Goal: Complete application form: Complete application form

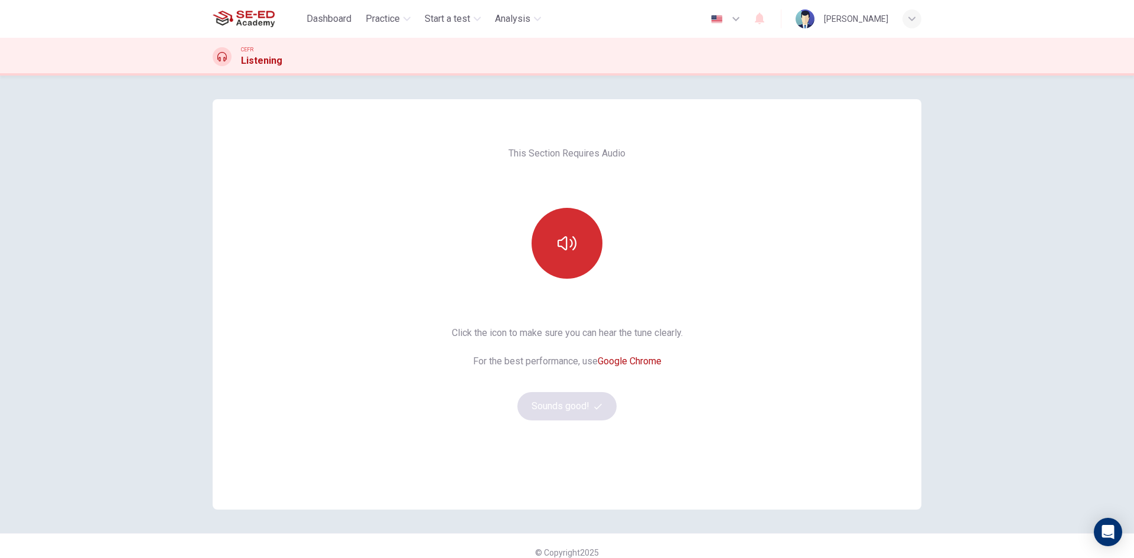
click at [575, 258] on button "button" at bounding box center [567, 243] width 71 height 71
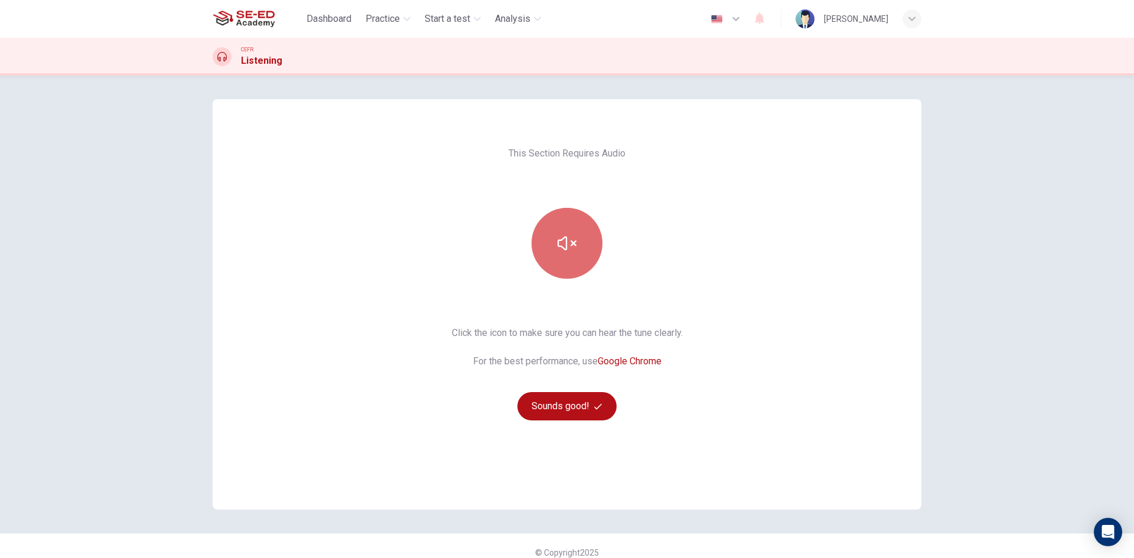
click at [586, 255] on button "button" at bounding box center [567, 243] width 71 height 71
click at [996, 289] on div "This Section Requires Audio Click the icon to make sure you can hear the tune c…" at bounding box center [567, 317] width 1134 height 483
click at [583, 224] on button "button" at bounding box center [567, 243] width 71 height 71
click at [547, 260] on button "button" at bounding box center [567, 243] width 71 height 71
click at [556, 402] on button "Sounds good!" at bounding box center [566, 406] width 99 height 28
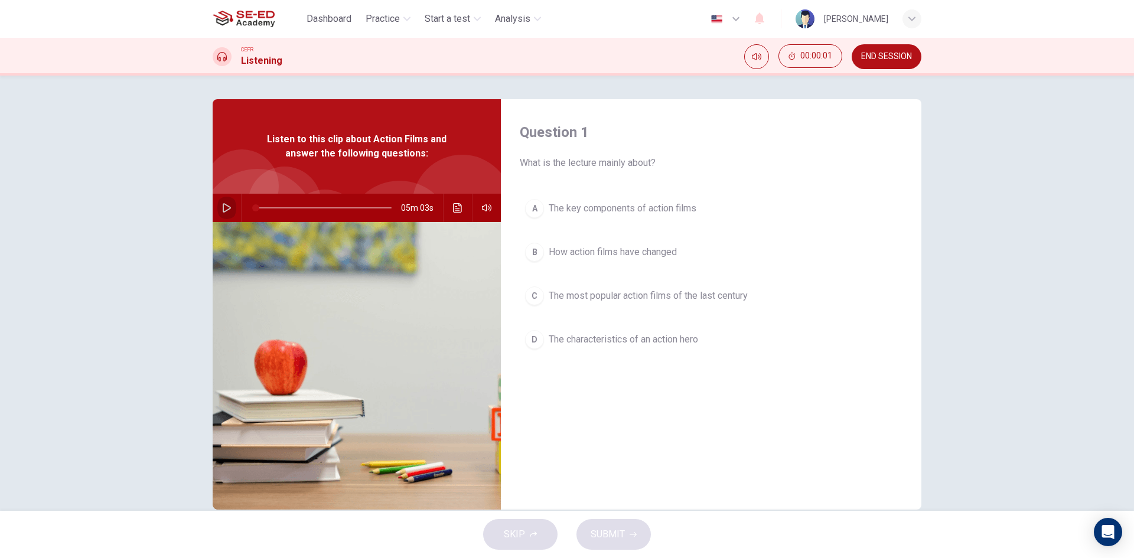
click at [223, 207] on icon "button" at bounding box center [226, 207] width 9 height 9
click at [487, 209] on icon "button" at bounding box center [486, 207] width 9 height 9
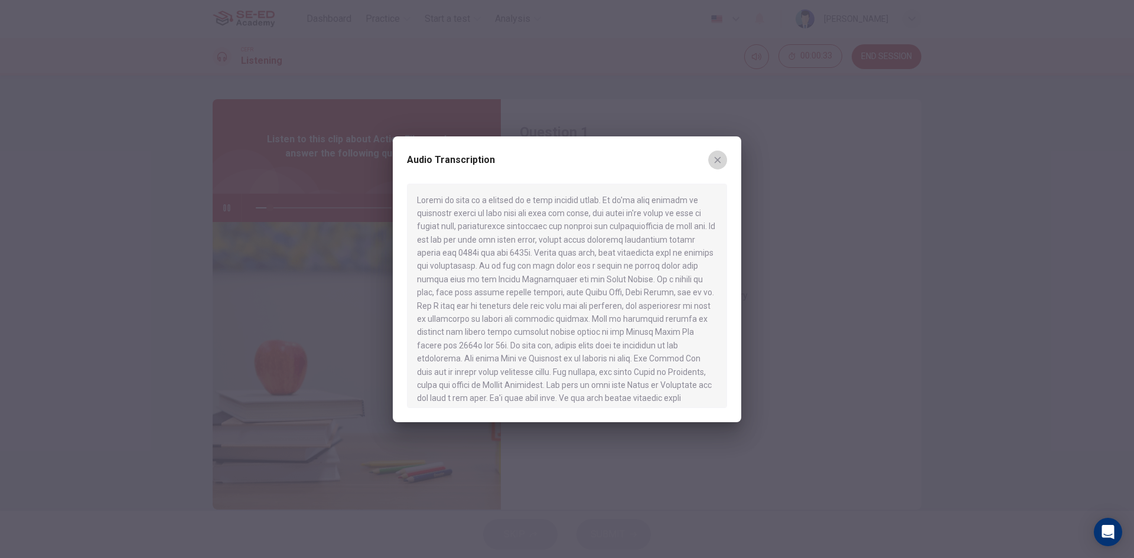
click at [717, 167] on button "button" at bounding box center [717, 160] width 19 height 19
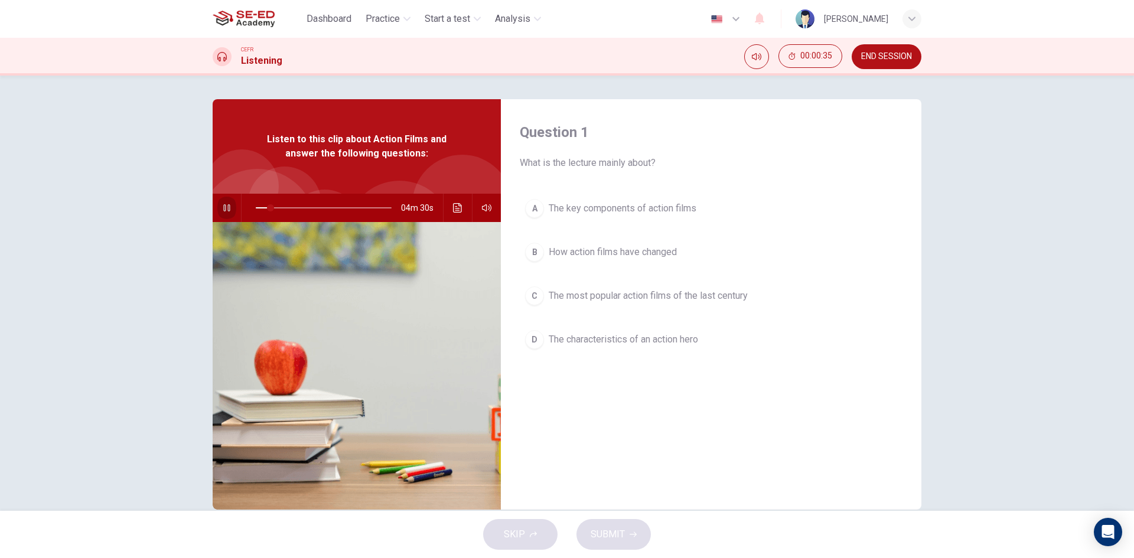
click at [224, 207] on icon "button" at bounding box center [226, 207] width 9 height 9
click at [223, 210] on icon "button" at bounding box center [226, 207] width 9 height 9
click at [246, 212] on div at bounding box center [321, 208] width 159 height 28
click at [223, 209] on icon "button" at bounding box center [226, 207] width 9 height 9
click at [222, 207] on icon "button" at bounding box center [226, 207] width 9 height 9
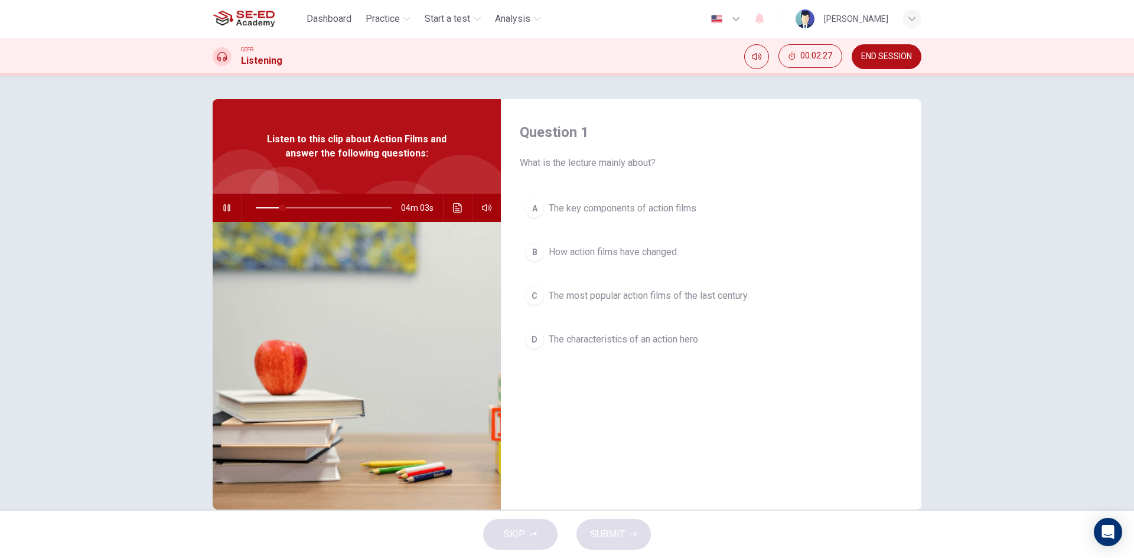
click at [537, 258] on div "B" at bounding box center [534, 252] width 19 height 19
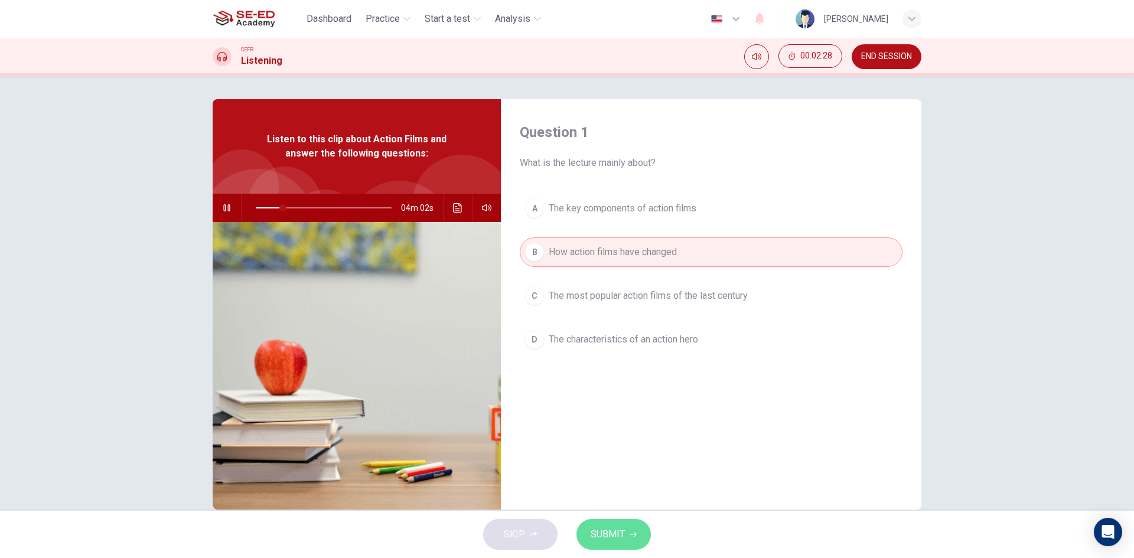
click at [618, 527] on span "SUBMIT" at bounding box center [608, 534] width 34 height 17
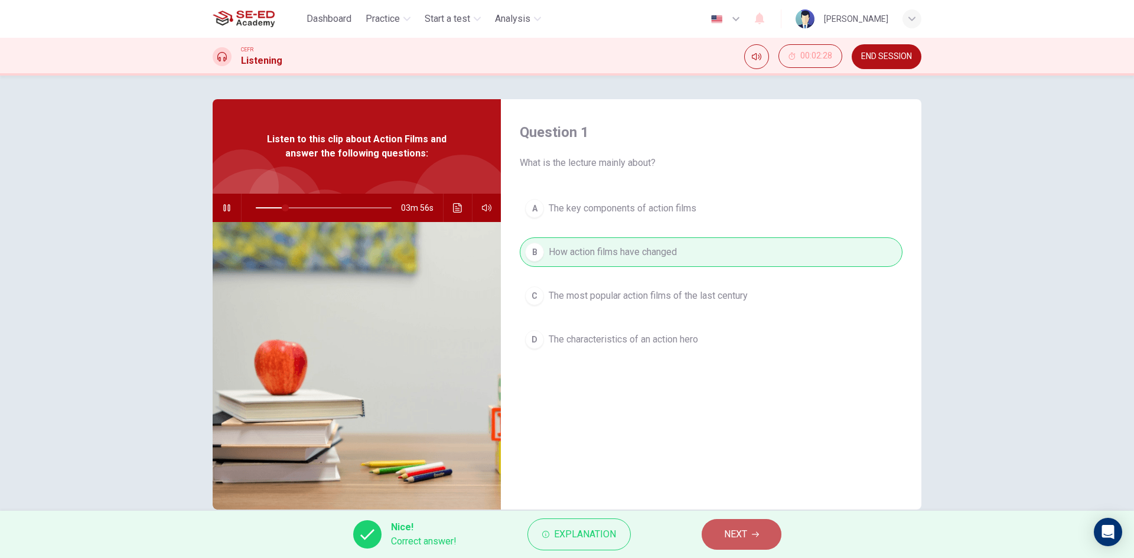
click at [742, 535] on span "NEXT" at bounding box center [735, 534] width 23 height 17
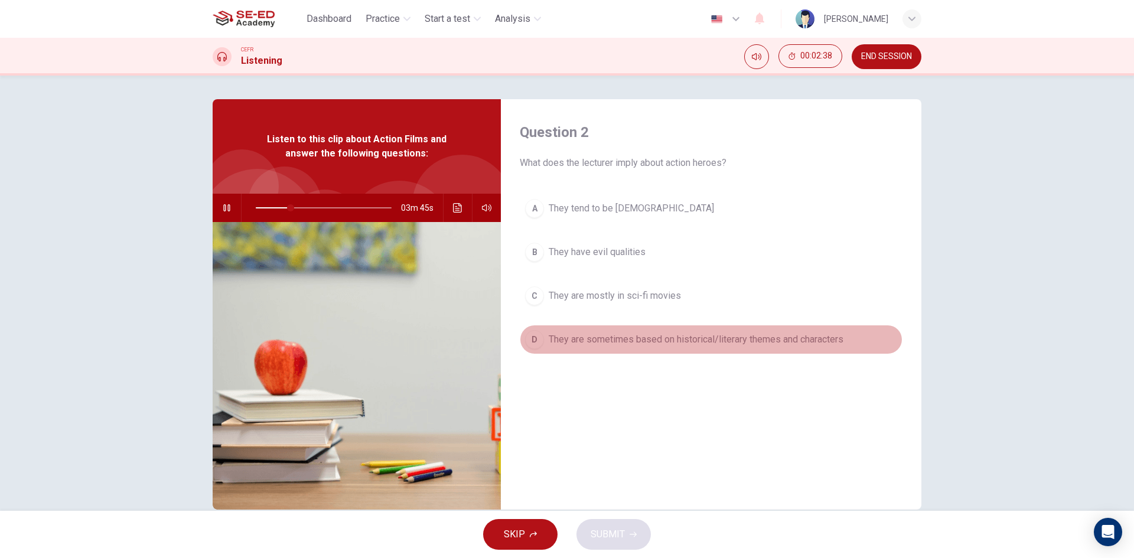
click at [537, 346] on div "D" at bounding box center [534, 339] width 19 height 19
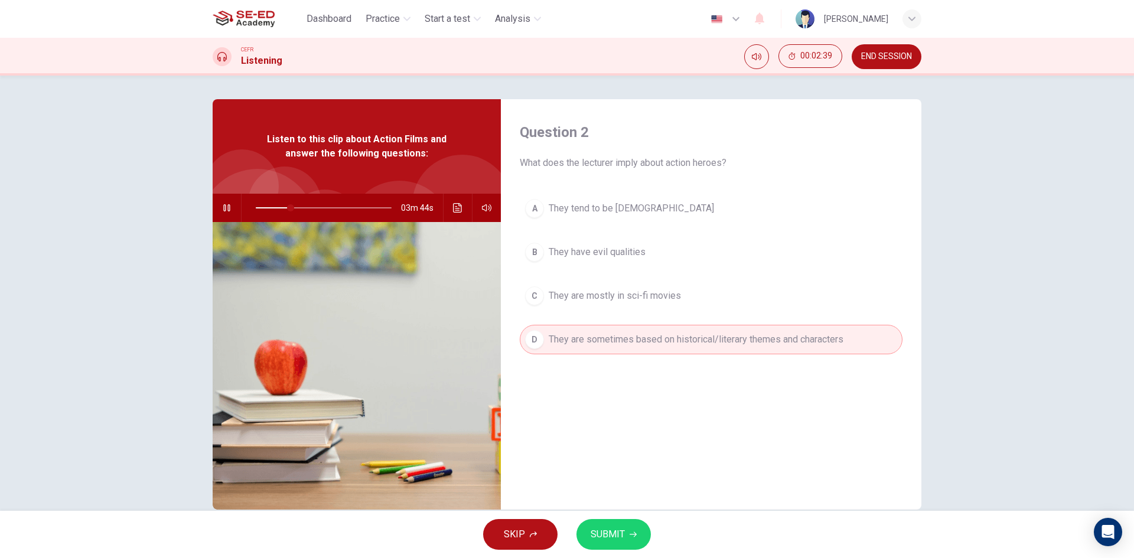
click at [614, 536] on span "SUBMIT" at bounding box center [608, 534] width 34 height 17
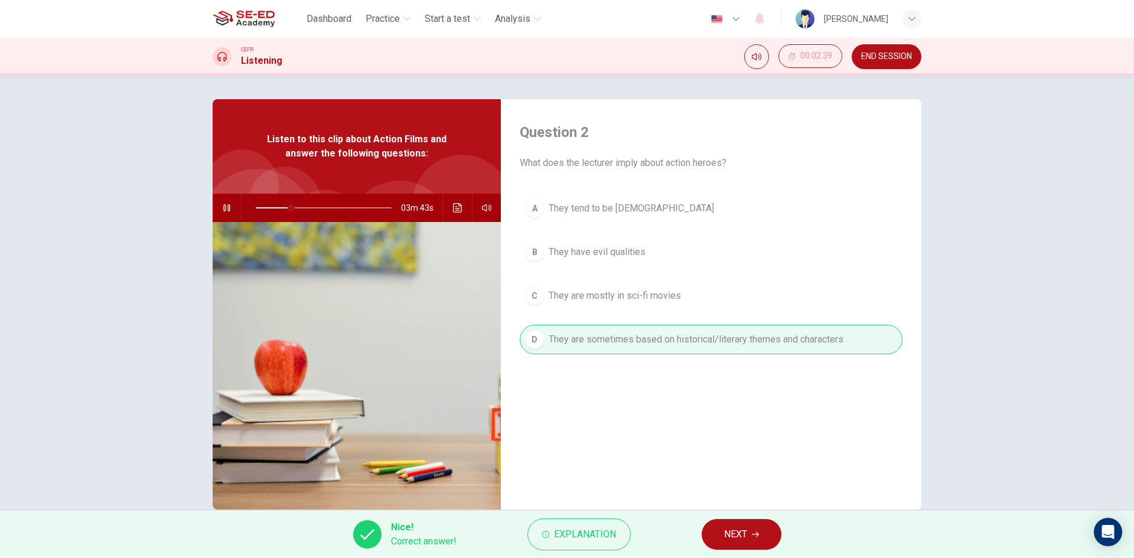
click at [744, 536] on span "NEXT" at bounding box center [735, 534] width 23 height 17
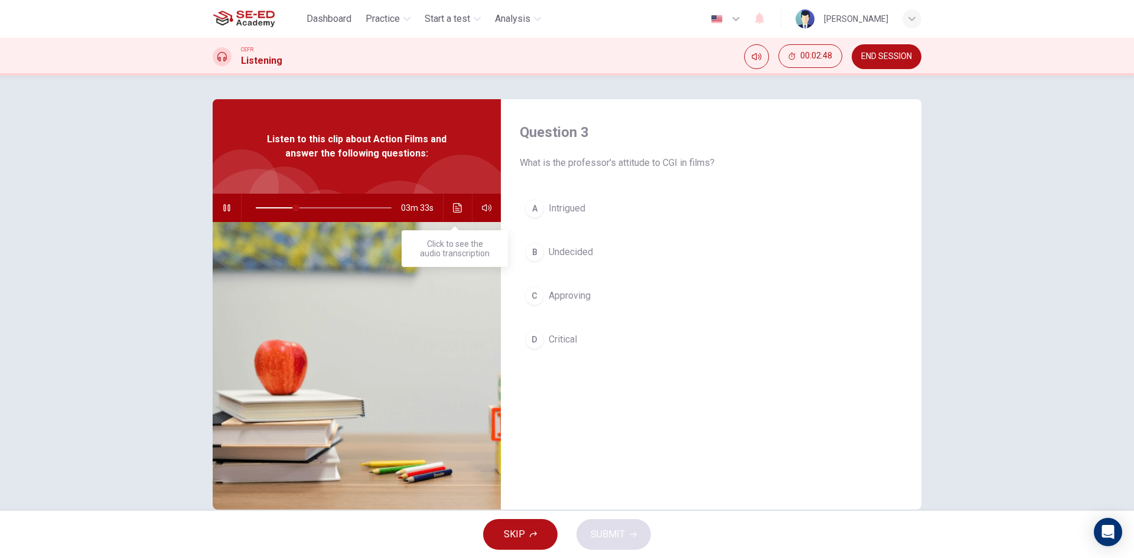
click at [453, 203] on icon "Click to see the audio transcription" at bounding box center [457, 207] width 9 height 9
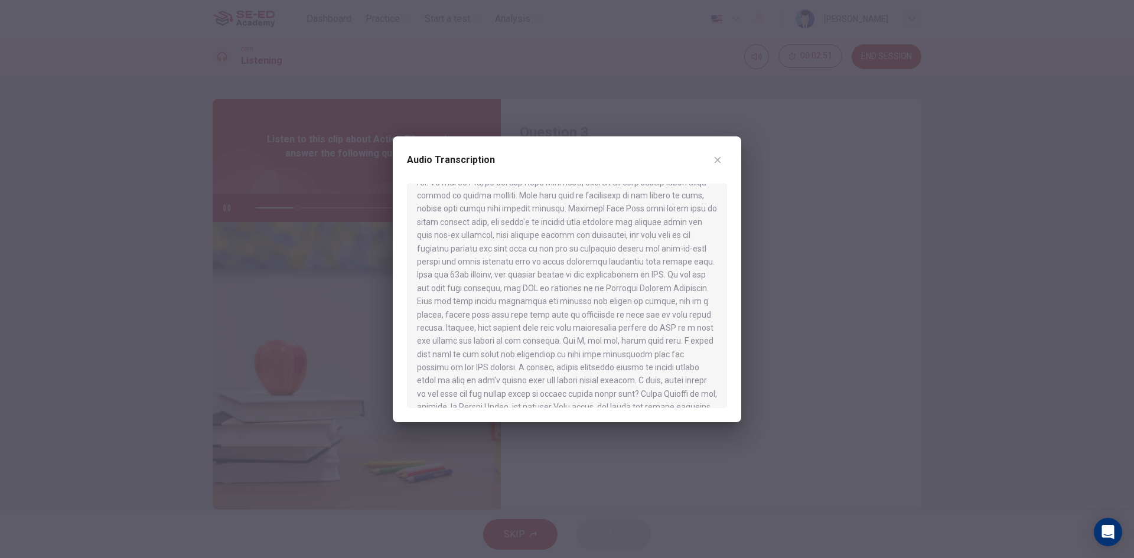
scroll to position [549, 0]
click at [717, 166] on button "button" at bounding box center [717, 160] width 19 height 19
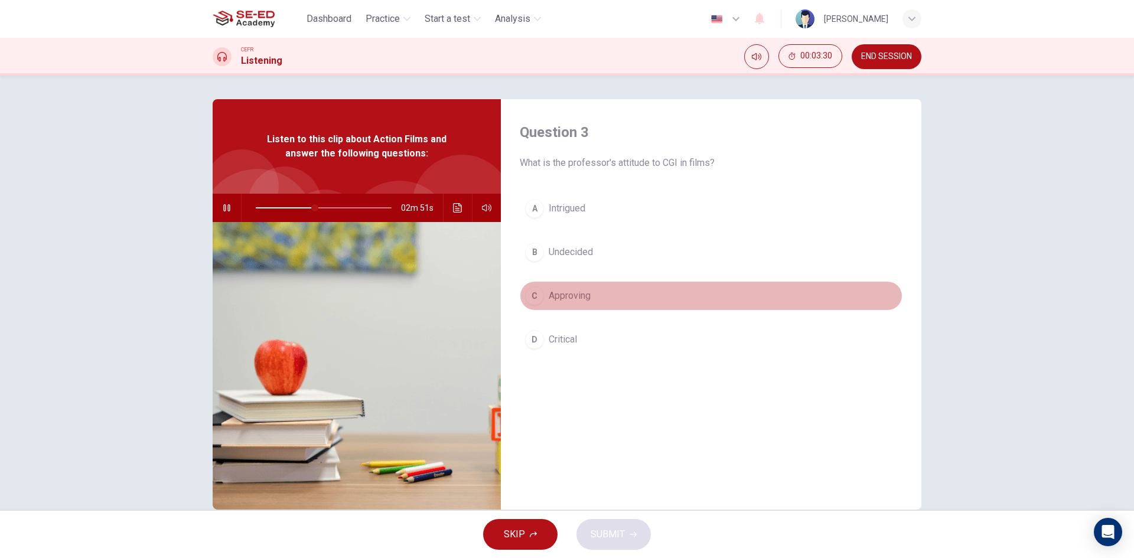
click at [533, 297] on div "C" at bounding box center [534, 295] width 19 height 19
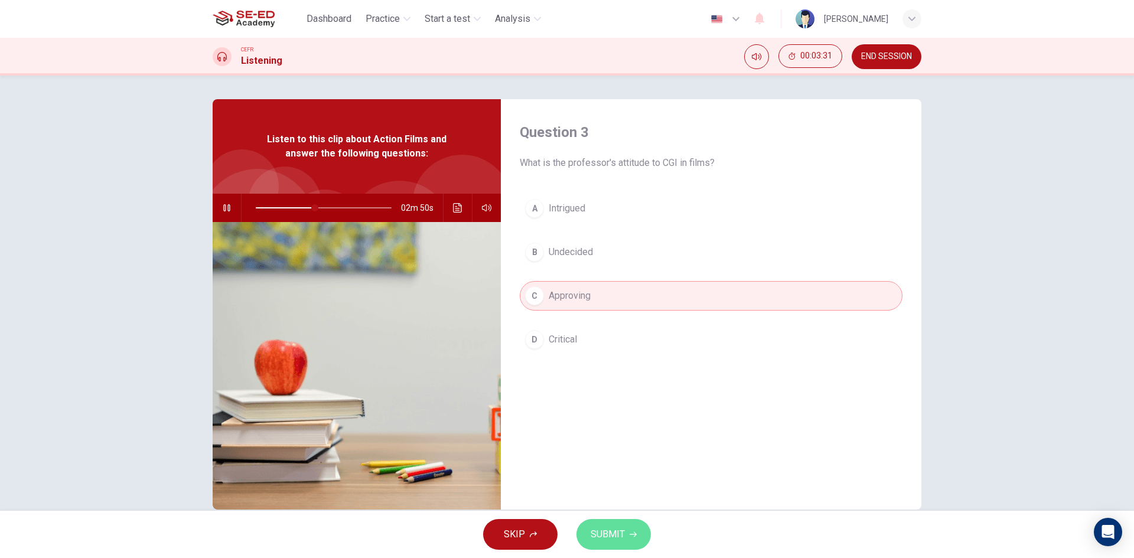
click at [621, 530] on span "SUBMIT" at bounding box center [608, 534] width 34 height 17
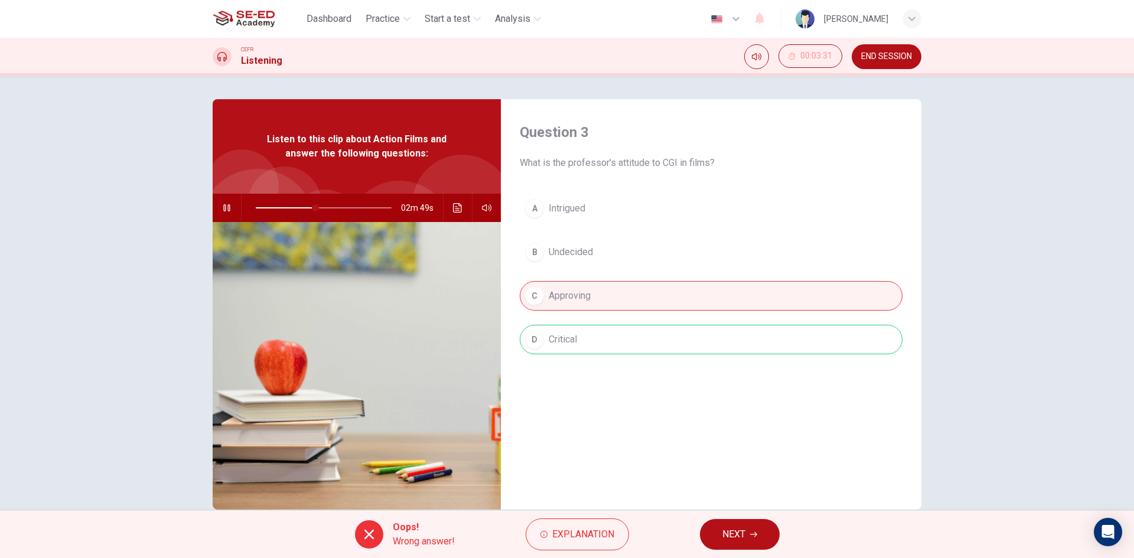
click at [750, 540] on button "NEXT" at bounding box center [740, 534] width 80 height 31
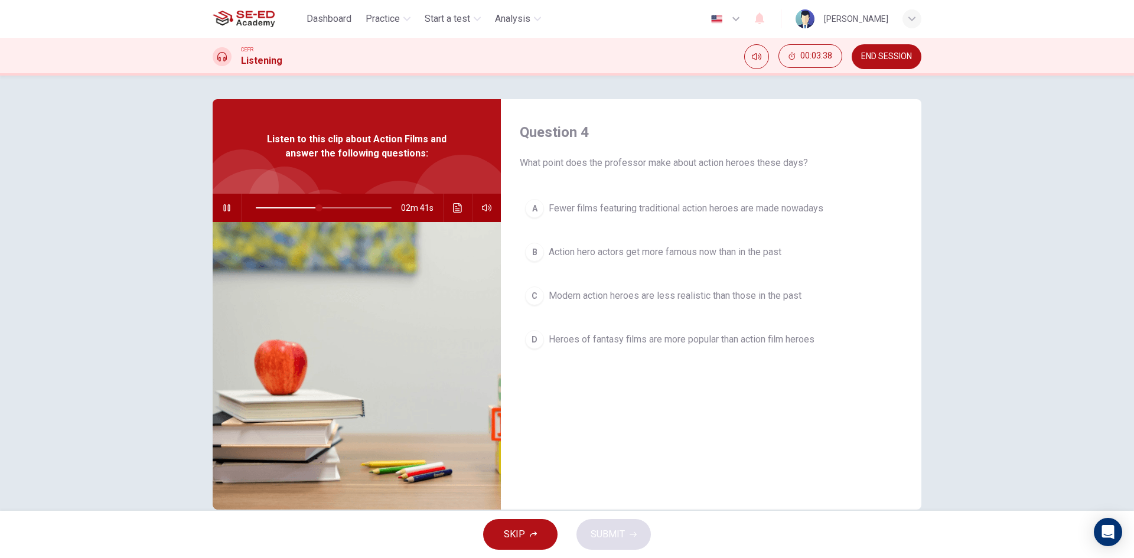
click at [223, 203] on button "button" at bounding box center [226, 208] width 19 height 28
type input "47"
click at [890, 57] on span "END SESSION" at bounding box center [886, 56] width 51 height 9
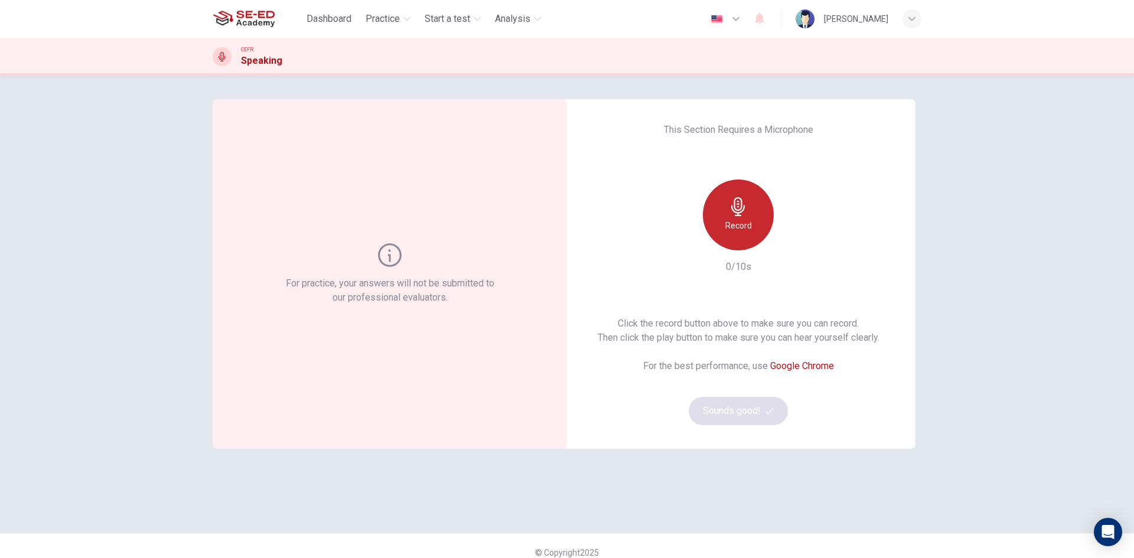
click at [741, 203] on icon "button" at bounding box center [738, 206] width 19 height 19
click at [751, 419] on button "Sounds good!" at bounding box center [738, 411] width 99 height 28
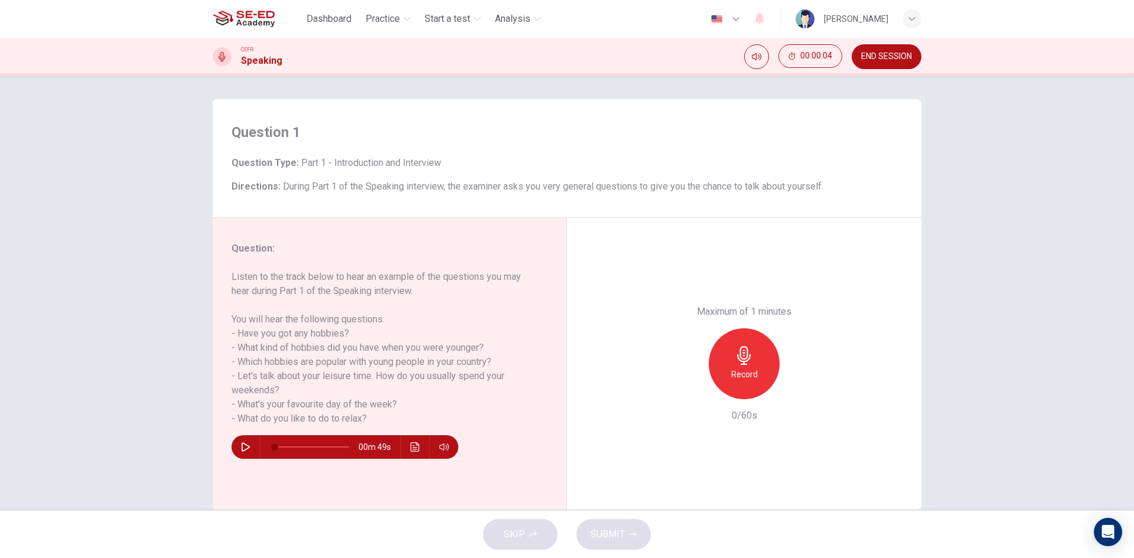
scroll to position [22, 0]
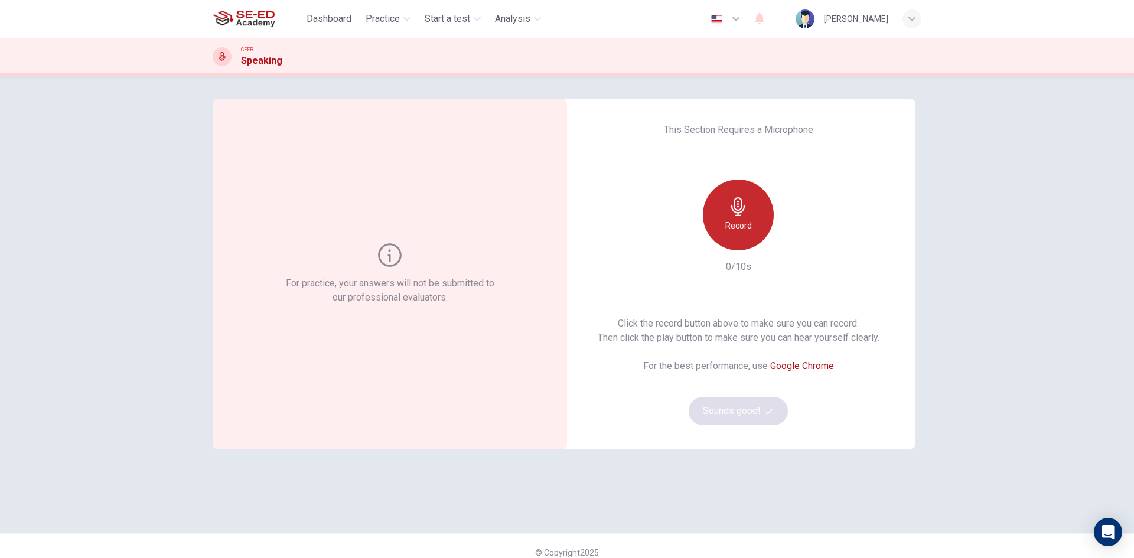
click at [736, 219] on h6 "Record" at bounding box center [738, 226] width 27 height 14
click at [734, 213] on icon "button" at bounding box center [738, 206] width 14 height 19
click at [787, 237] on icon "button" at bounding box center [793, 241] width 12 height 12
click at [784, 235] on div "button" at bounding box center [792, 241] width 19 height 19
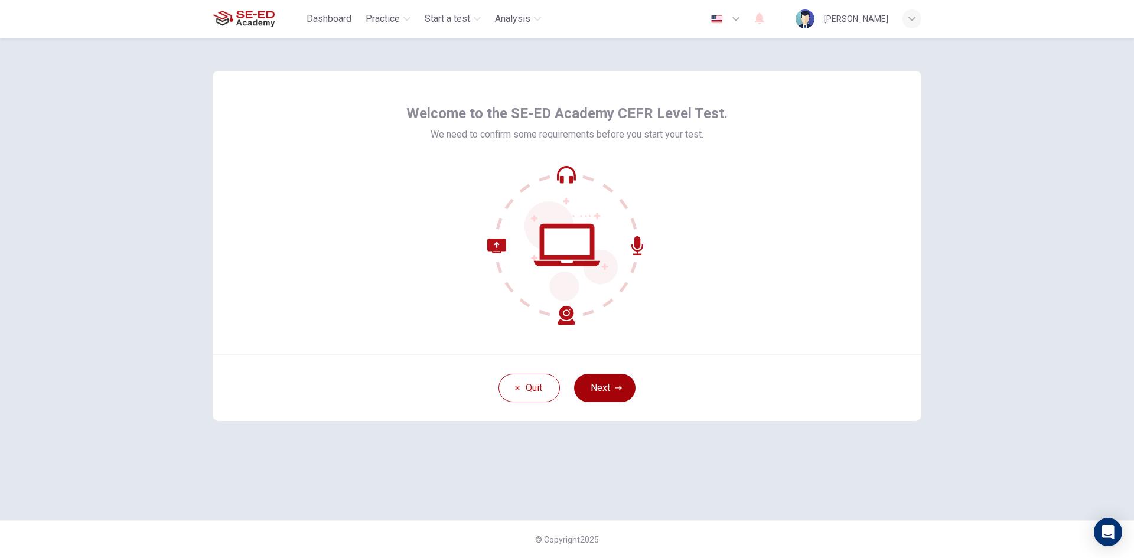
click at [607, 390] on button "Next" at bounding box center [604, 388] width 61 height 28
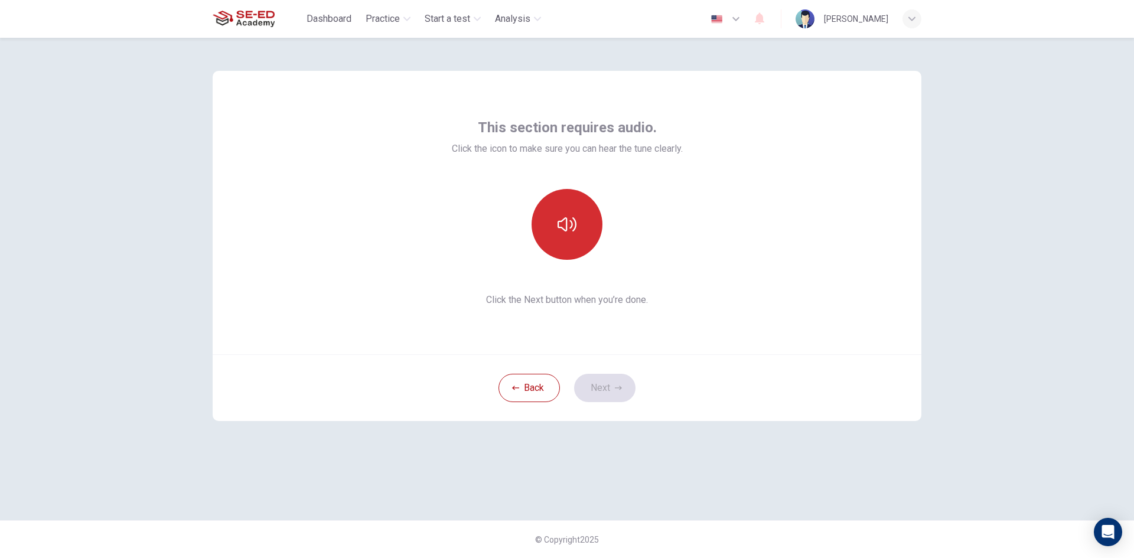
click at [567, 233] on icon "button" at bounding box center [567, 224] width 19 height 19
click at [615, 389] on icon "button" at bounding box center [618, 388] width 7 height 7
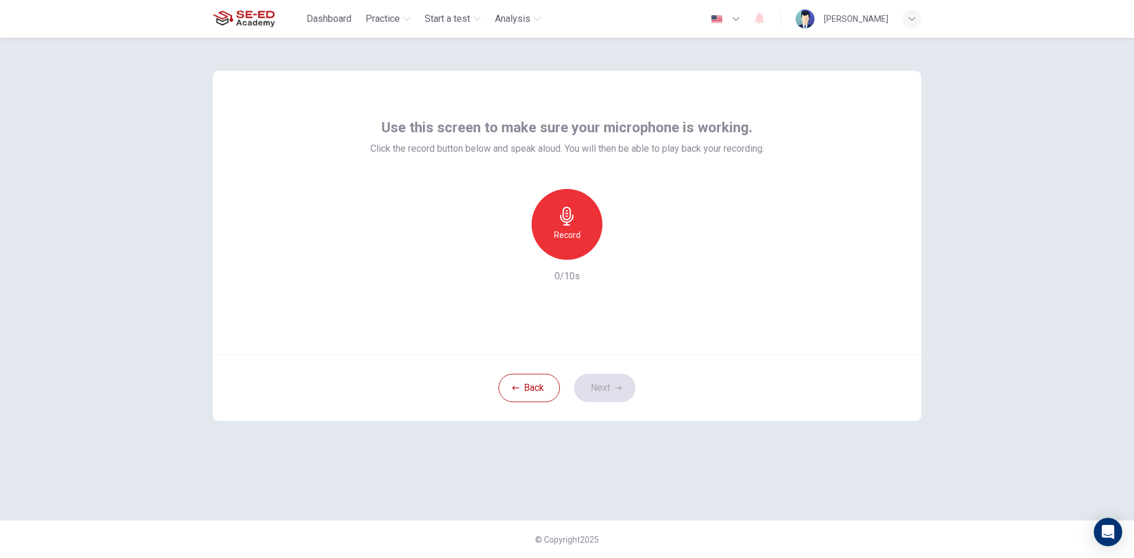
click at [575, 230] on h6 "Record" at bounding box center [567, 235] width 27 height 14
click at [553, 223] on div "Stop" at bounding box center [567, 224] width 71 height 71
click at [620, 249] on icon "button" at bounding box center [622, 250] width 5 height 7
click at [607, 392] on button "Next" at bounding box center [604, 388] width 61 height 28
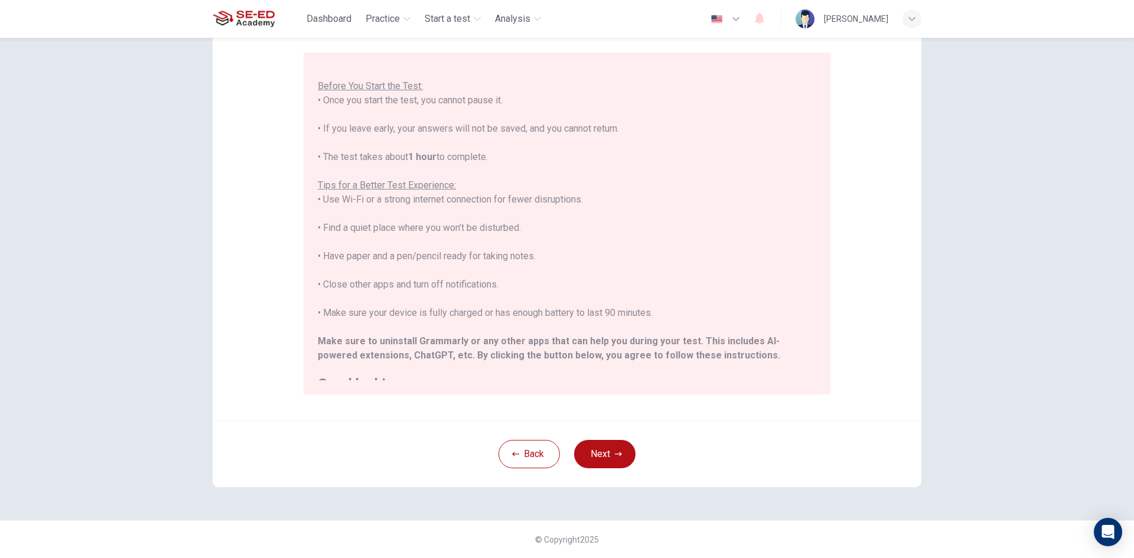
scroll to position [113, 0]
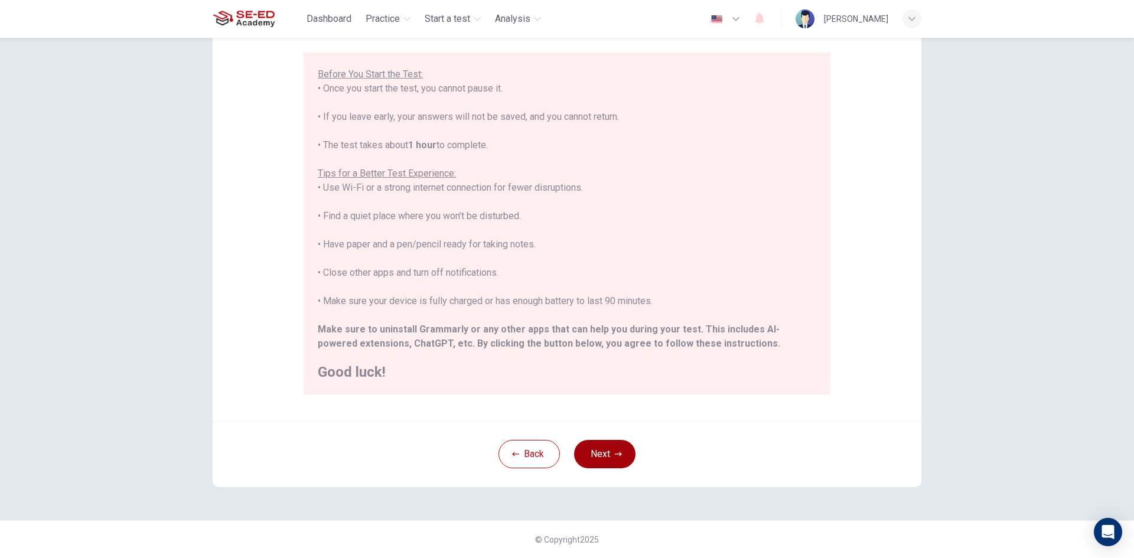
click at [605, 458] on button "Next" at bounding box center [604, 454] width 61 height 28
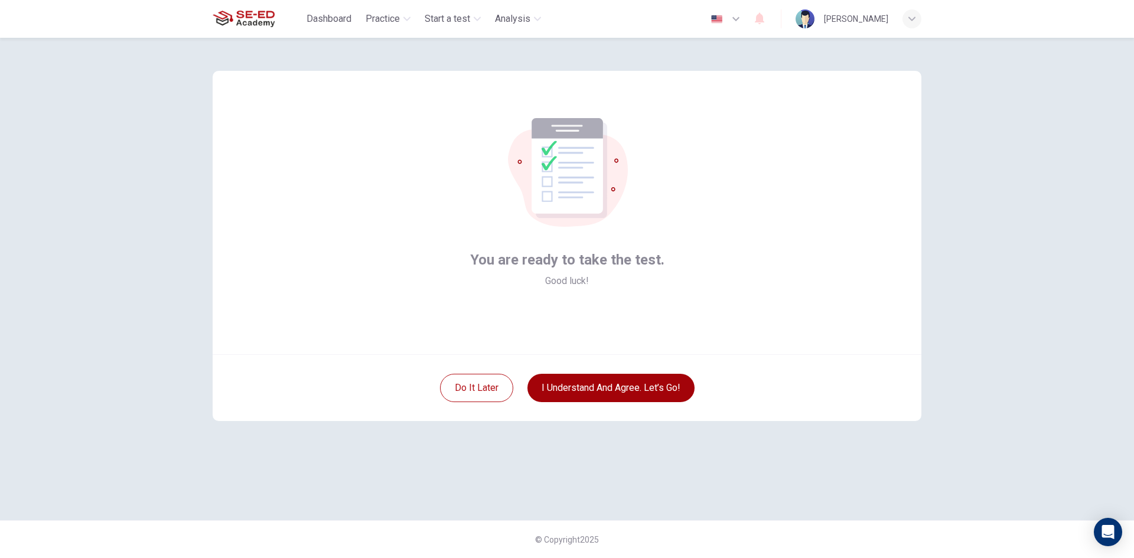
click at [585, 386] on button "I understand and agree. Let’s go!" at bounding box center [610, 388] width 167 height 28
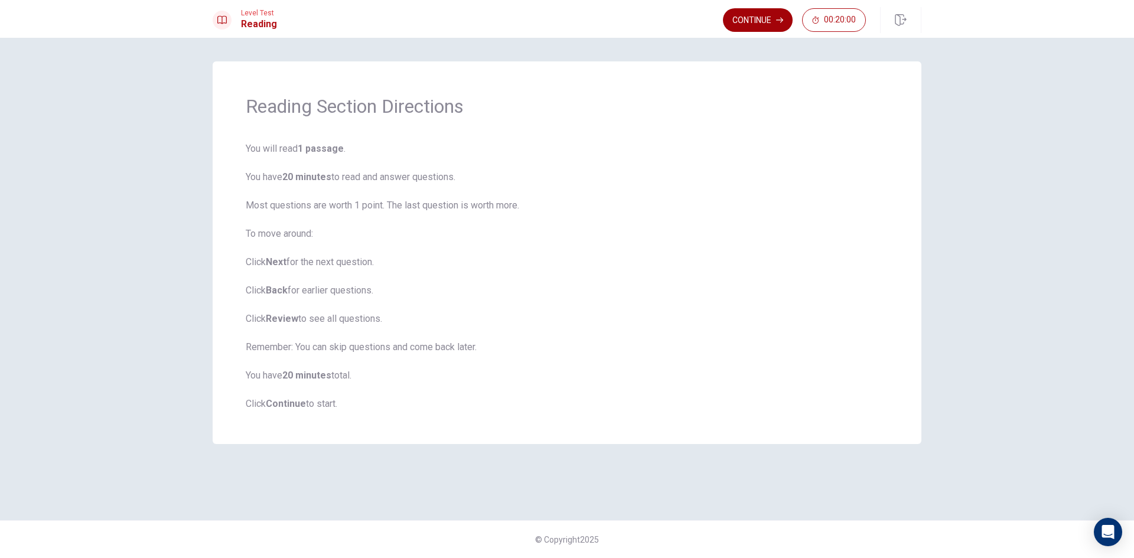
click at [770, 22] on button "Continue" at bounding box center [758, 20] width 70 height 24
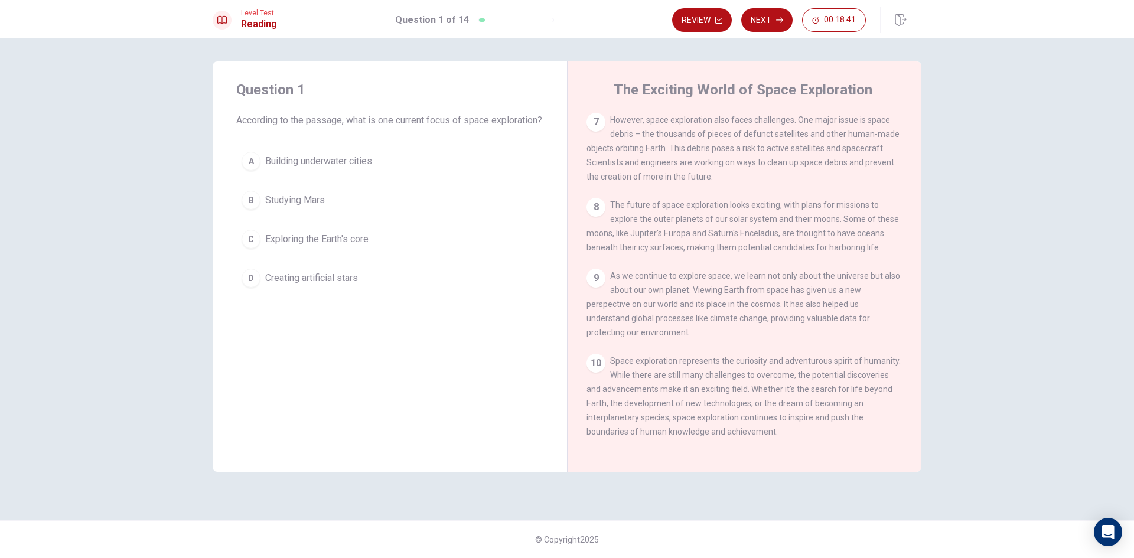
scroll to position [585, 0]
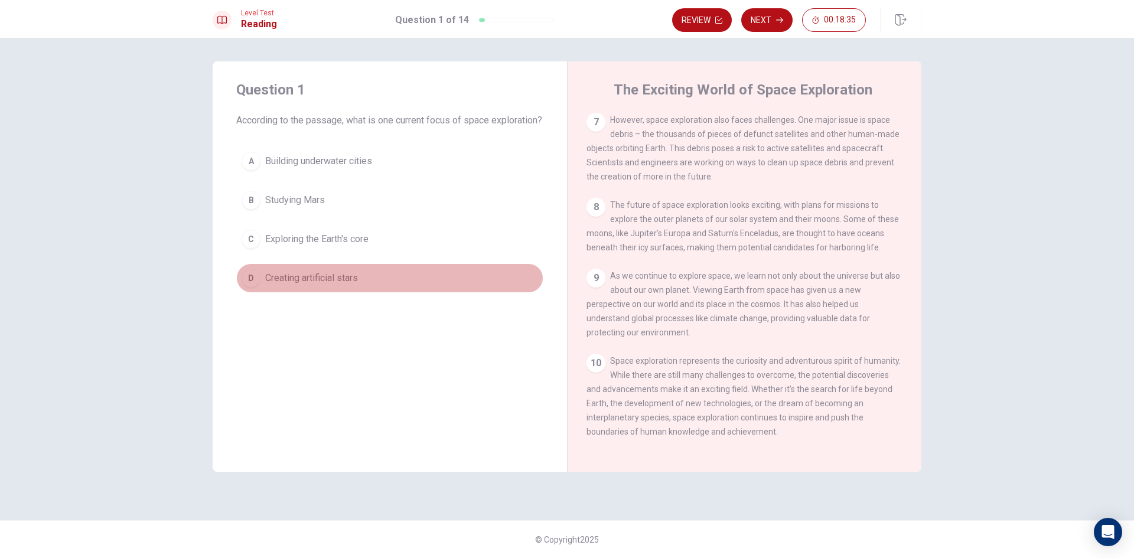
click at [338, 285] on span "Creating artificial stars" at bounding box center [311, 278] width 93 height 14
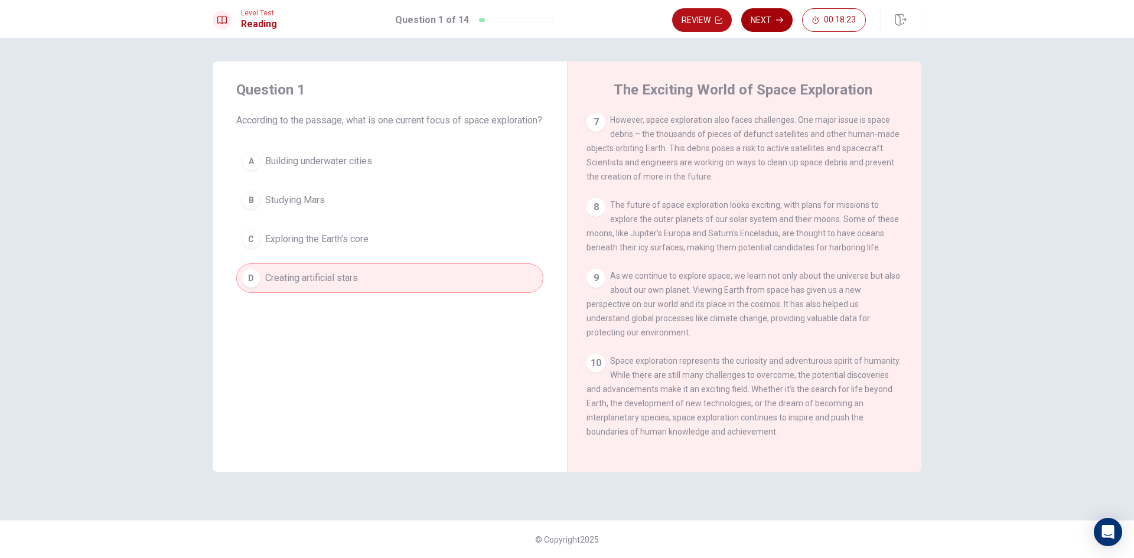
click at [766, 22] on button "Next" at bounding box center [766, 20] width 51 height 24
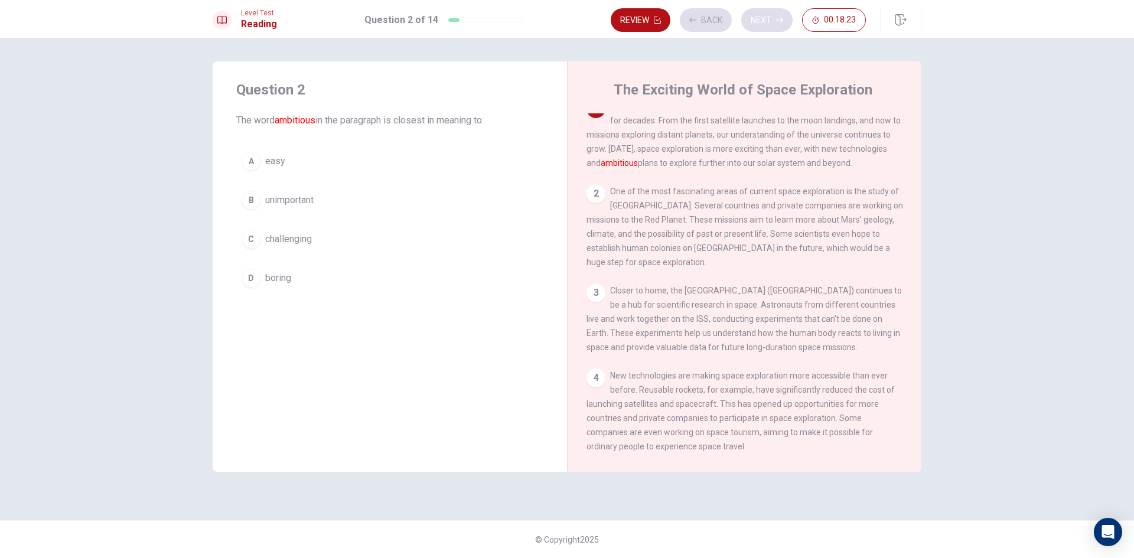
scroll to position [0, 0]
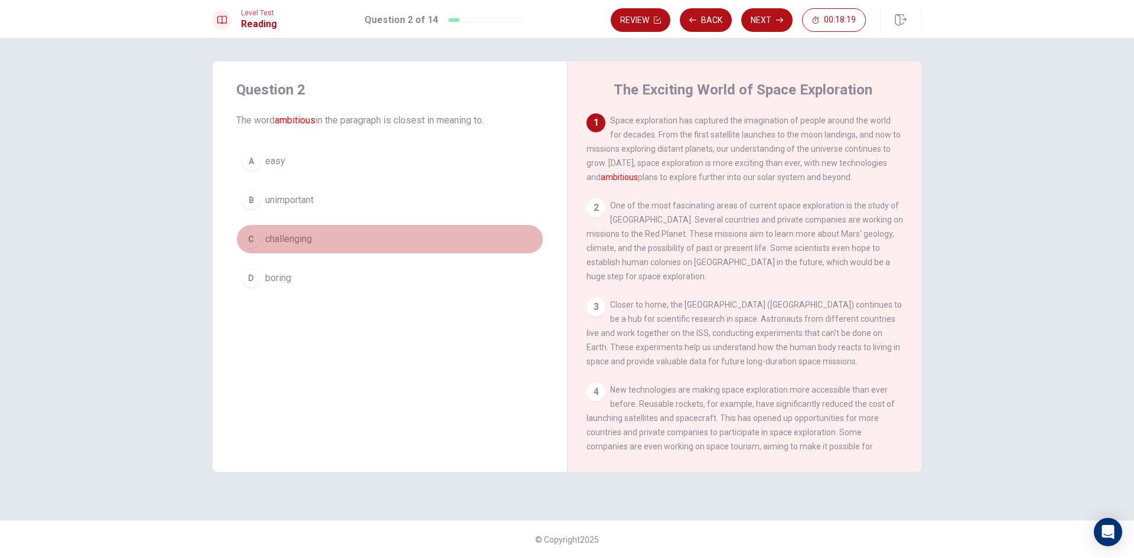
click at [294, 239] on span "challenging" at bounding box center [288, 239] width 47 height 14
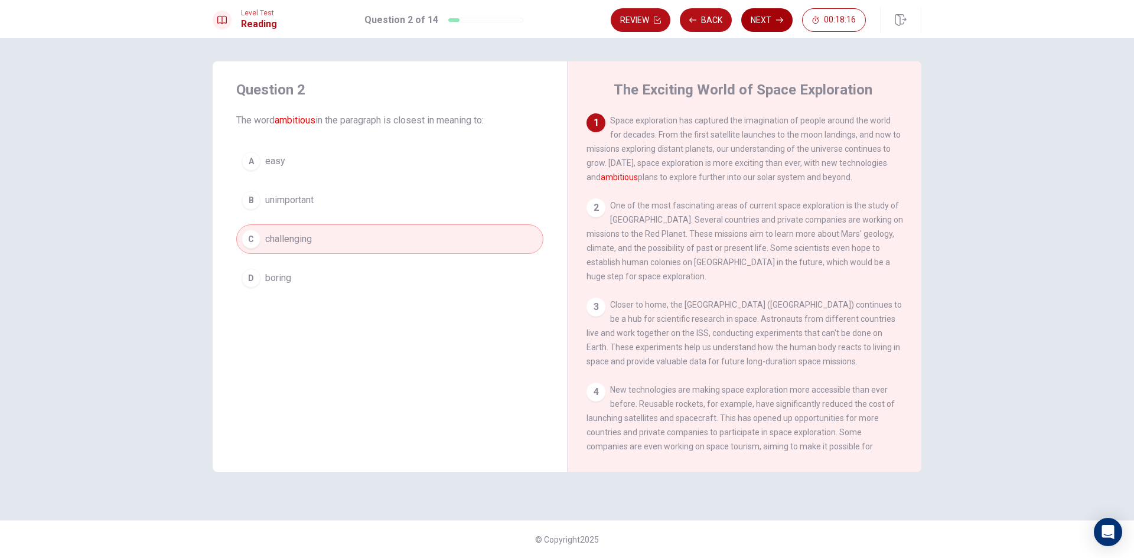
click at [764, 18] on button "Next" at bounding box center [766, 20] width 51 height 24
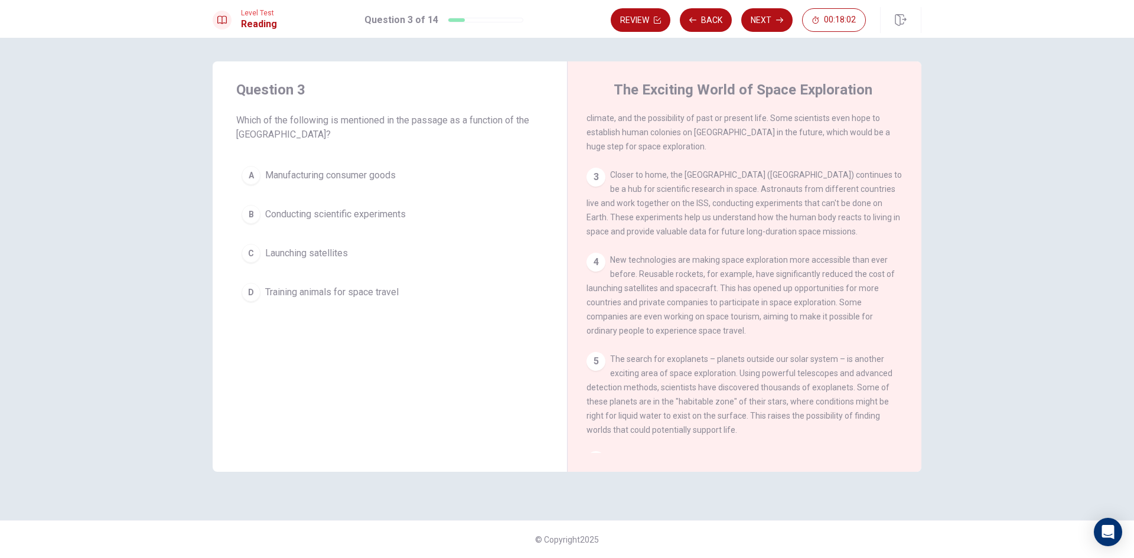
scroll to position [118, 0]
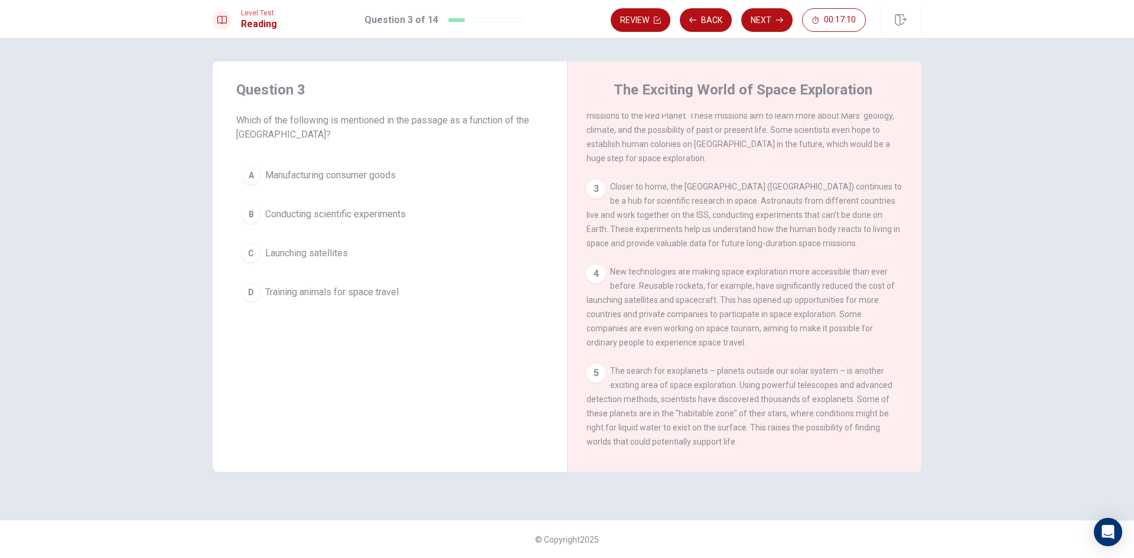
click at [385, 216] on span "Conducting scientific experiments" at bounding box center [335, 214] width 141 height 14
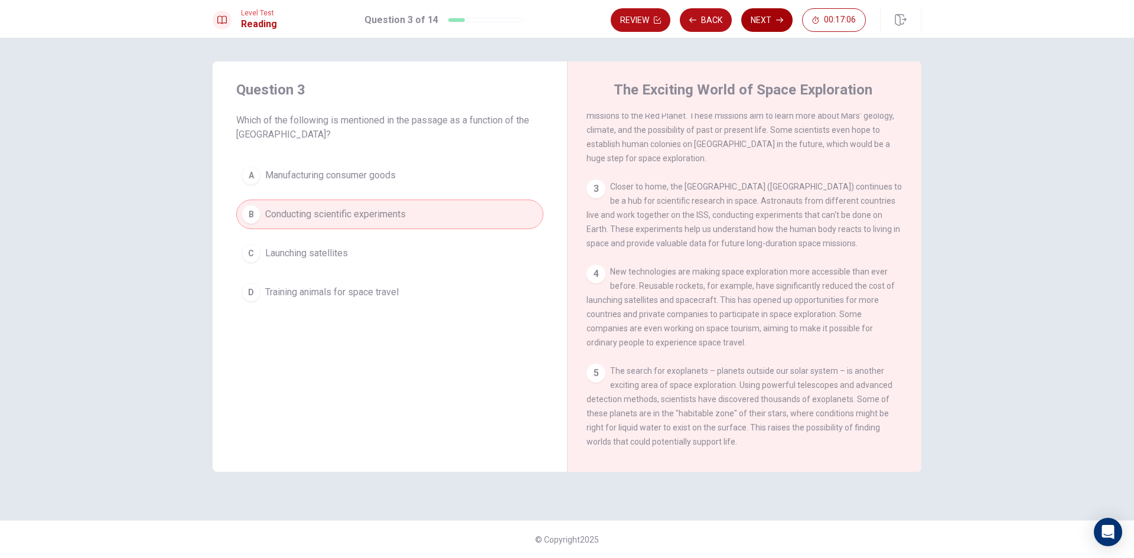
click at [767, 17] on button "Next" at bounding box center [766, 20] width 51 height 24
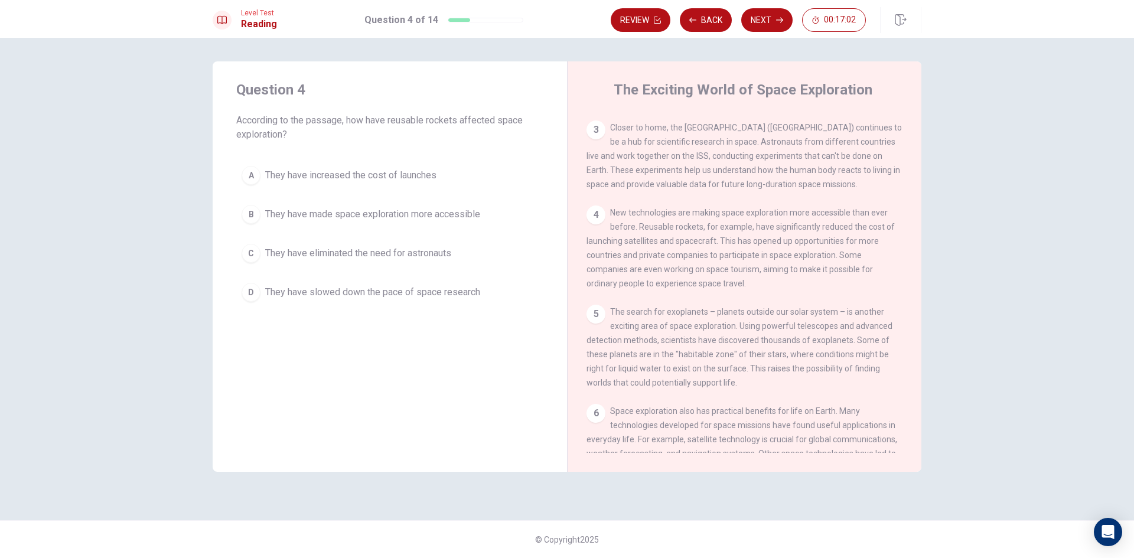
scroll to position [236, 0]
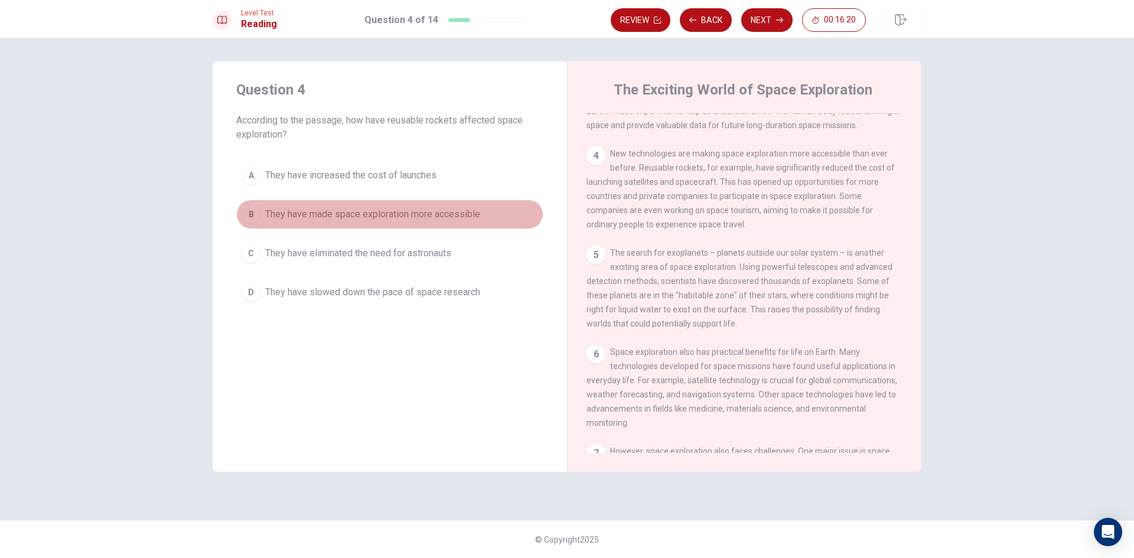
click at [409, 216] on span "They have made space exploration more accessible" at bounding box center [372, 214] width 215 height 14
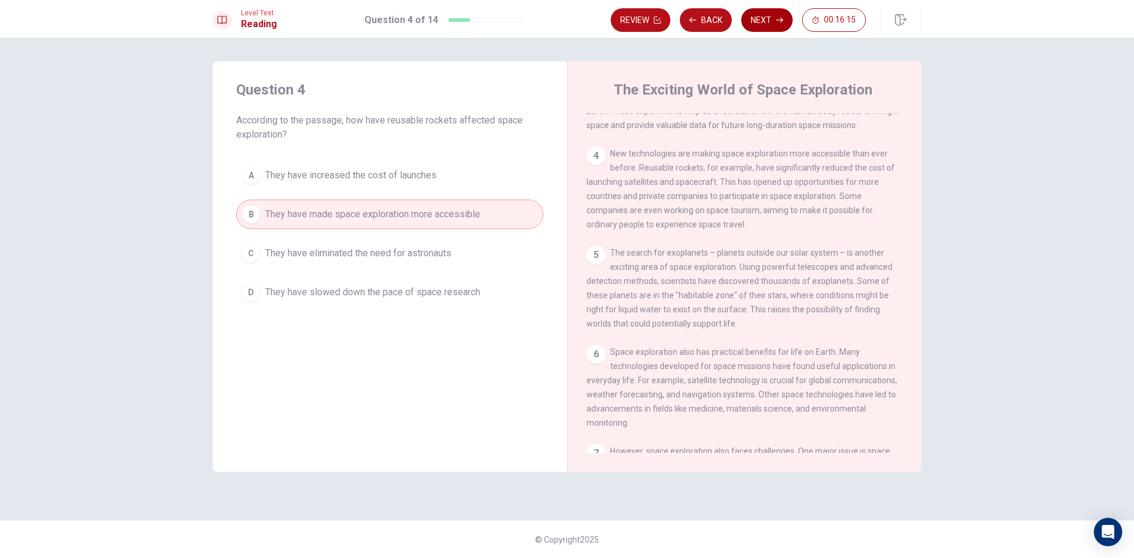
click at [761, 25] on button "Next" at bounding box center [766, 20] width 51 height 24
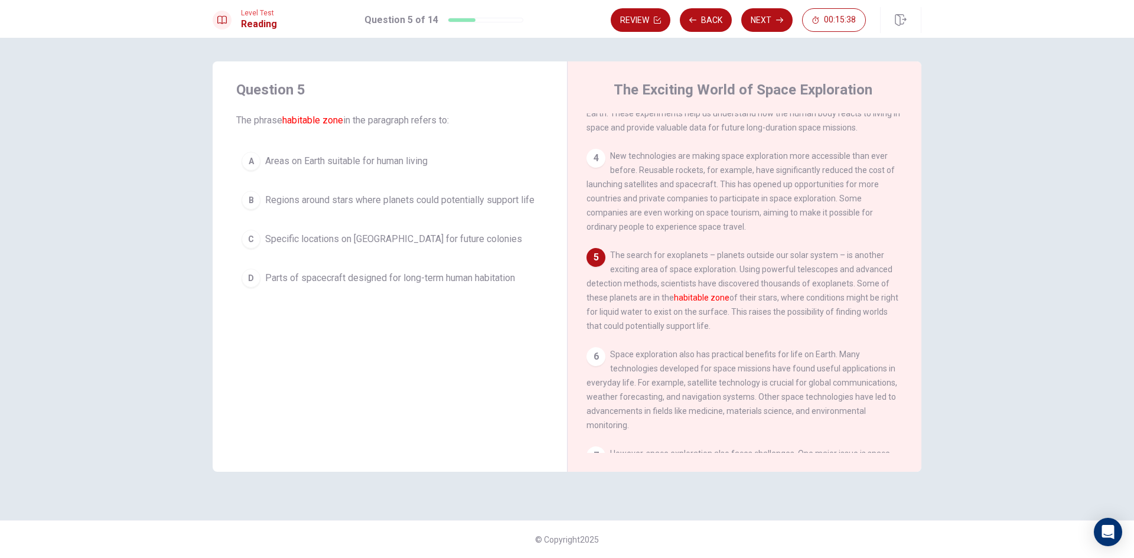
click at [315, 162] on span "Areas on Earth suitable for human living" at bounding box center [346, 161] width 162 height 14
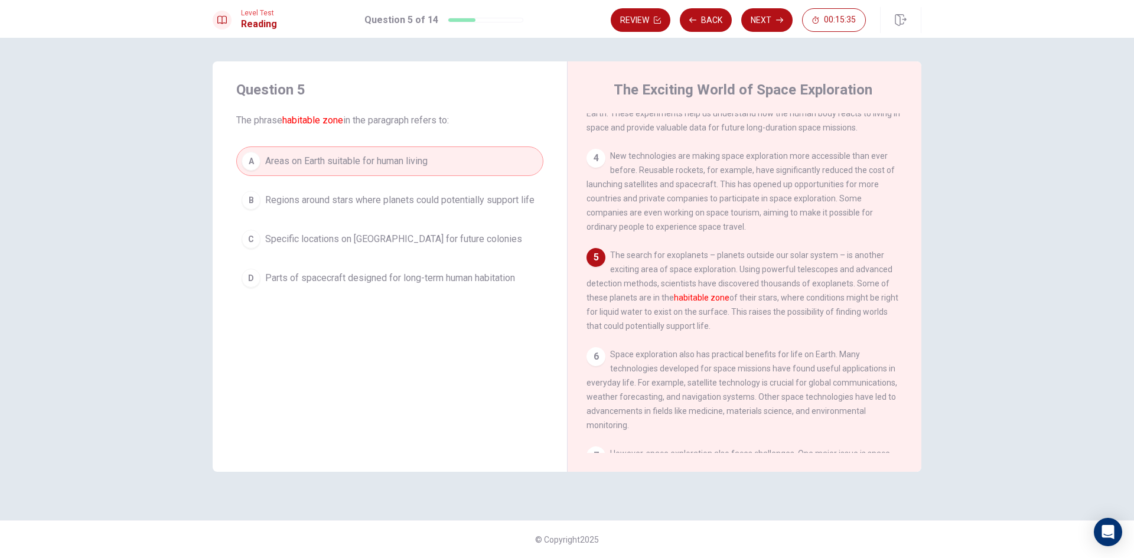
click at [322, 280] on span "Parts of spacecraft designed for long-term human habitation" at bounding box center [390, 278] width 250 height 14
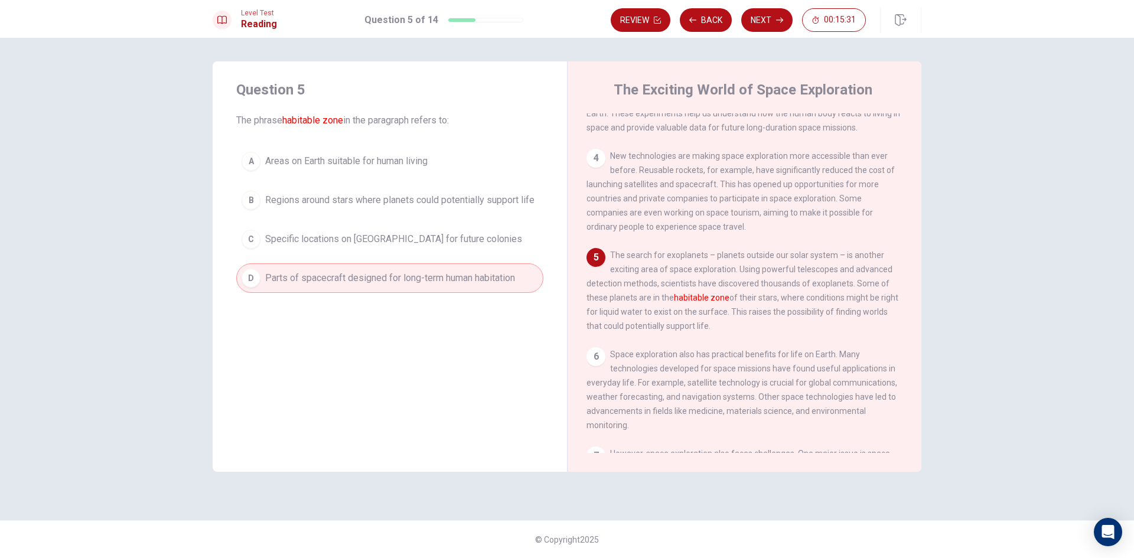
click at [383, 244] on span "Specific locations on [GEOGRAPHIC_DATA] for future colonies" at bounding box center [393, 239] width 257 height 14
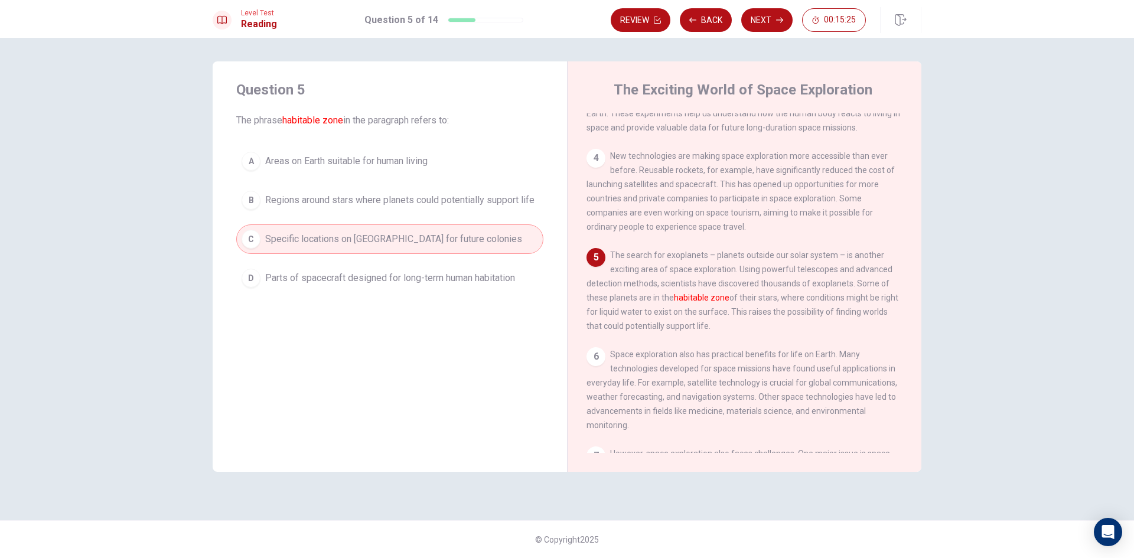
click at [392, 201] on span "Regions around stars where planets could potentially support life" at bounding box center [399, 200] width 269 height 14
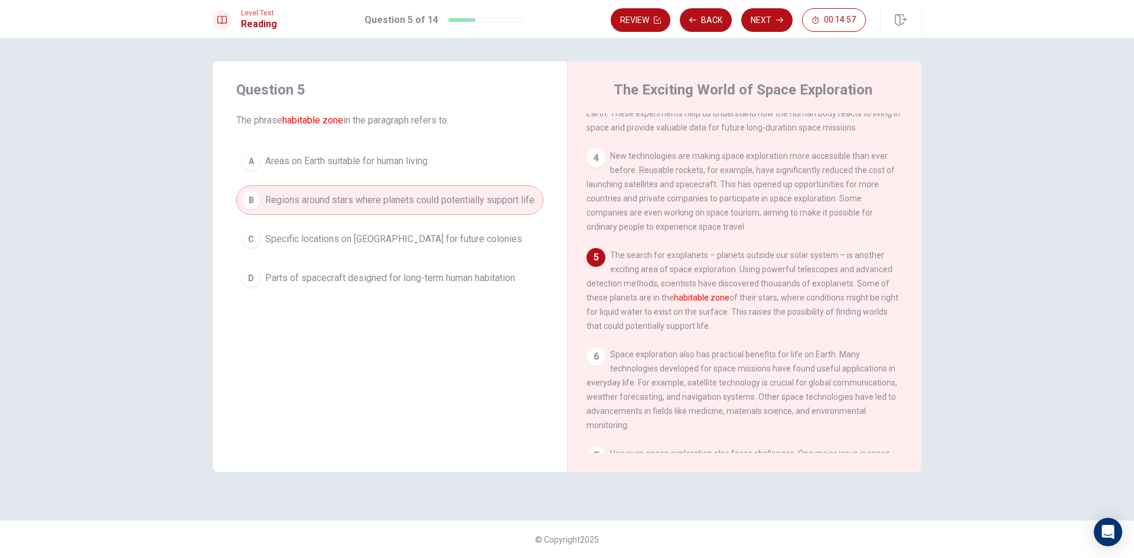
click at [338, 164] on span "Areas on Earth suitable for human living" at bounding box center [346, 161] width 162 height 14
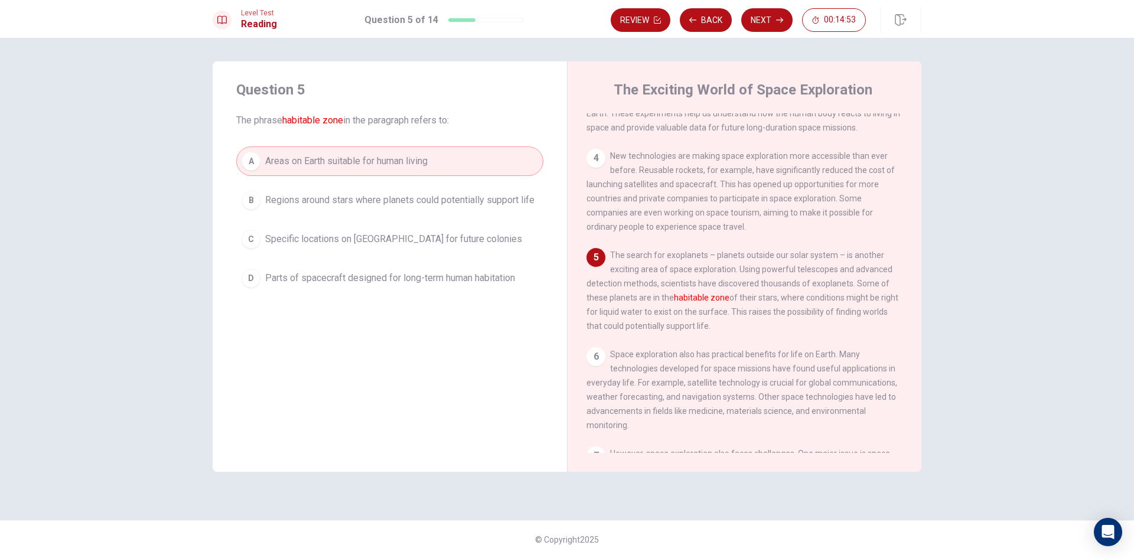
click at [374, 204] on span "Regions around stars where planets could potentially support life" at bounding box center [399, 200] width 269 height 14
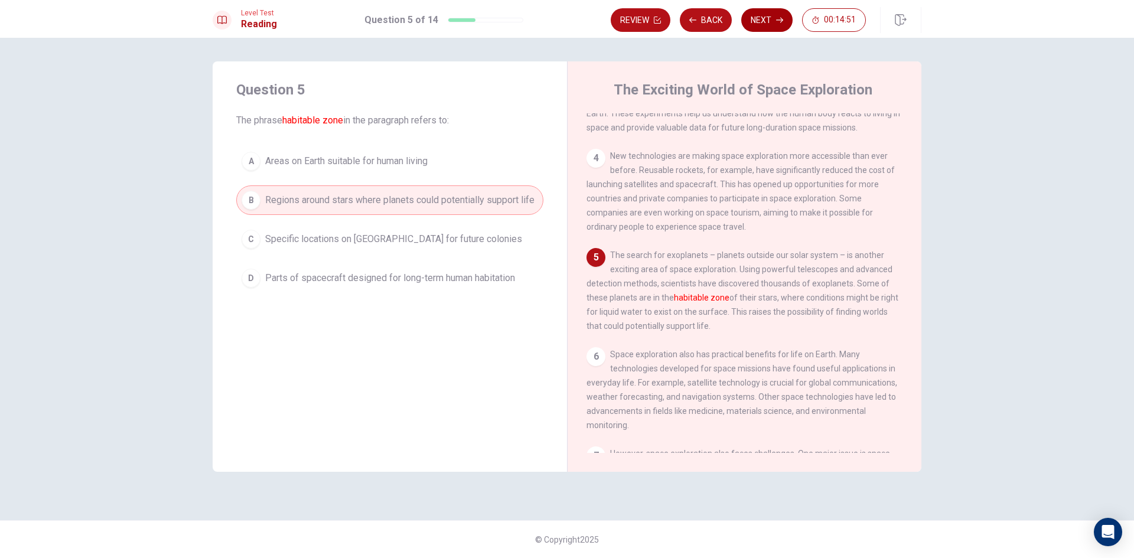
click at [764, 25] on button "Next" at bounding box center [766, 20] width 51 height 24
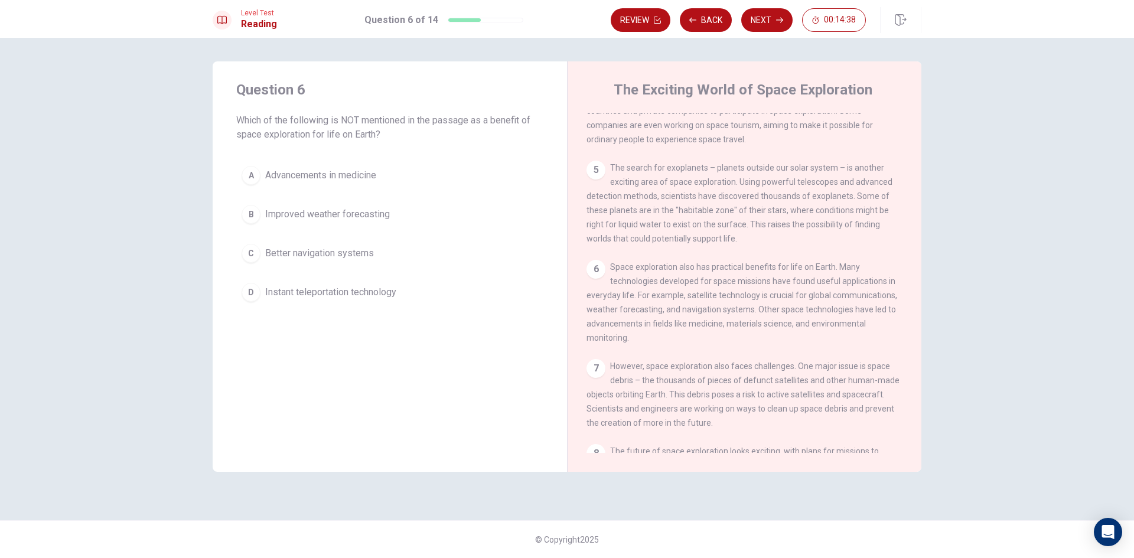
scroll to position [349, 0]
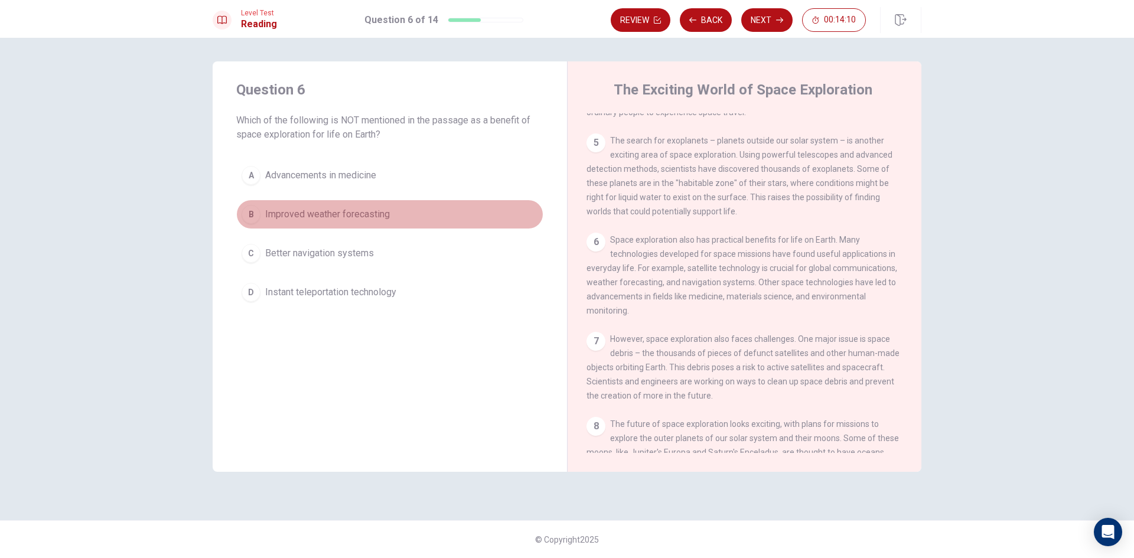
click at [356, 213] on span "Improved weather forecasting" at bounding box center [327, 214] width 125 height 14
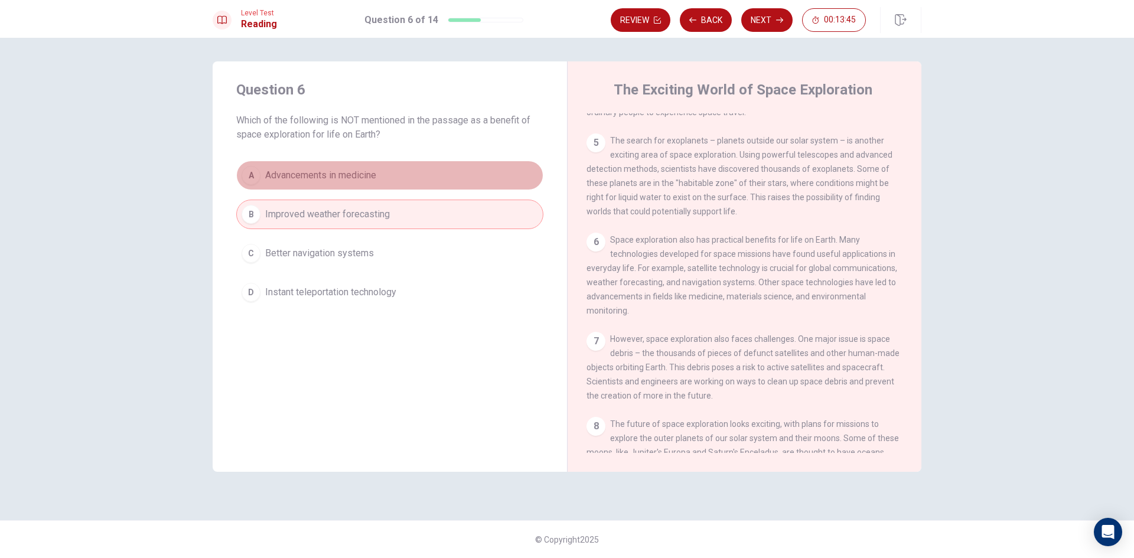
click at [340, 183] on button "A Advancements in medicine" at bounding box center [389, 176] width 307 height 30
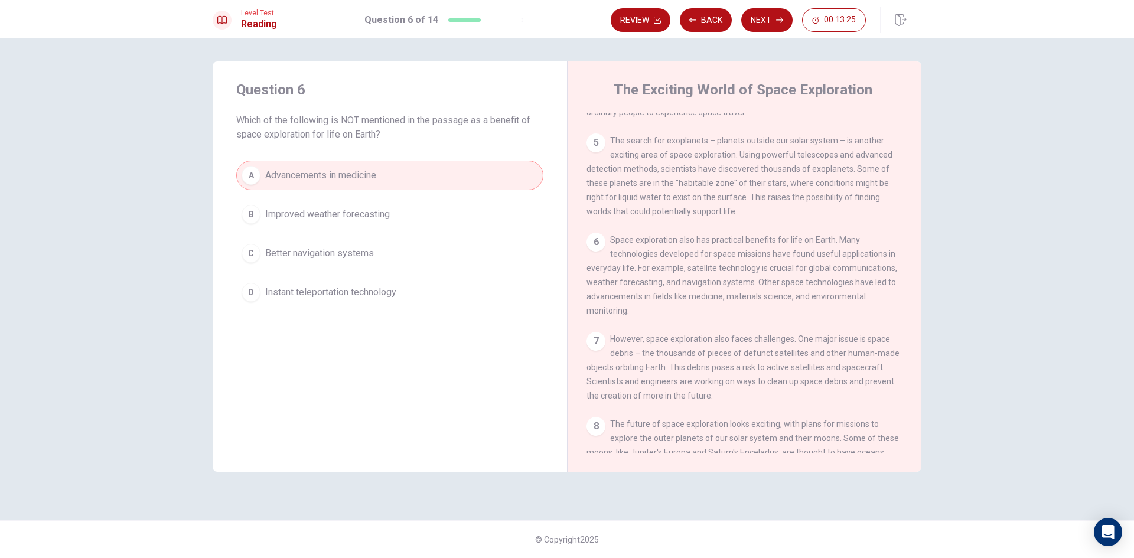
click at [350, 298] on span "Instant teleportation technology" at bounding box center [330, 292] width 131 height 14
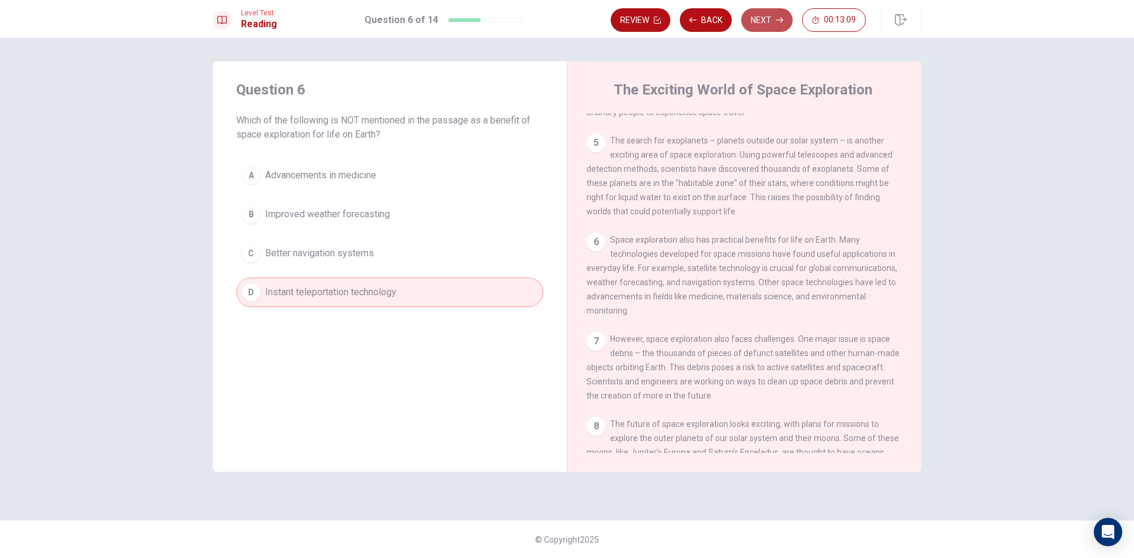
click at [751, 17] on button "Next" at bounding box center [766, 20] width 51 height 24
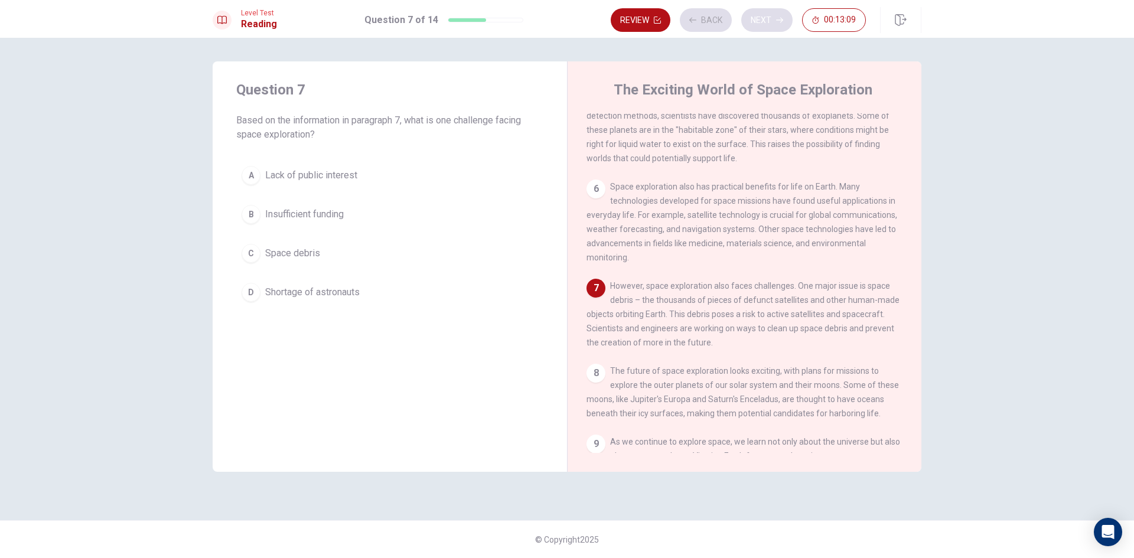
scroll to position [425, 0]
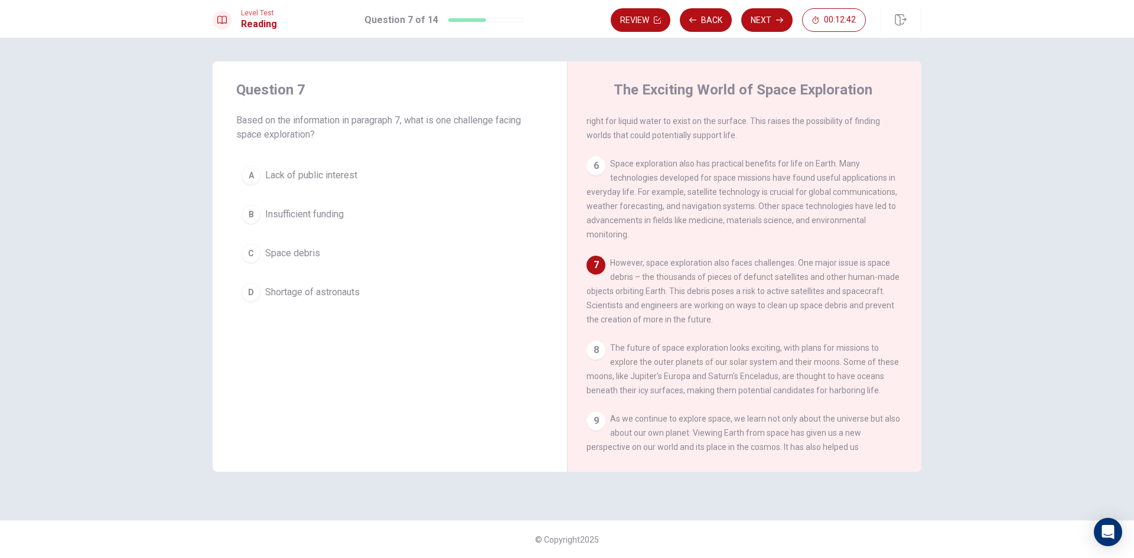
click at [309, 254] on span "Space debris" at bounding box center [292, 253] width 55 height 14
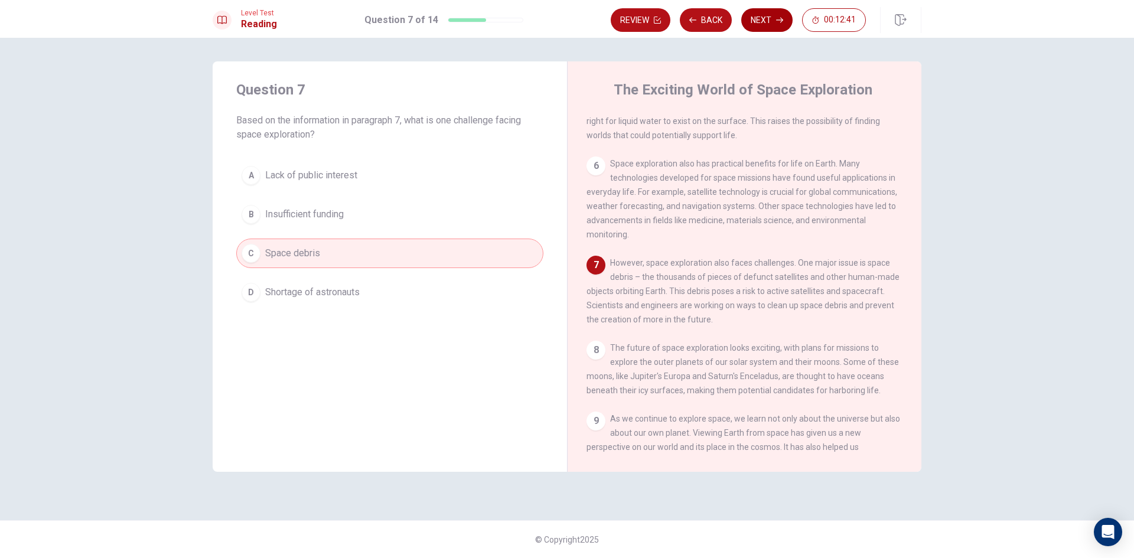
click at [766, 14] on button "Next" at bounding box center [766, 20] width 51 height 24
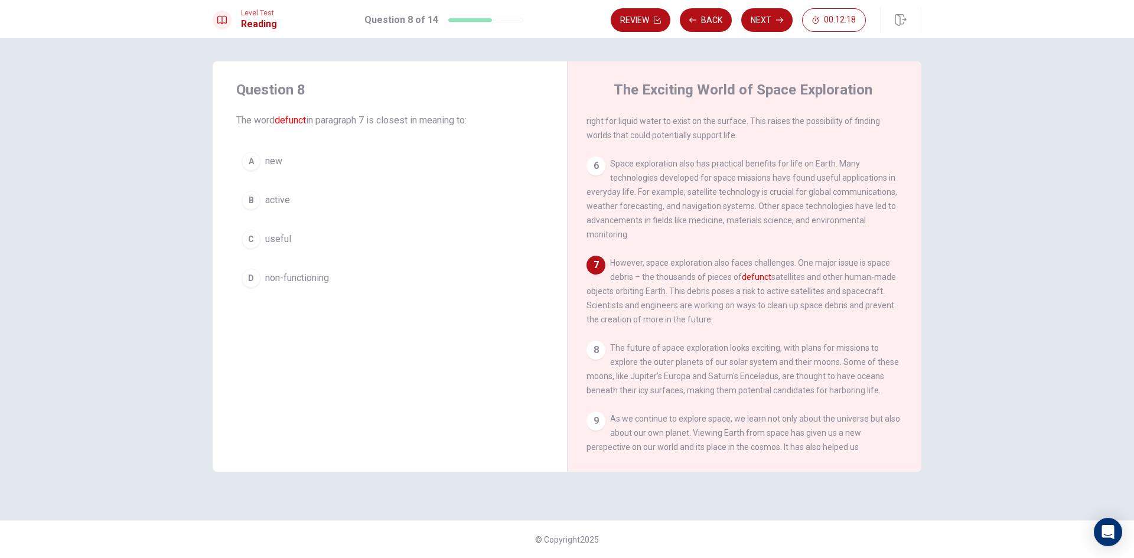
click at [307, 282] on span "non-functioning" at bounding box center [297, 278] width 64 height 14
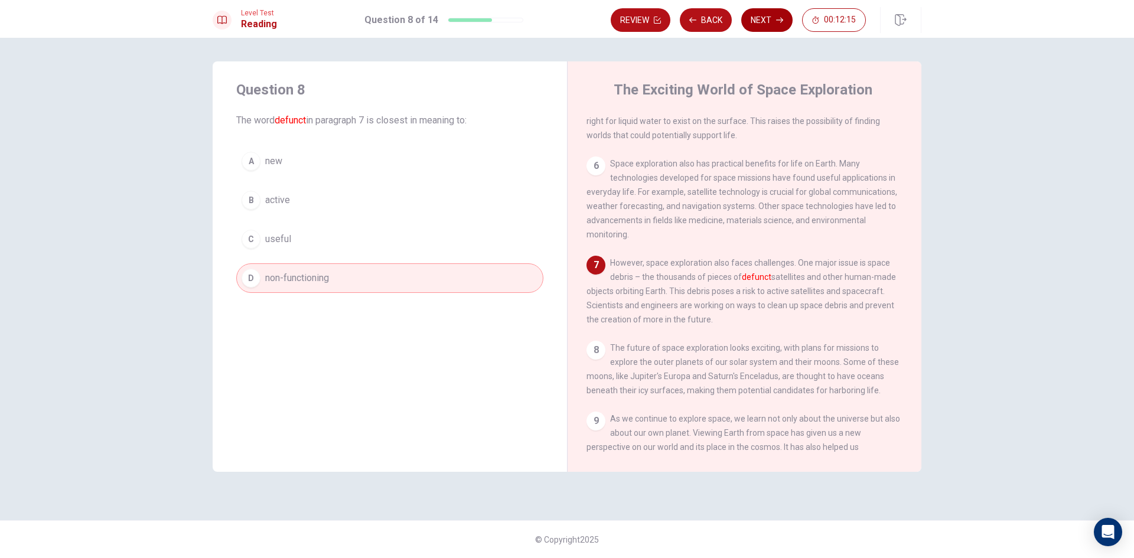
click at [771, 21] on button "Next" at bounding box center [766, 20] width 51 height 24
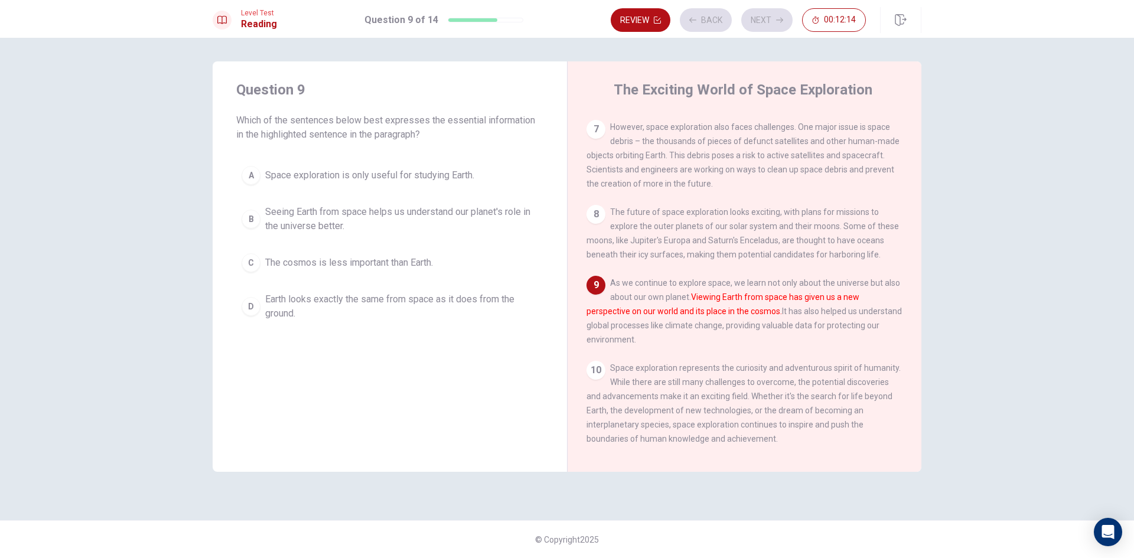
scroll to position [585, 0]
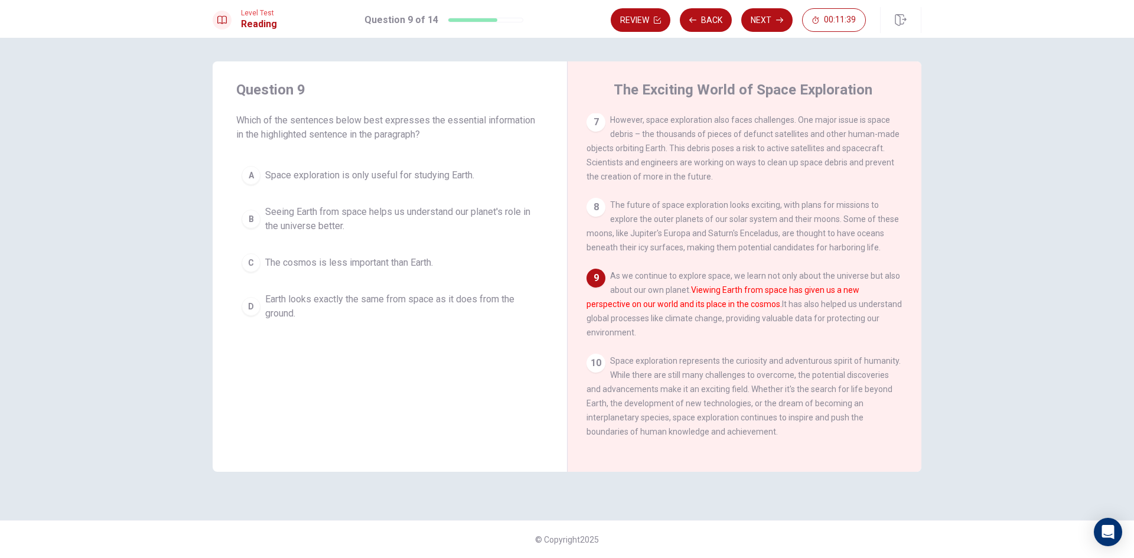
click at [250, 220] on div "B" at bounding box center [251, 219] width 19 height 19
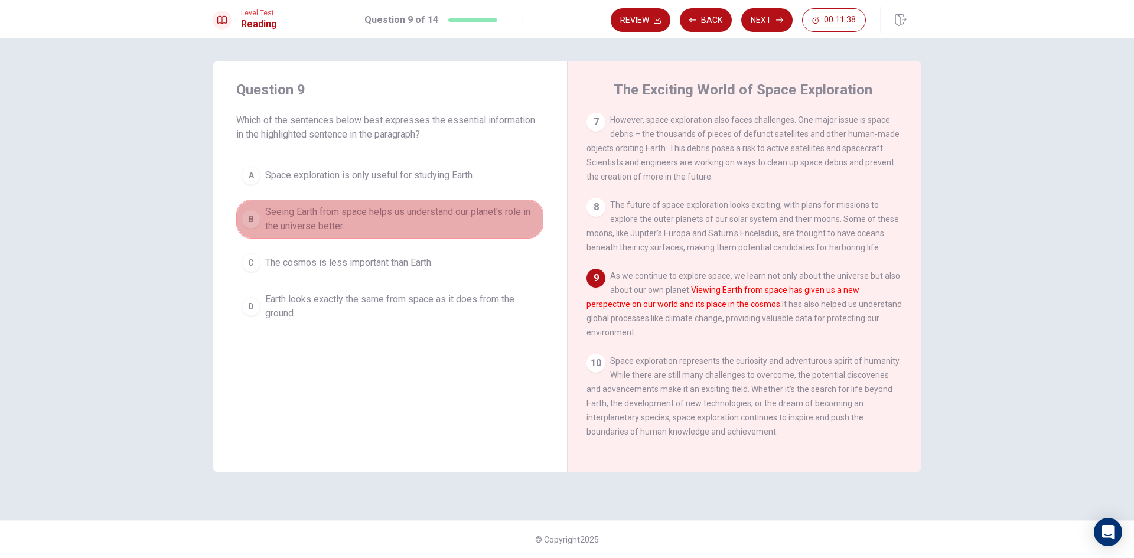
click at [252, 218] on div "B" at bounding box center [251, 219] width 19 height 19
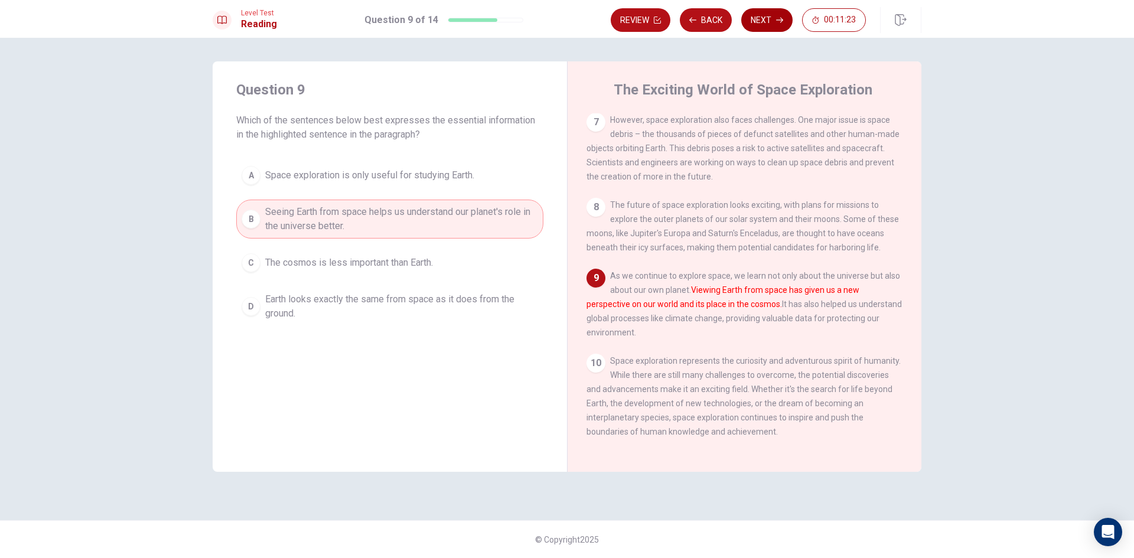
click at [763, 14] on button "Next" at bounding box center [766, 20] width 51 height 24
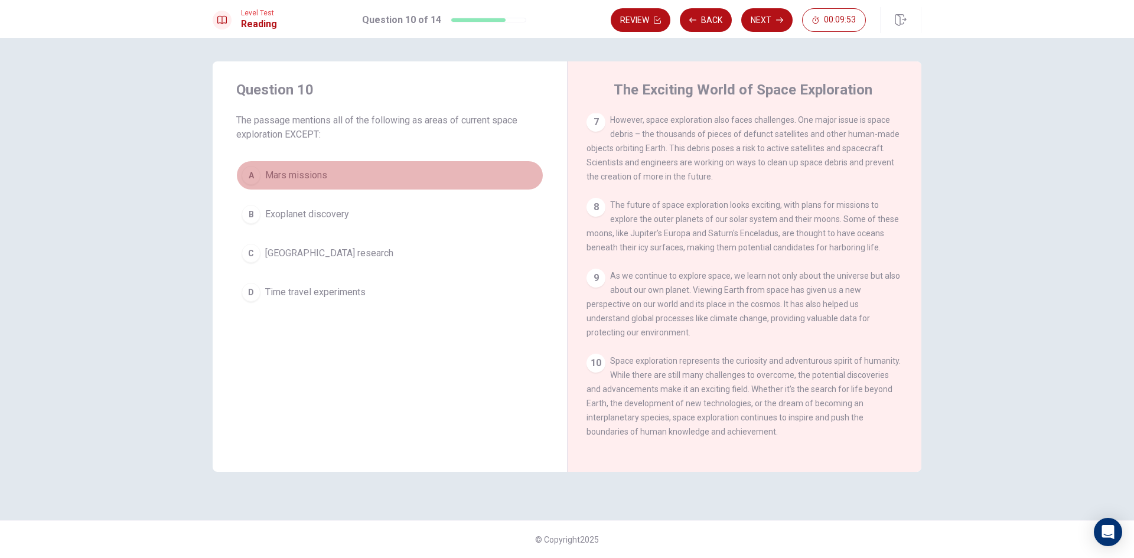
click at [245, 181] on div "A" at bounding box center [251, 175] width 19 height 19
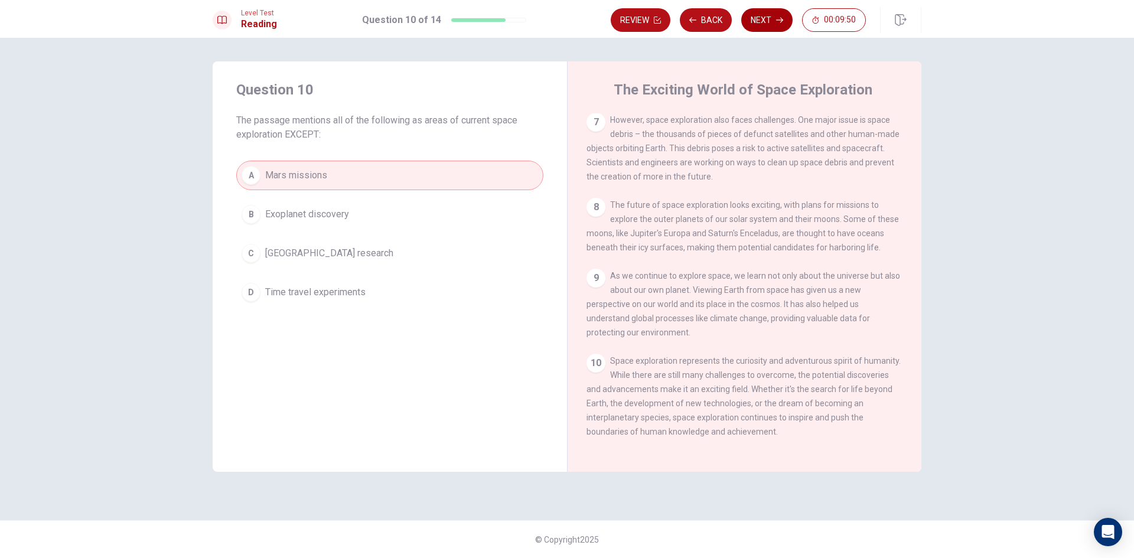
click at [773, 17] on button "Next" at bounding box center [766, 20] width 51 height 24
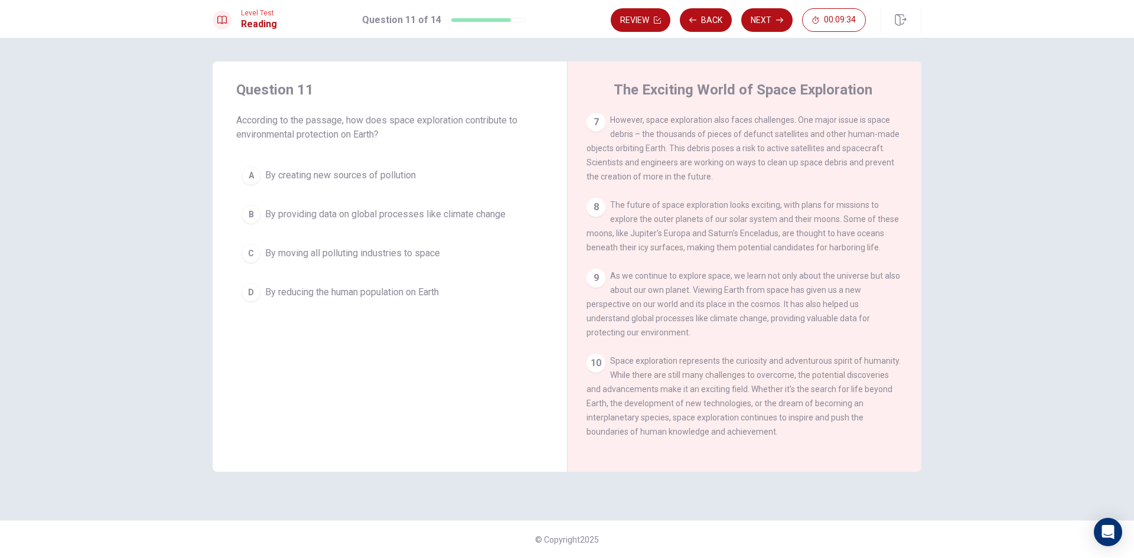
click at [434, 295] on span "By reducing the human population on Earth" at bounding box center [352, 292] width 174 height 14
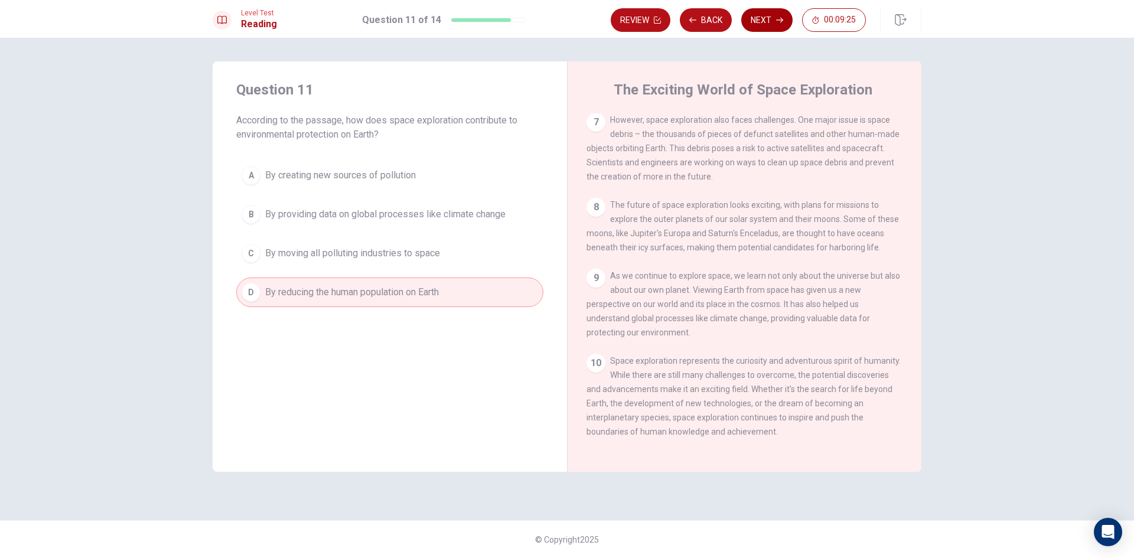
click at [757, 25] on button "Next" at bounding box center [766, 20] width 51 height 24
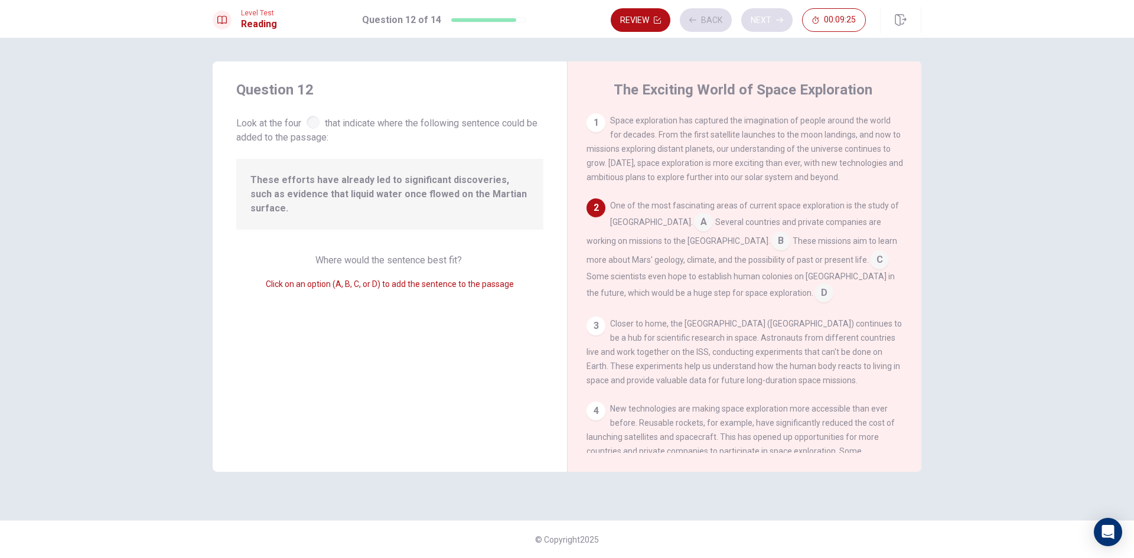
scroll to position [88, 0]
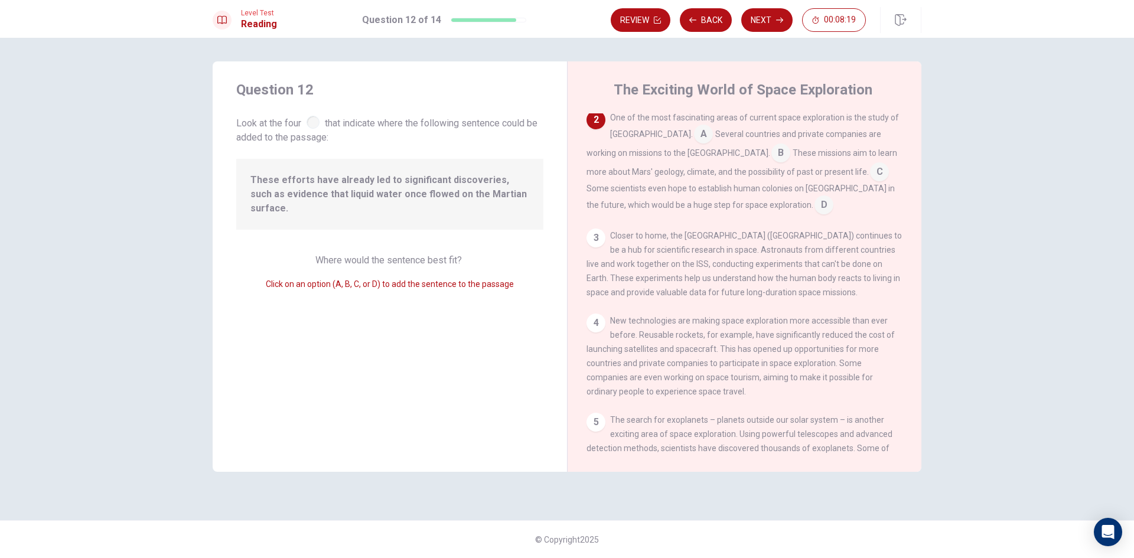
click at [870, 168] on input at bounding box center [879, 173] width 19 height 19
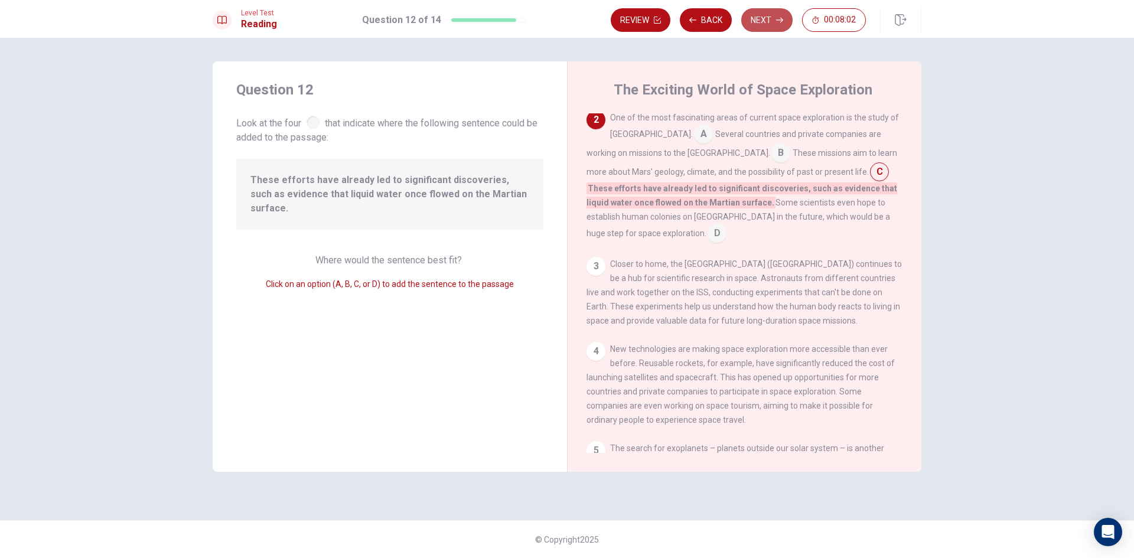
click at [770, 16] on button "Next" at bounding box center [766, 20] width 51 height 24
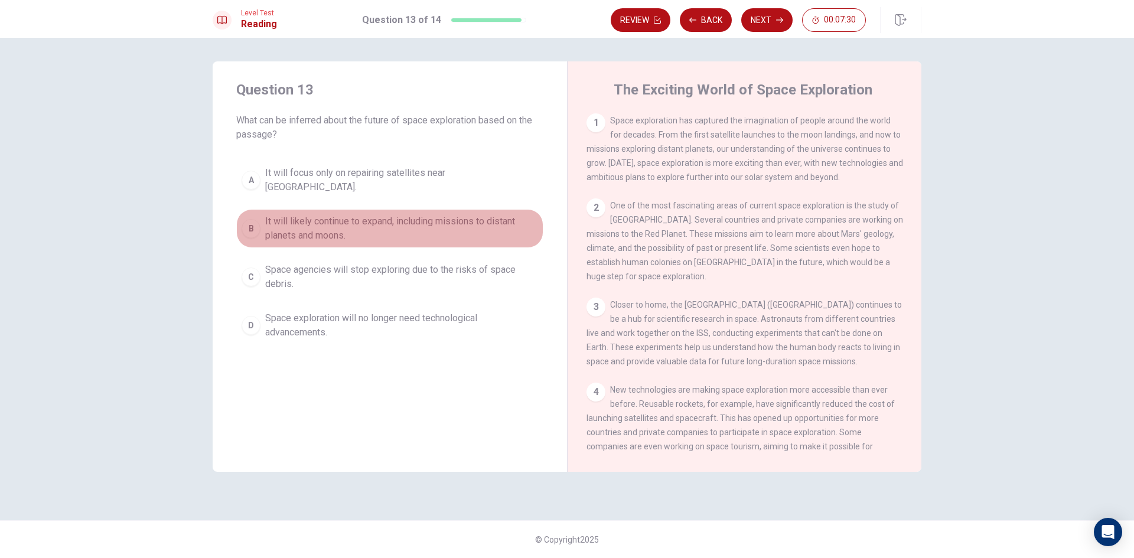
click at [328, 217] on span "It will likely continue to expand, including missions to distant planets and mo…" at bounding box center [401, 228] width 273 height 28
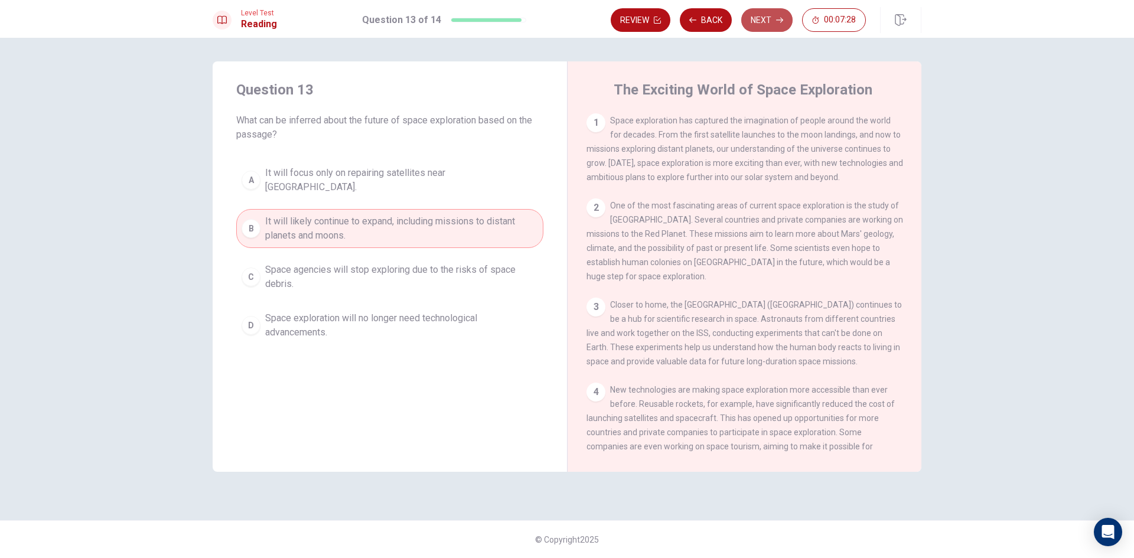
click at [771, 21] on button "Next" at bounding box center [766, 20] width 51 height 24
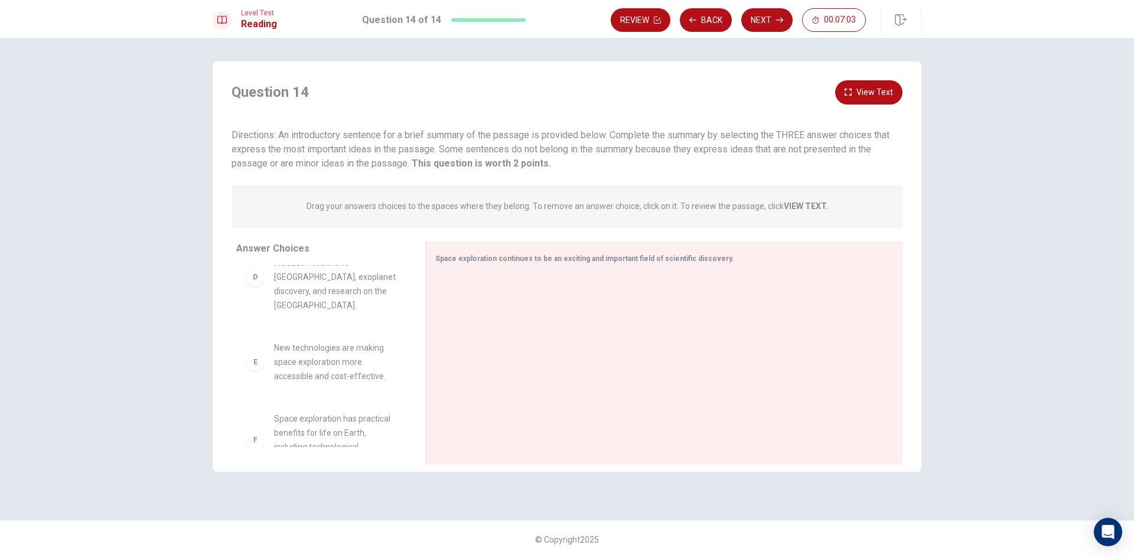
scroll to position [276, 0]
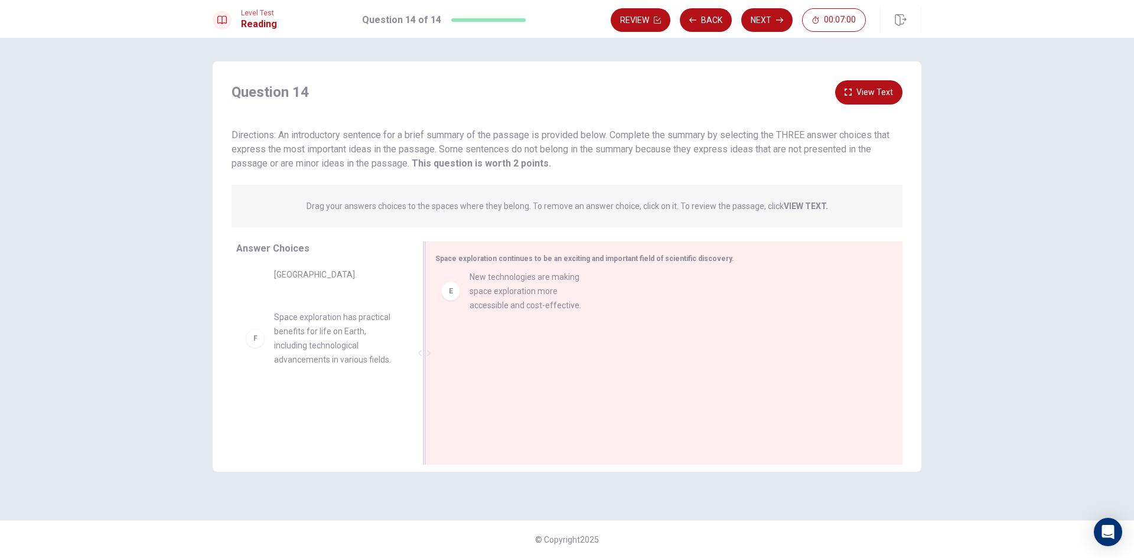
drag, startPoint x: 301, startPoint y: 335, endPoint x: 499, endPoint y: 297, distance: 201.0
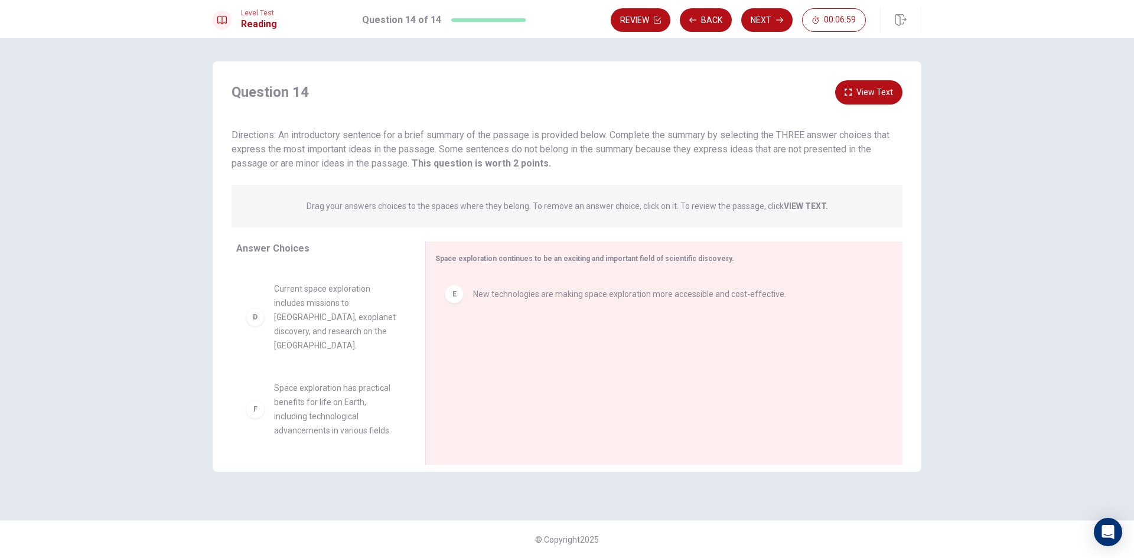
scroll to position [206, 0]
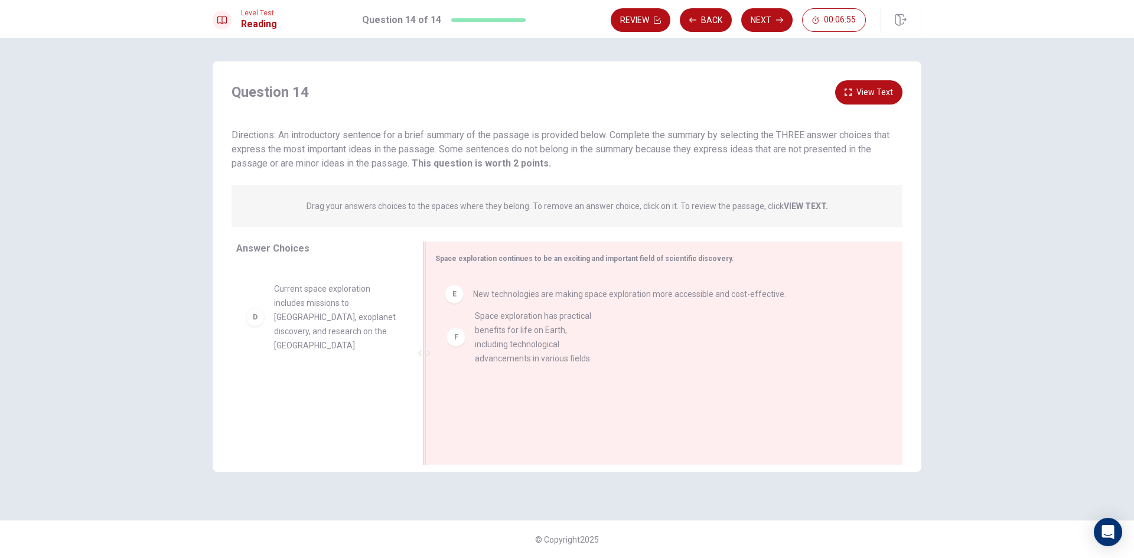
drag, startPoint x: 315, startPoint y: 422, endPoint x: 510, endPoint y: 351, distance: 207.4
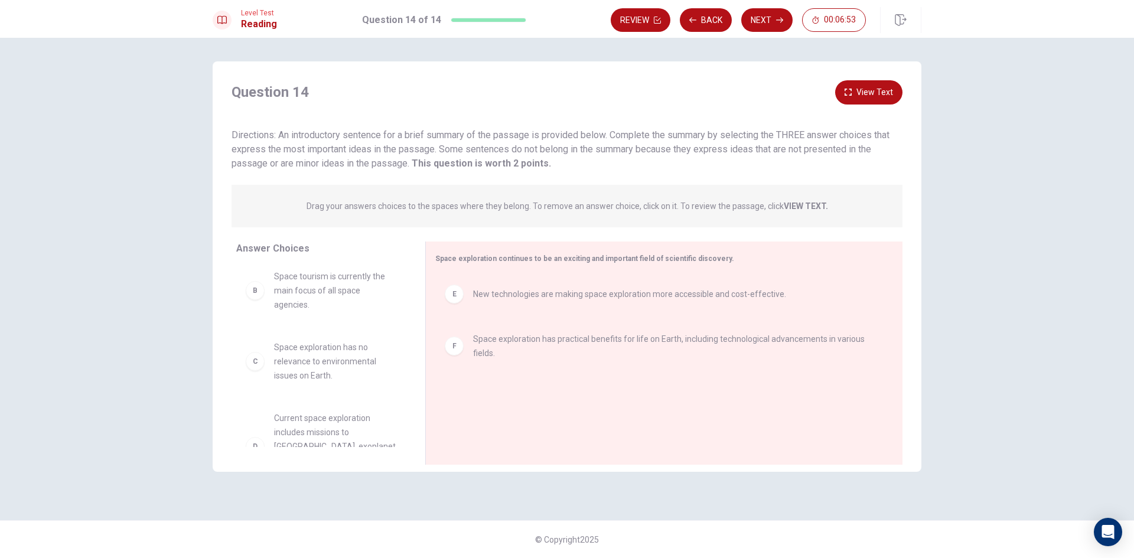
scroll to position [0, 0]
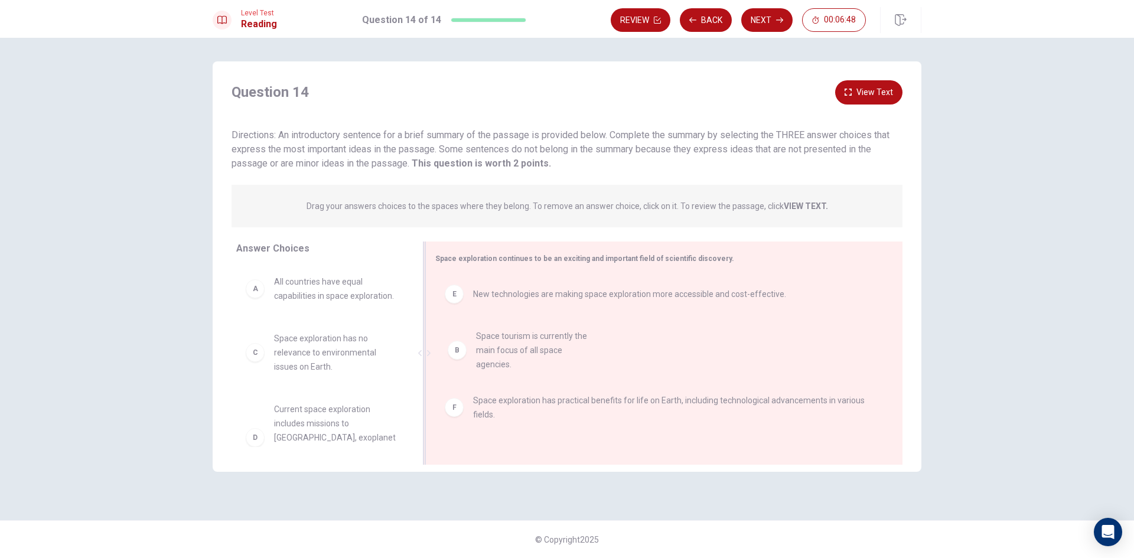
drag, startPoint x: 312, startPoint y: 376, endPoint x: 520, endPoint y: 360, distance: 209.2
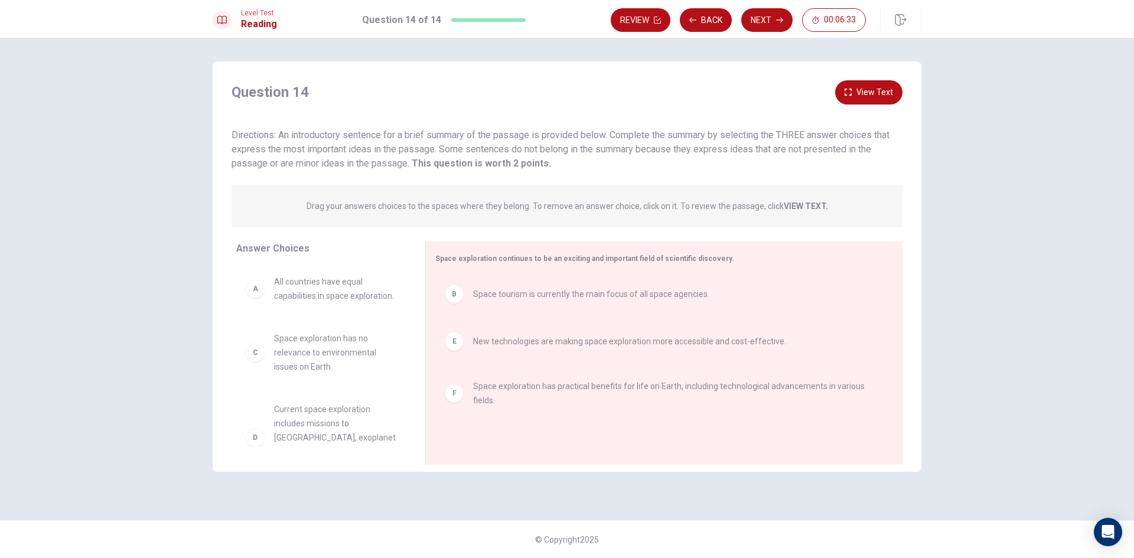
click at [869, 93] on button "View Text" at bounding box center [868, 92] width 67 height 24
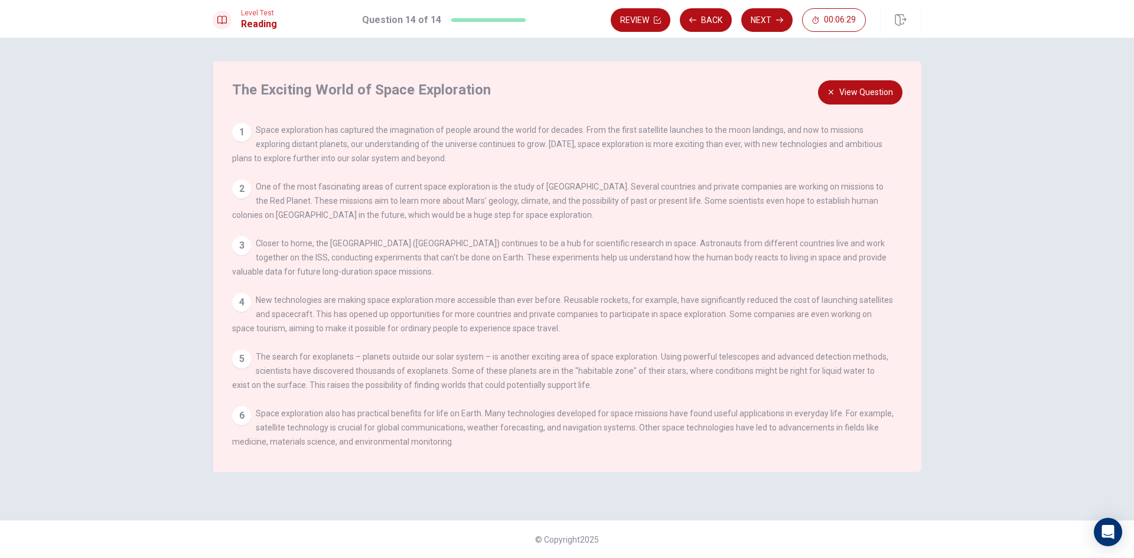
click at [832, 90] on icon "button" at bounding box center [831, 92] width 7 height 7
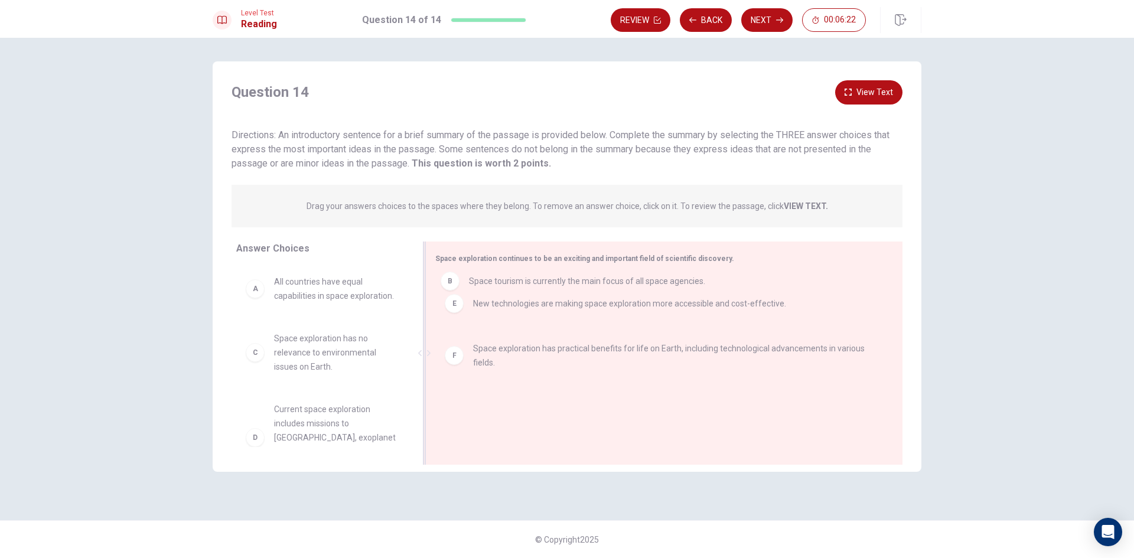
drag, startPoint x: 456, startPoint y: 297, endPoint x: 448, endPoint y: 285, distance: 13.9
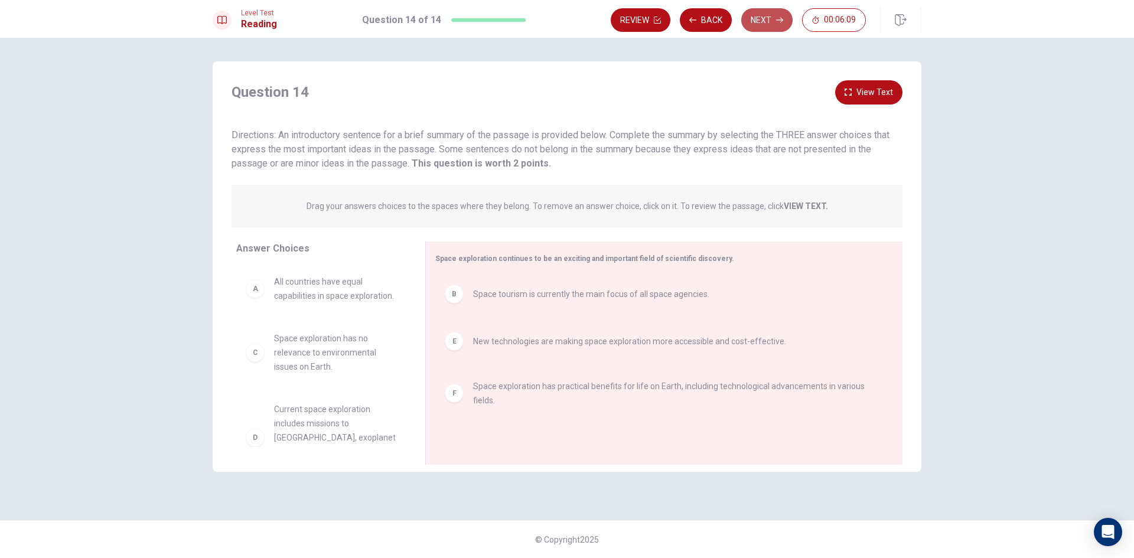
click at [763, 22] on button "Next" at bounding box center [766, 20] width 51 height 24
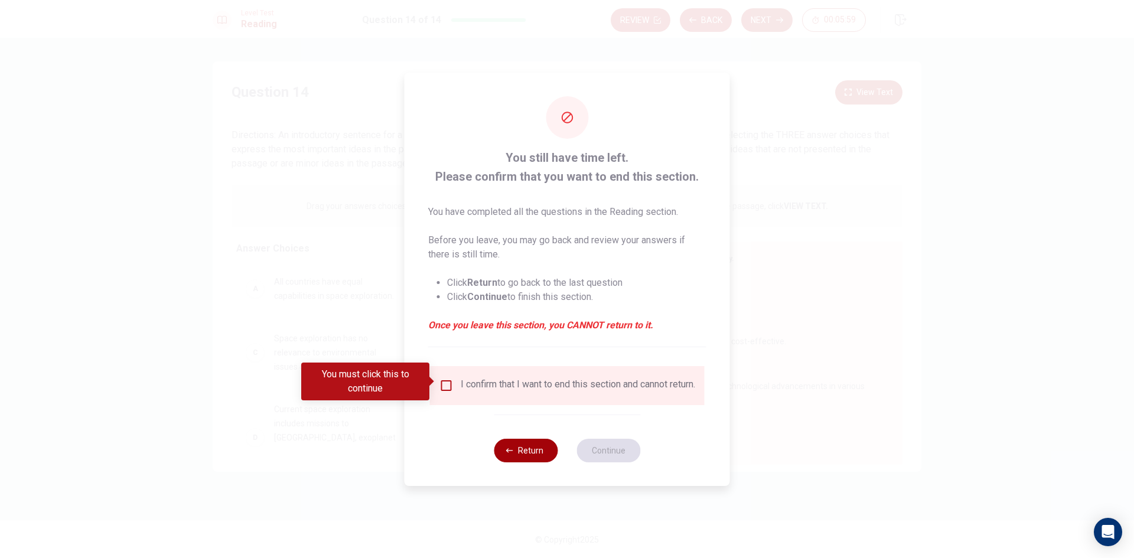
click at [530, 451] on button "Return" at bounding box center [526, 451] width 64 height 24
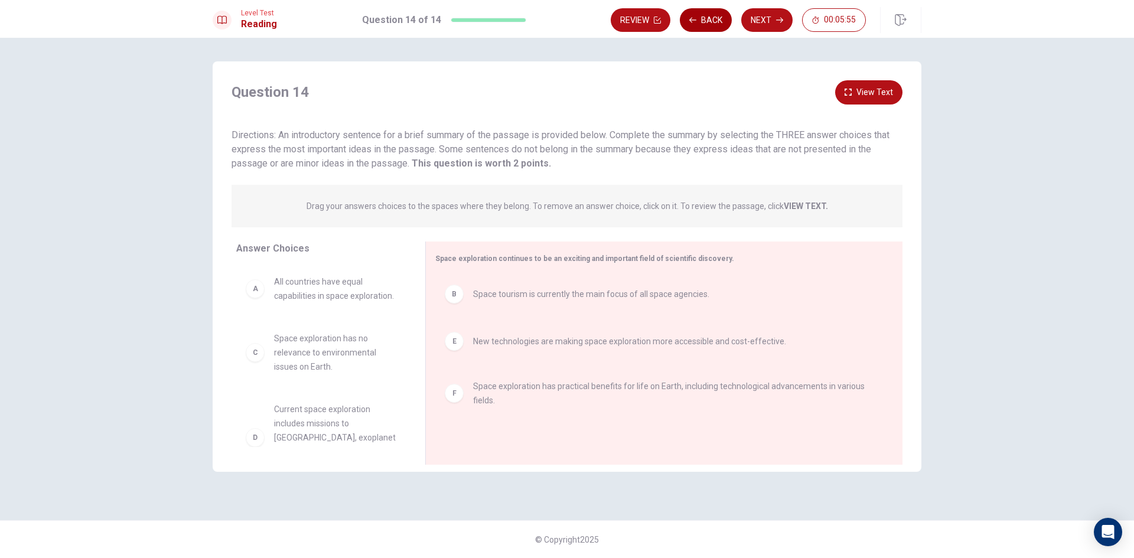
click at [717, 24] on button "Back" at bounding box center [706, 20] width 52 height 24
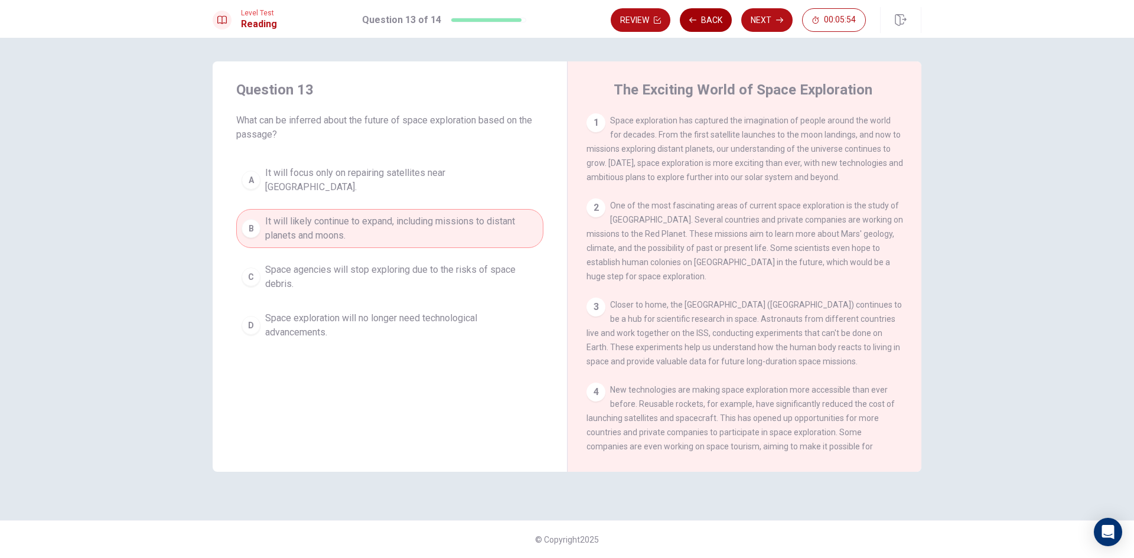
click at [717, 24] on button "Back" at bounding box center [706, 20] width 52 height 24
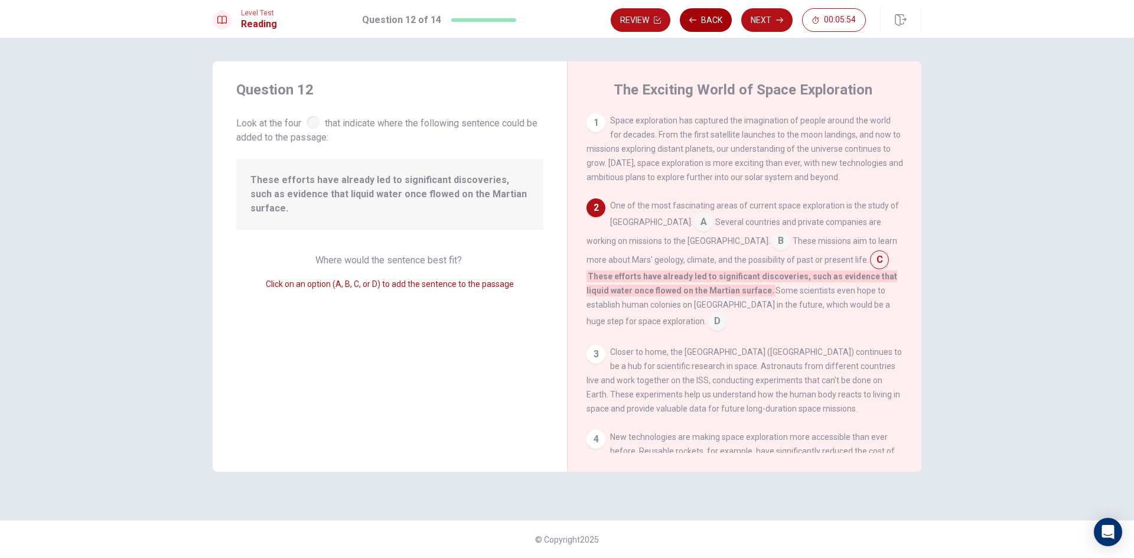
scroll to position [88, 0]
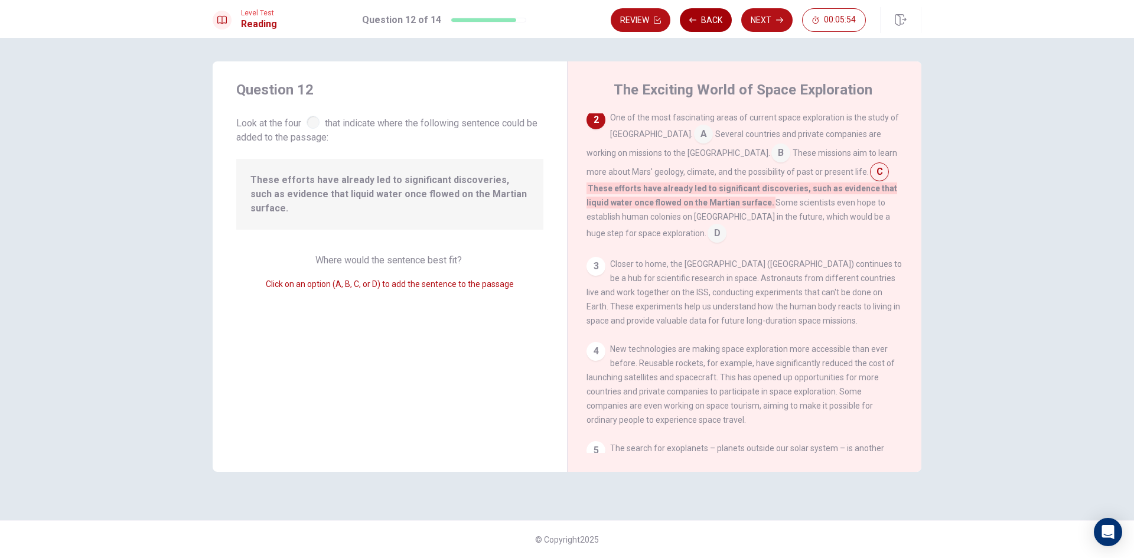
click at [717, 24] on button "Back" at bounding box center [706, 20] width 52 height 24
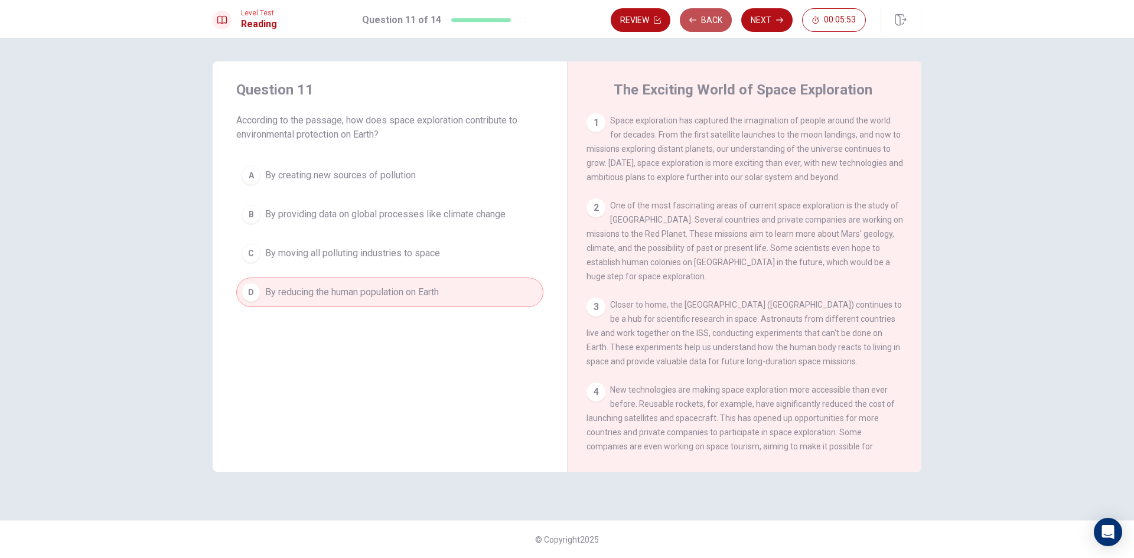
click at [717, 24] on button "Back" at bounding box center [706, 20] width 52 height 24
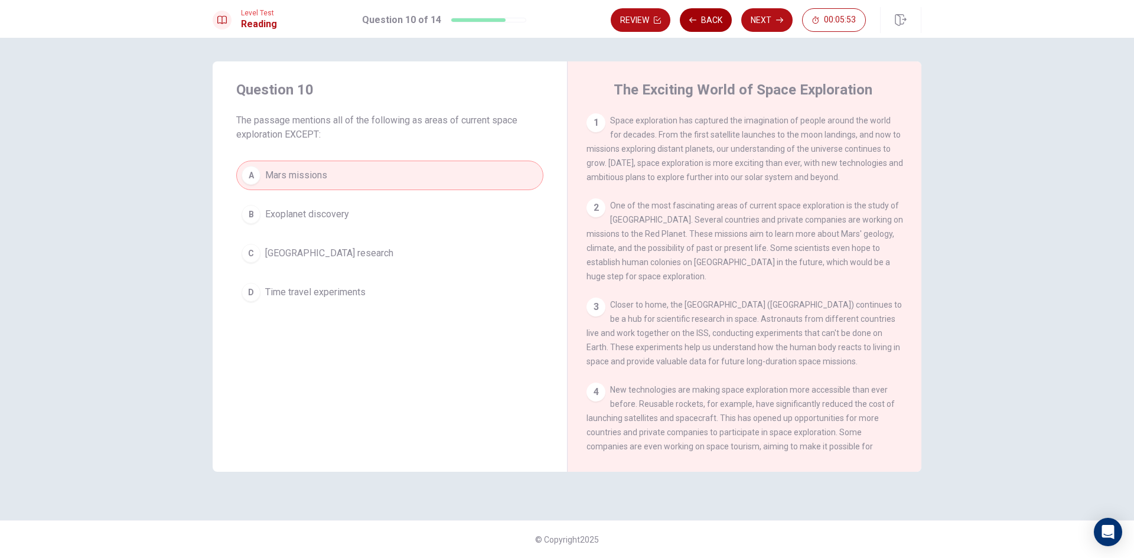
click at [717, 24] on button "Back" at bounding box center [706, 20] width 52 height 24
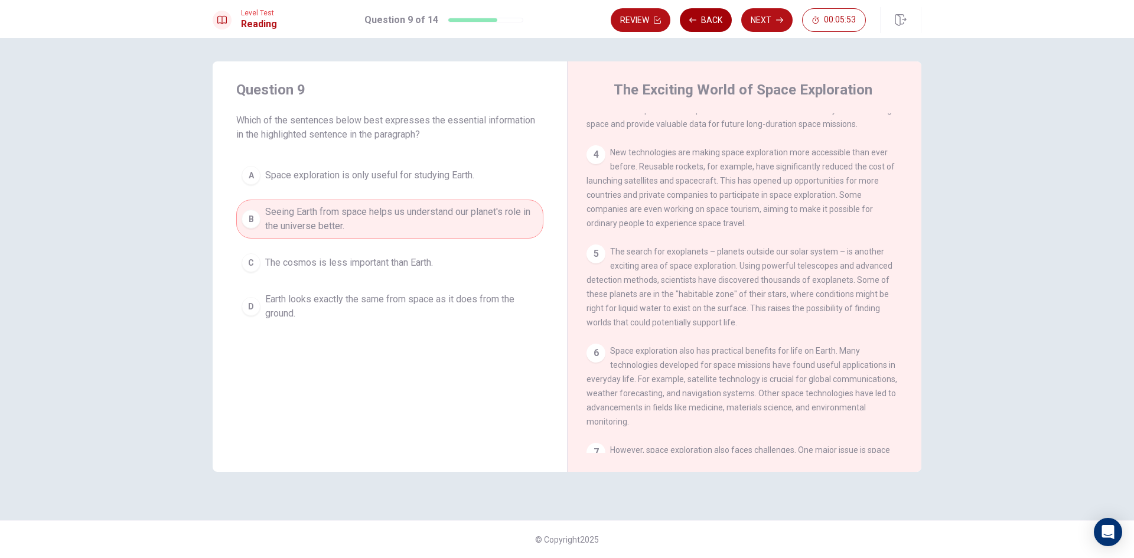
click at [717, 24] on button "Back" at bounding box center [706, 20] width 52 height 24
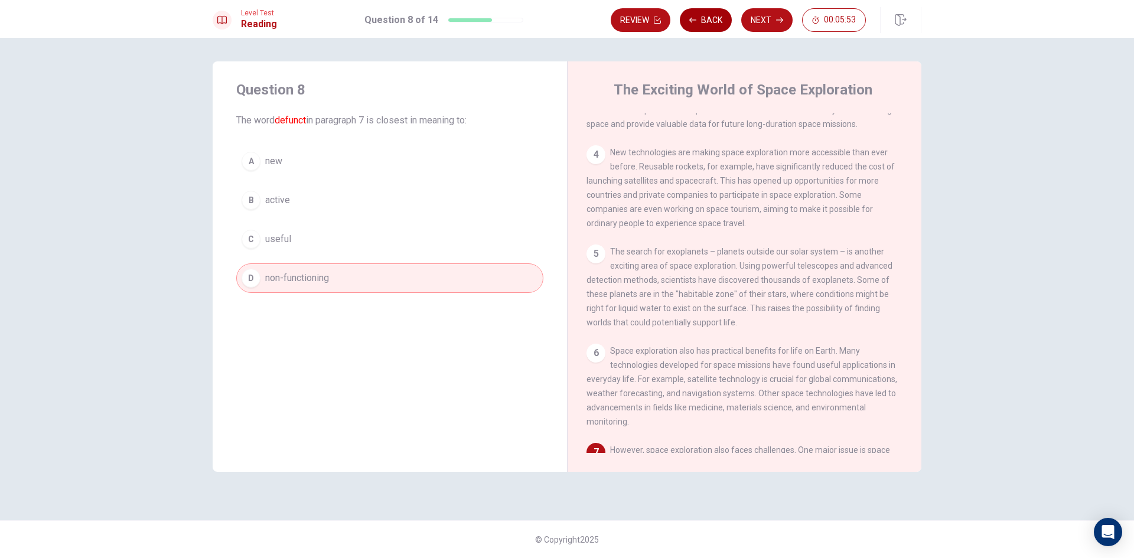
scroll to position [425, 0]
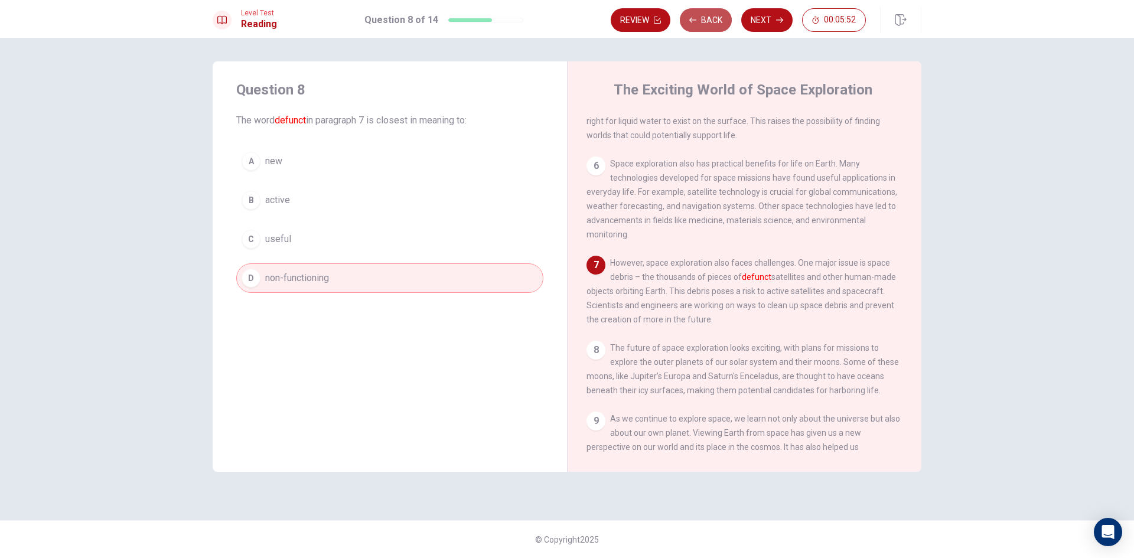
click at [717, 24] on button "Back" at bounding box center [706, 20] width 52 height 24
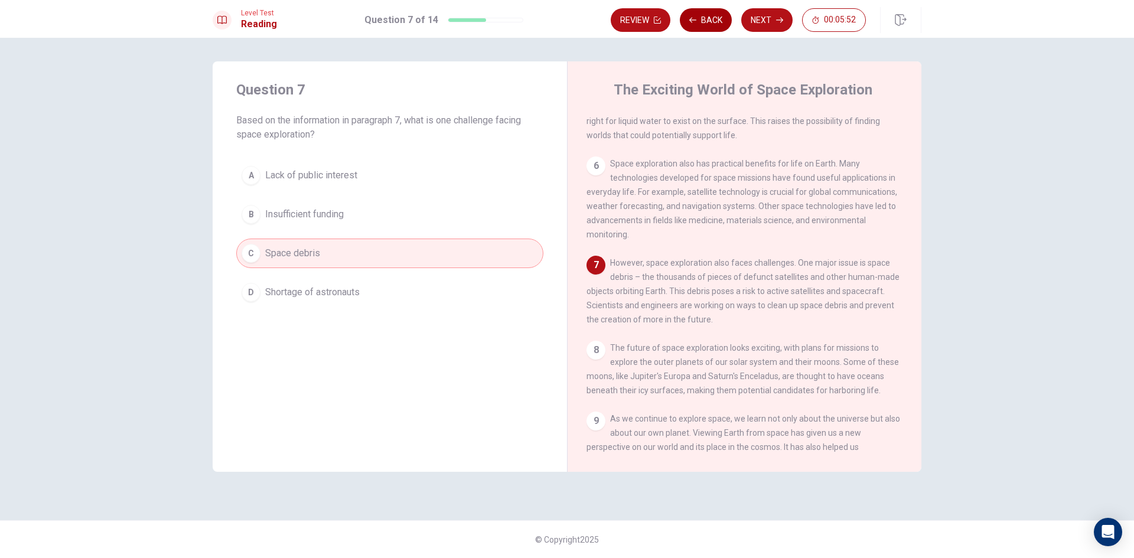
click at [717, 24] on button "Back" at bounding box center [706, 20] width 52 height 24
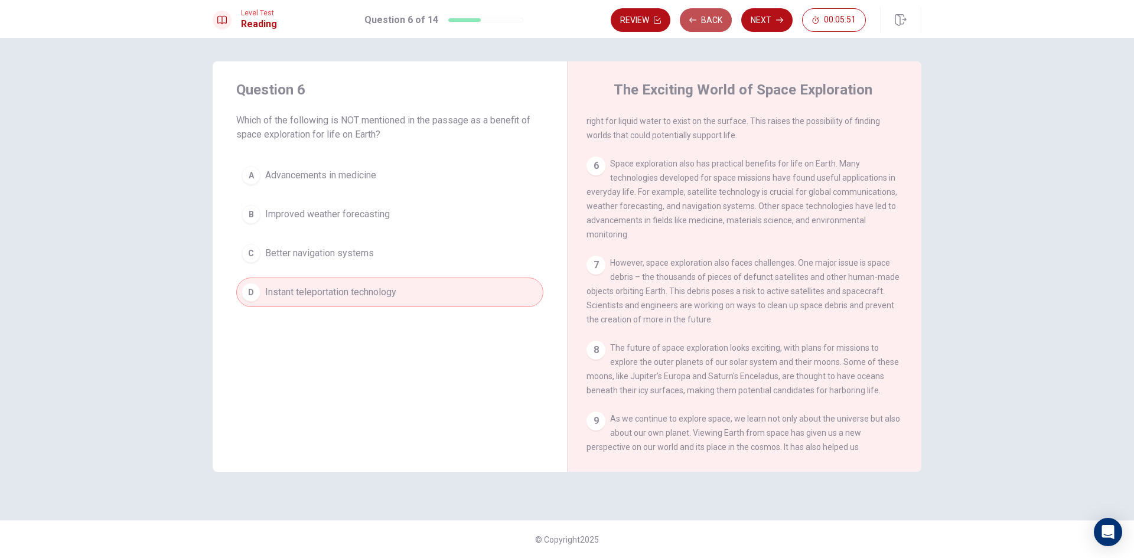
click at [717, 24] on button "Back" at bounding box center [706, 20] width 52 height 24
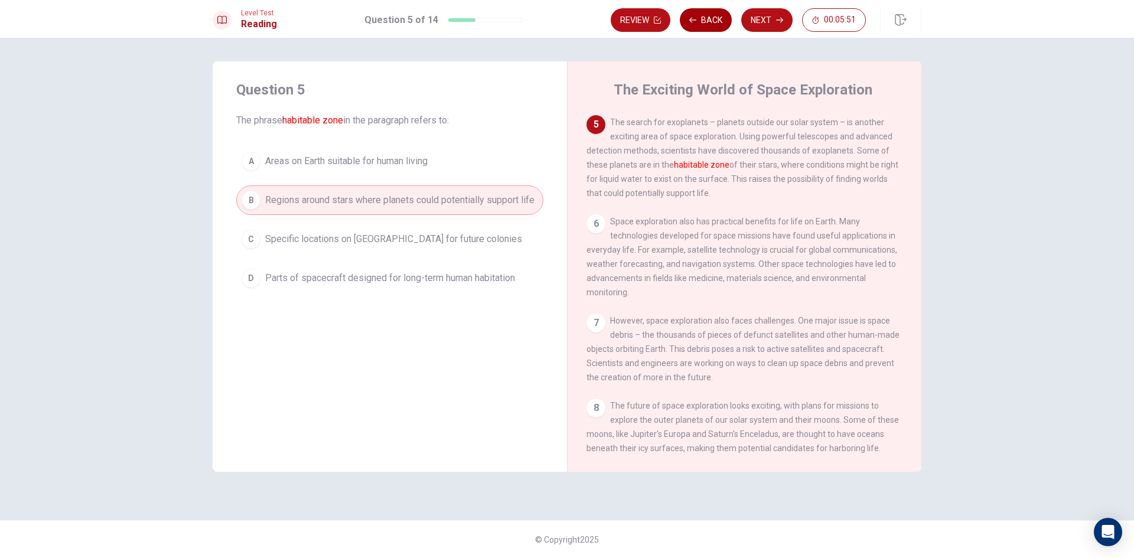
click at [717, 24] on button "Back" at bounding box center [706, 20] width 52 height 24
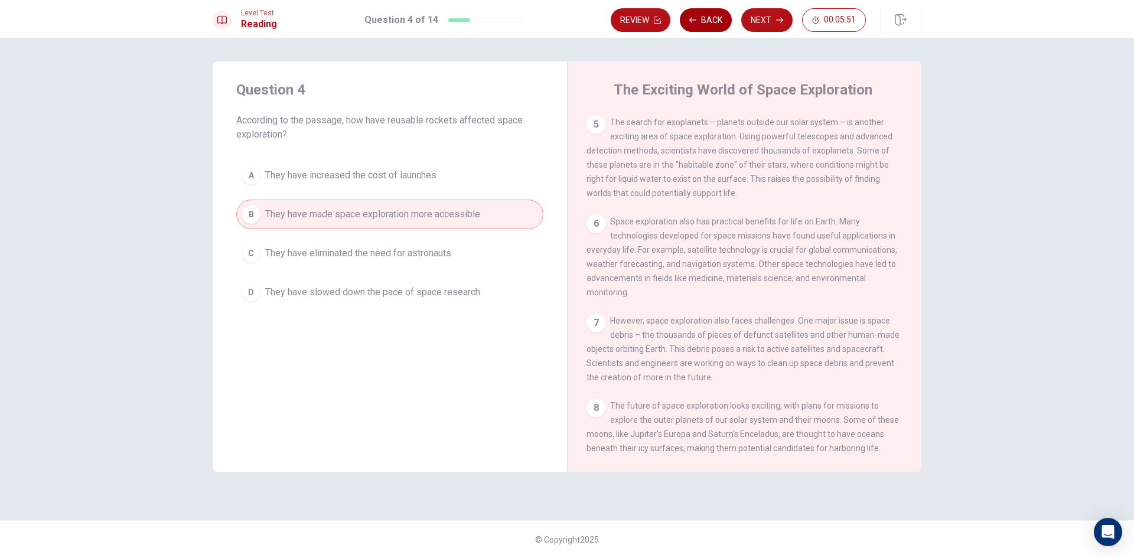
click at [717, 24] on button "Back" at bounding box center [706, 20] width 52 height 24
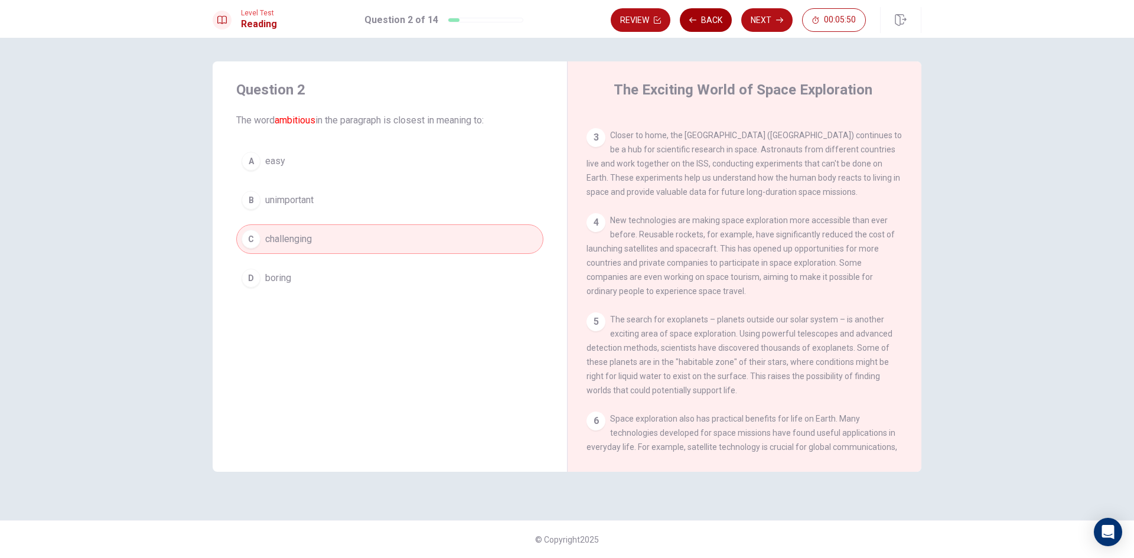
click at [717, 24] on button "Back" at bounding box center [706, 20] width 52 height 24
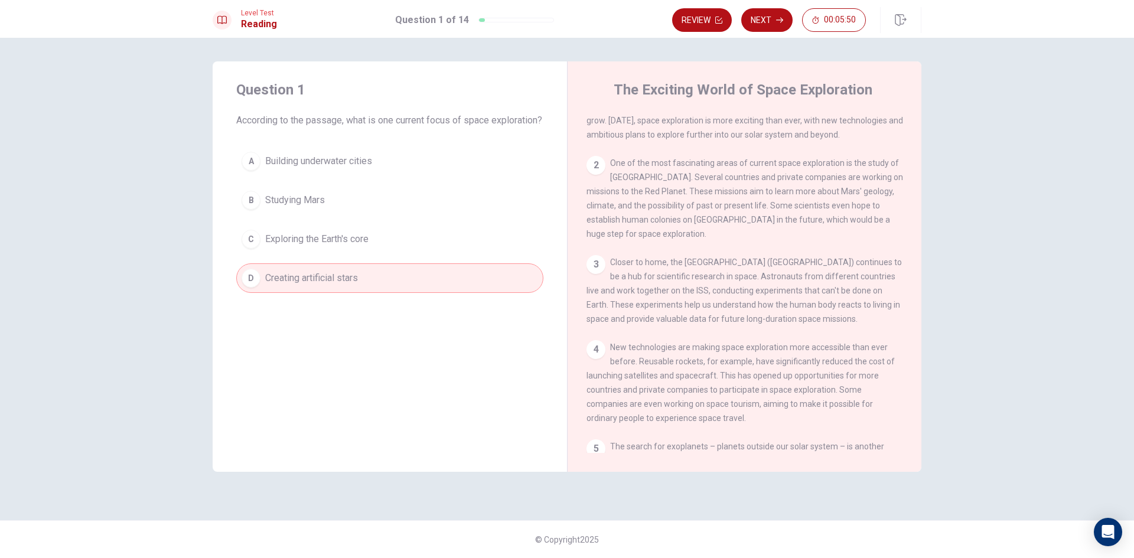
scroll to position [0, 0]
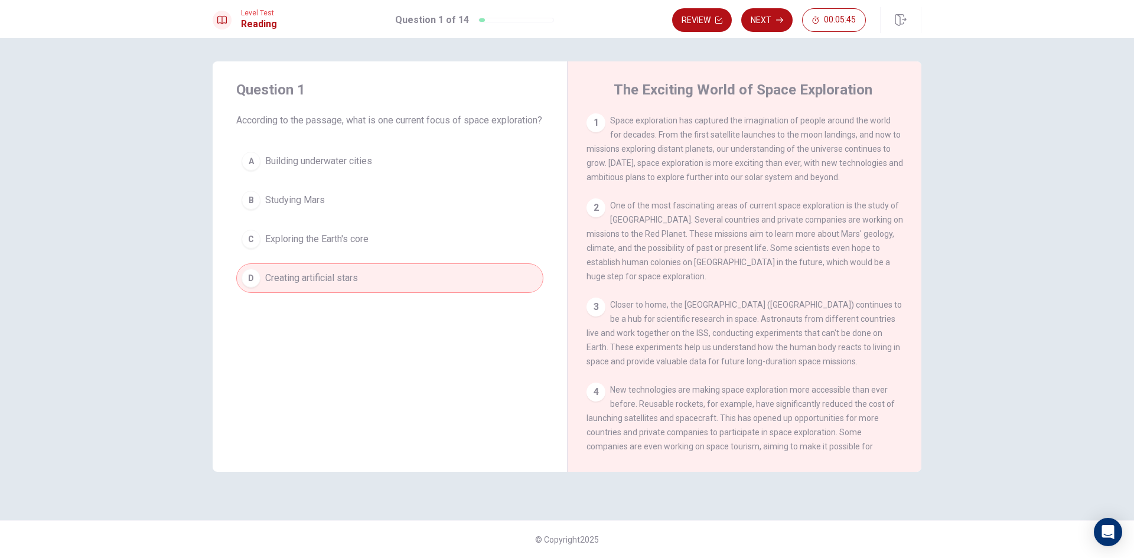
click at [316, 207] on span "Studying Mars" at bounding box center [295, 200] width 60 height 14
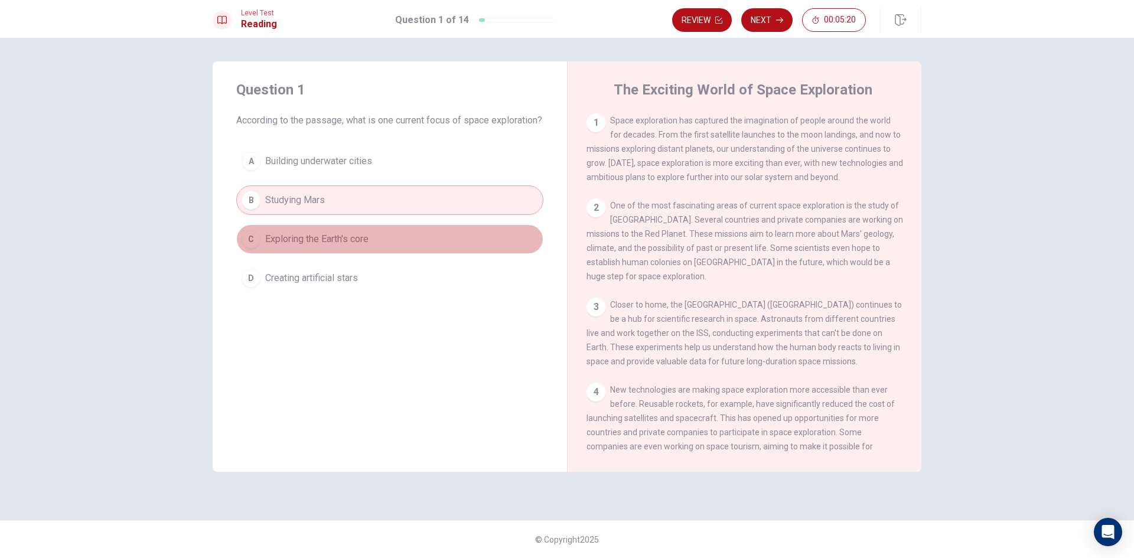
click at [349, 246] on span "Exploring the Earth's core" at bounding box center [316, 239] width 103 height 14
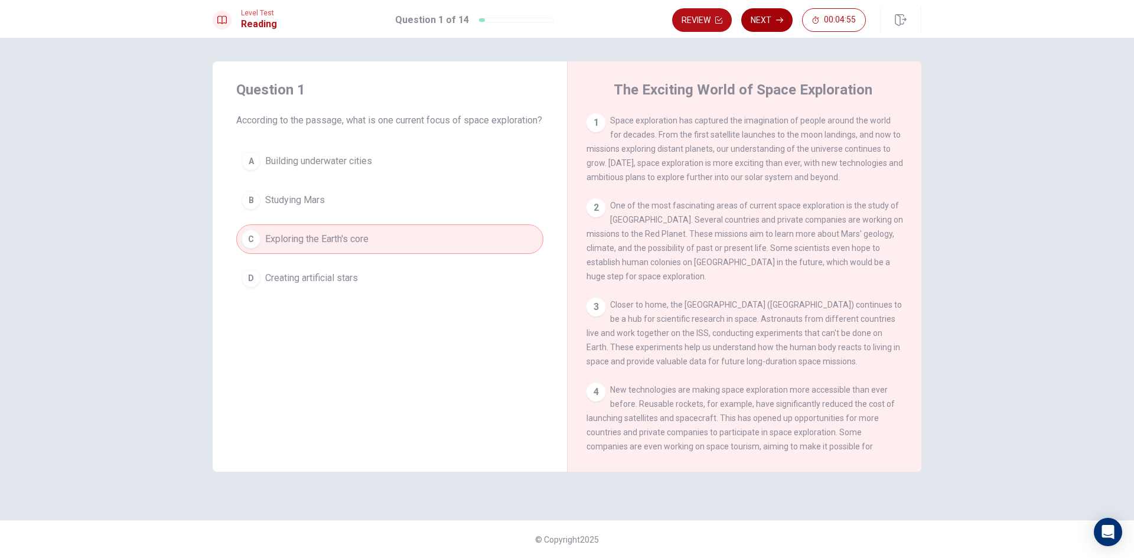
click at [766, 24] on button "Next" at bounding box center [766, 20] width 51 height 24
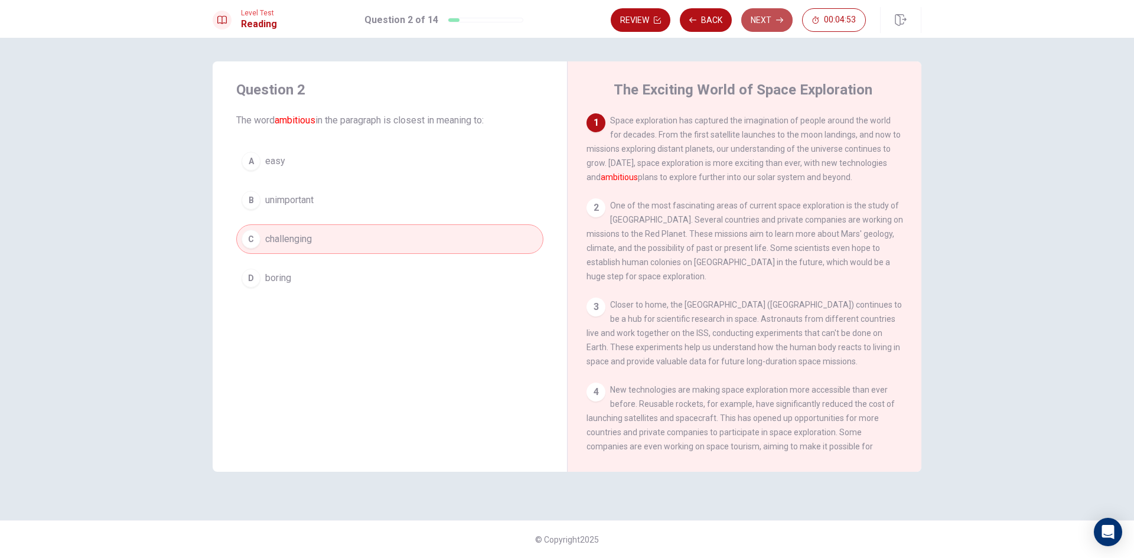
click at [779, 27] on button "Next" at bounding box center [766, 20] width 51 height 24
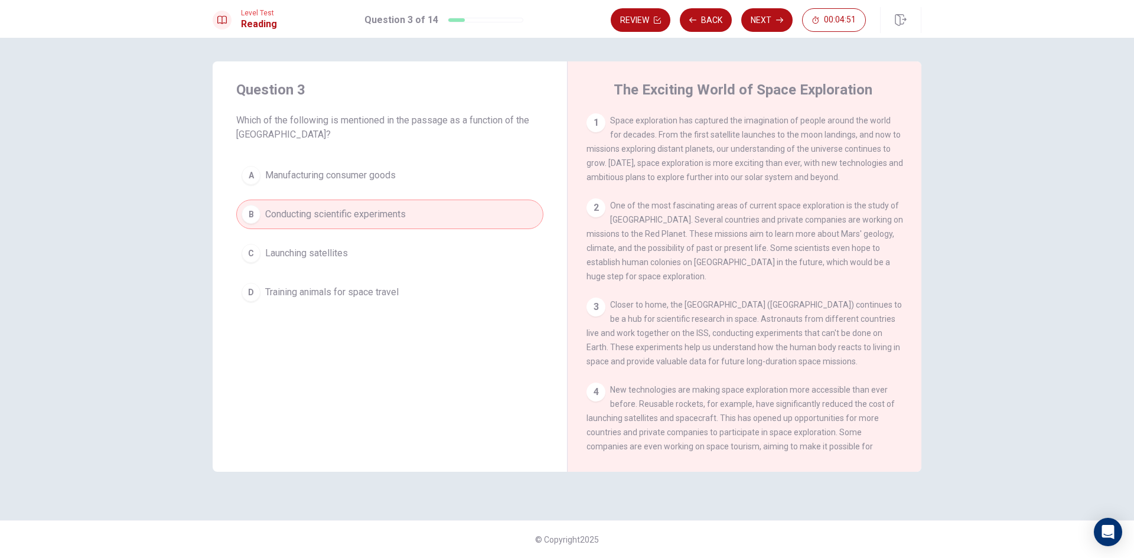
click at [775, 22] on button "Next" at bounding box center [766, 20] width 51 height 24
click at [774, 22] on button "Next" at bounding box center [766, 20] width 51 height 24
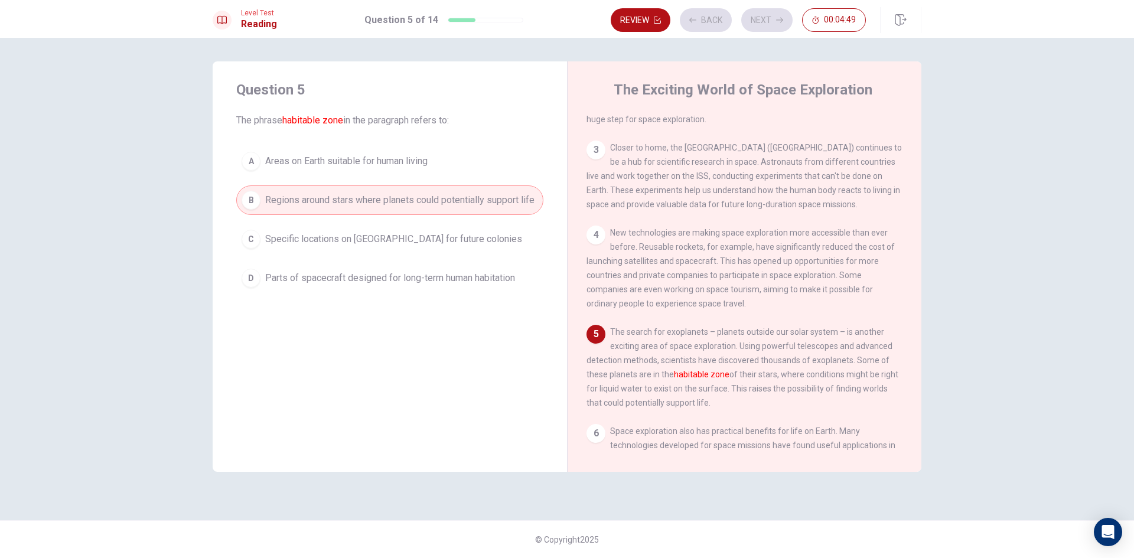
scroll to position [234, 0]
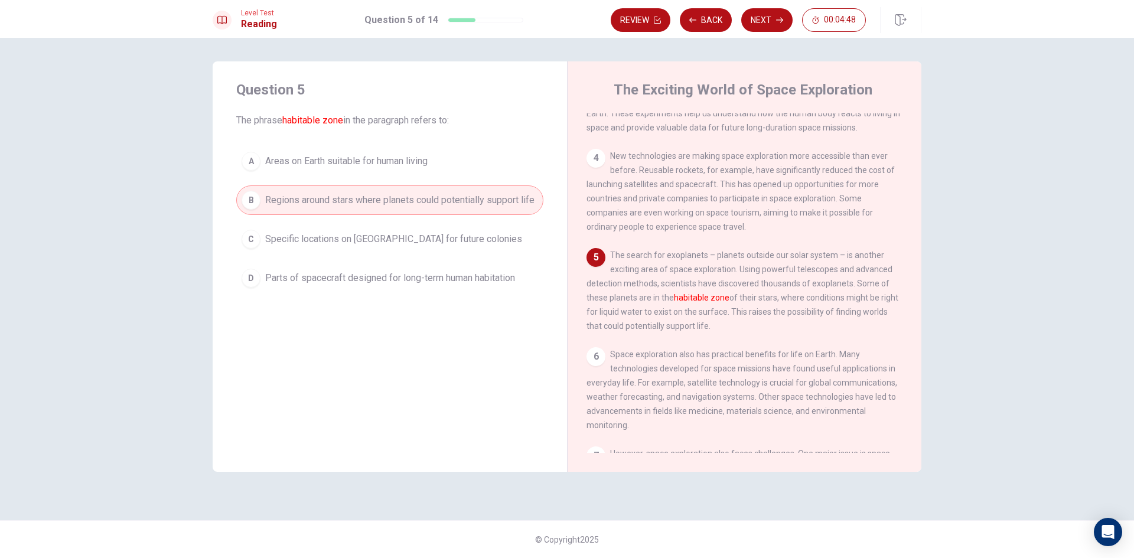
click at [774, 22] on button "Next" at bounding box center [766, 20] width 51 height 24
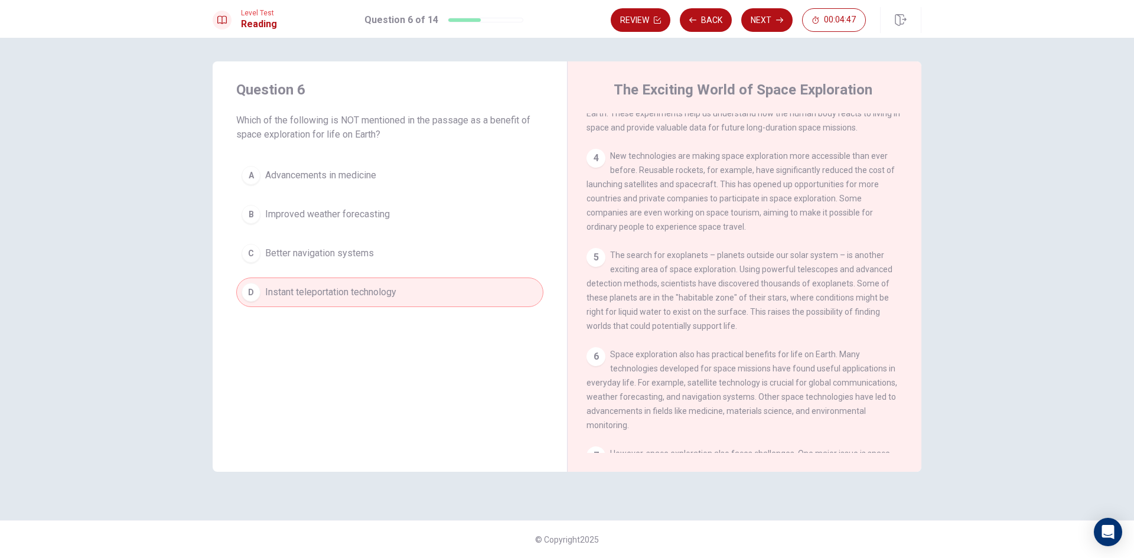
click at [774, 22] on button "Next" at bounding box center [766, 20] width 51 height 24
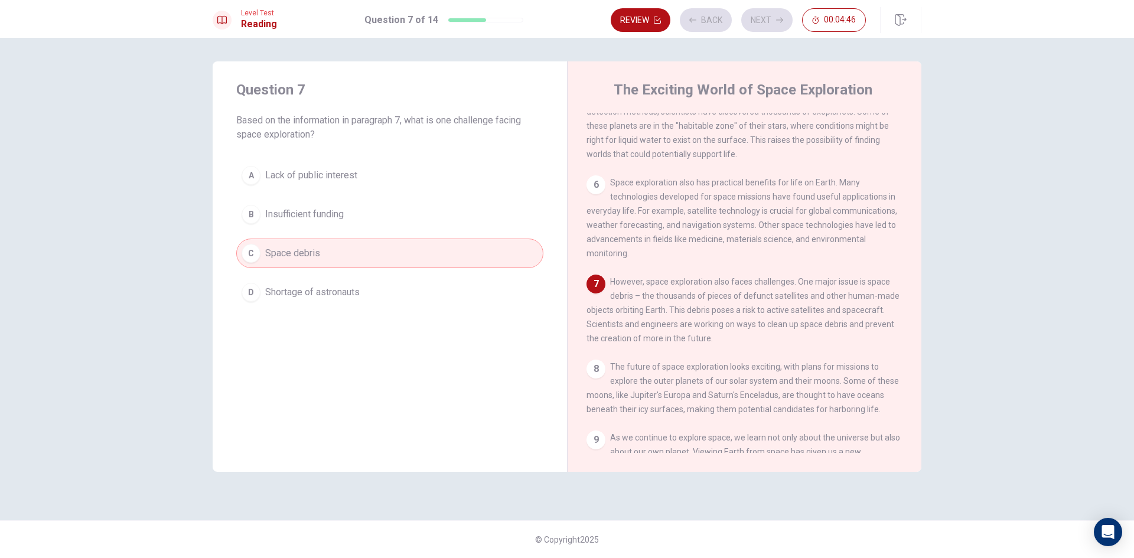
scroll to position [425, 0]
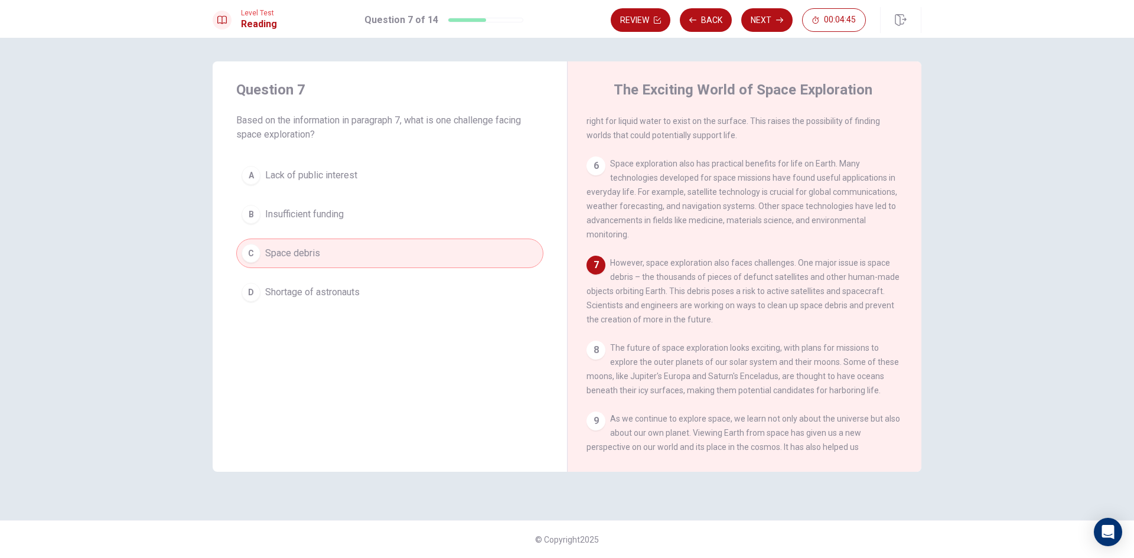
click at [774, 22] on button "Next" at bounding box center [766, 20] width 51 height 24
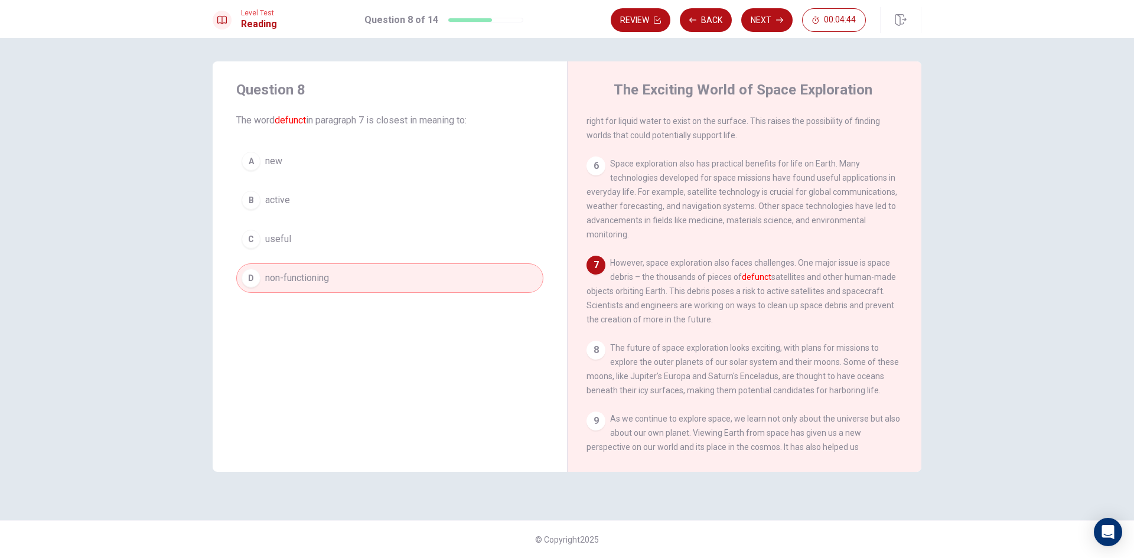
click at [774, 22] on button "Next" at bounding box center [766, 20] width 51 height 24
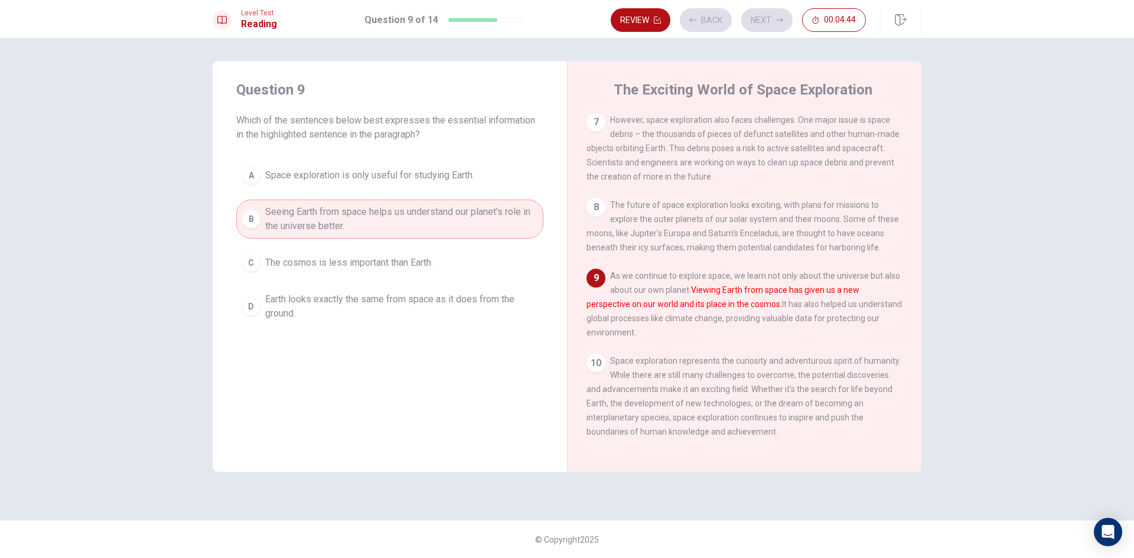
scroll to position [585, 0]
click at [774, 22] on button "Next" at bounding box center [766, 20] width 51 height 24
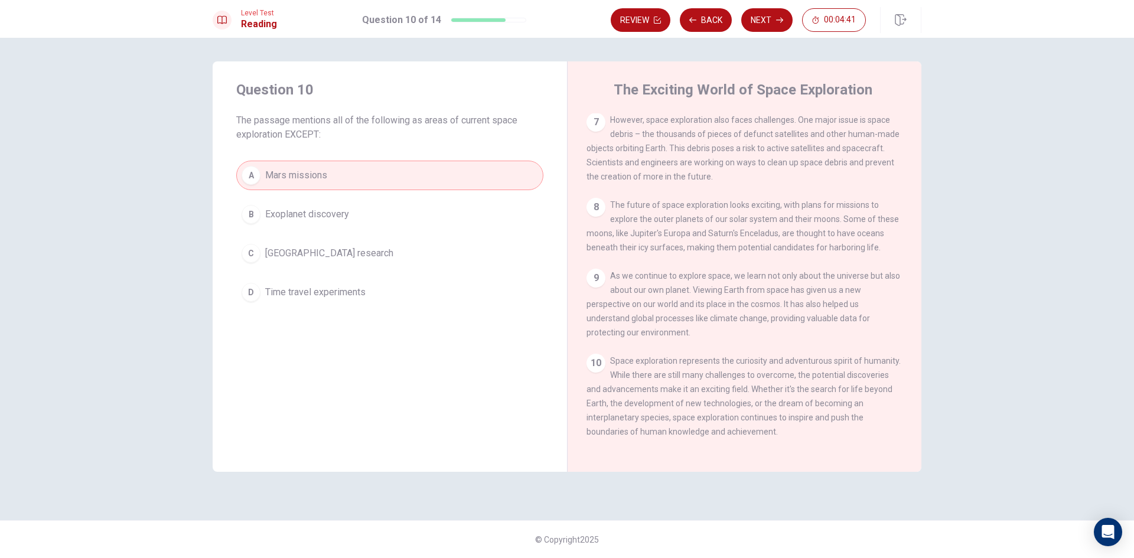
click at [774, 22] on button "Next" at bounding box center [766, 20] width 51 height 24
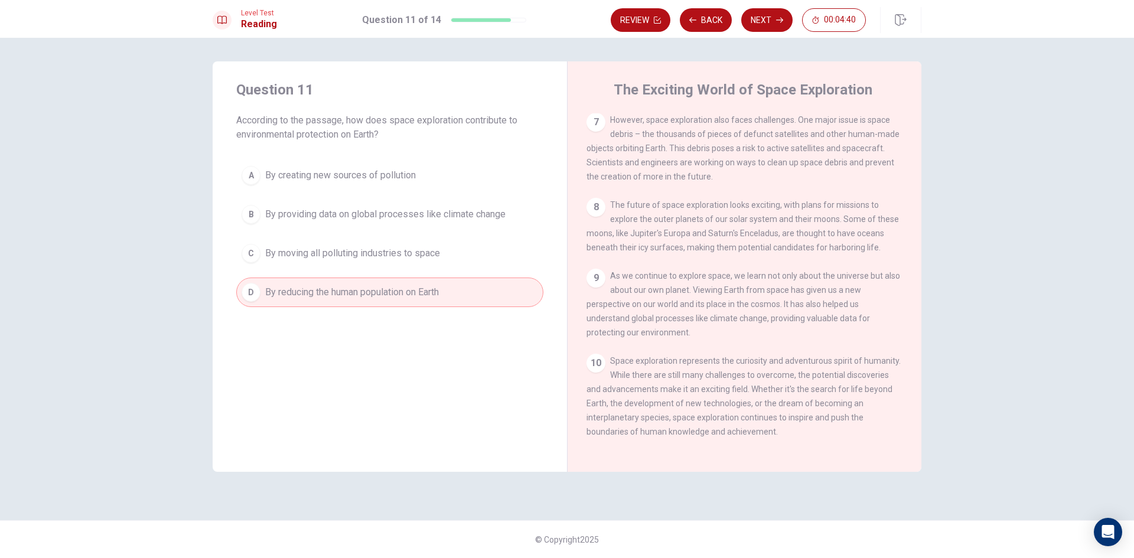
click at [774, 22] on button "Next" at bounding box center [766, 20] width 51 height 24
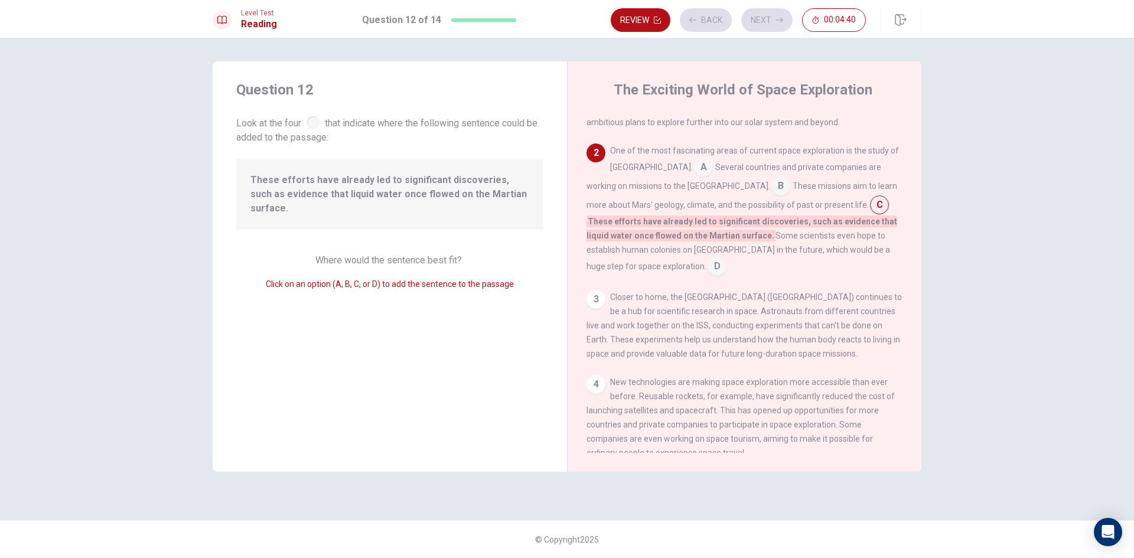
scroll to position [88, 0]
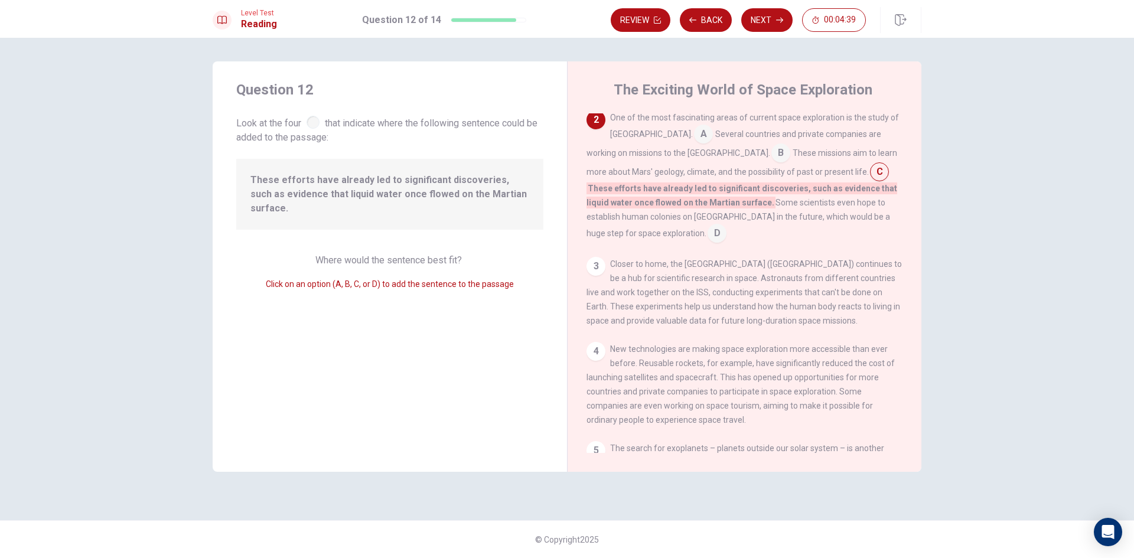
click at [774, 22] on button "Next" at bounding box center [766, 20] width 51 height 24
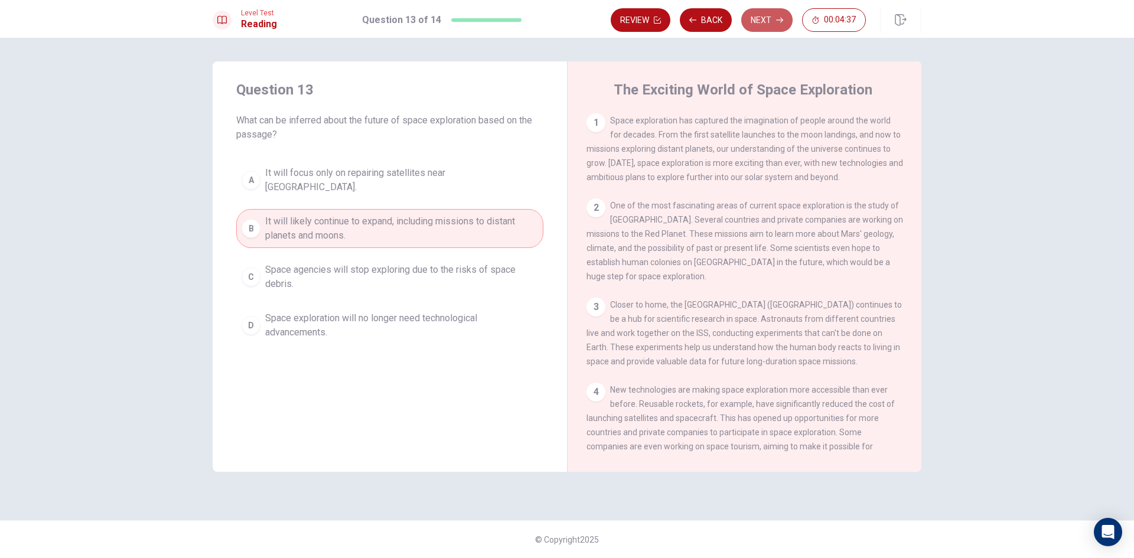
click at [774, 22] on button "Next" at bounding box center [766, 20] width 51 height 24
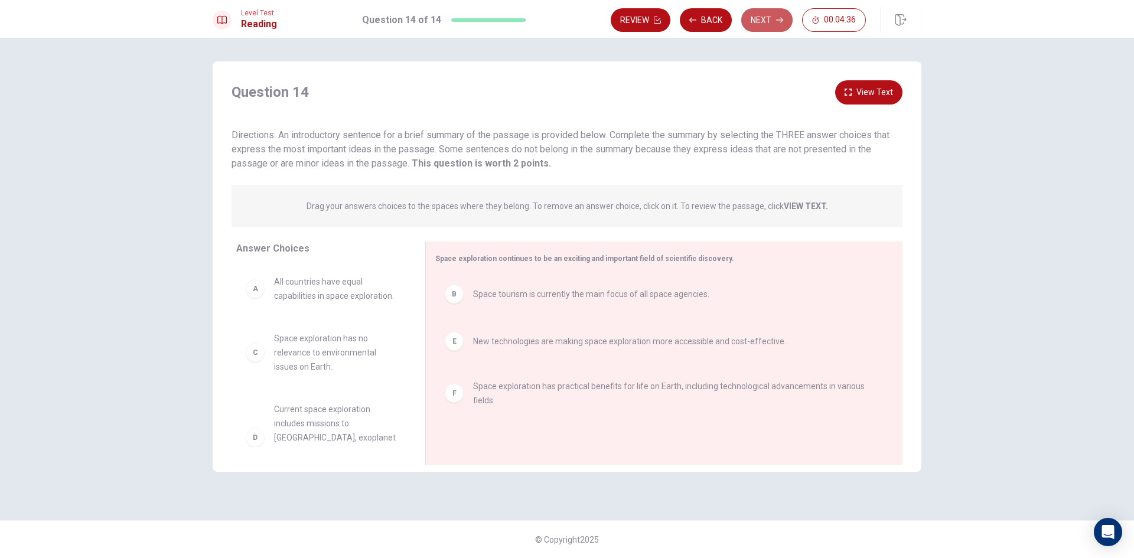
click at [774, 22] on button "Next" at bounding box center [766, 20] width 51 height 24
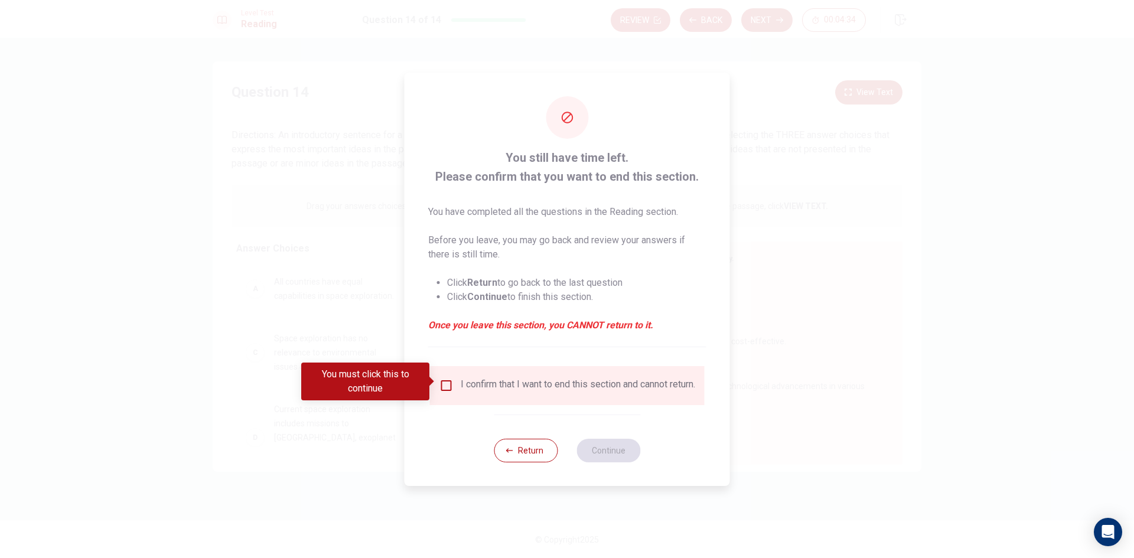
click at [450, 380] on input "You must click this to continue" at bounding box center [446, 386] width 14 height 14
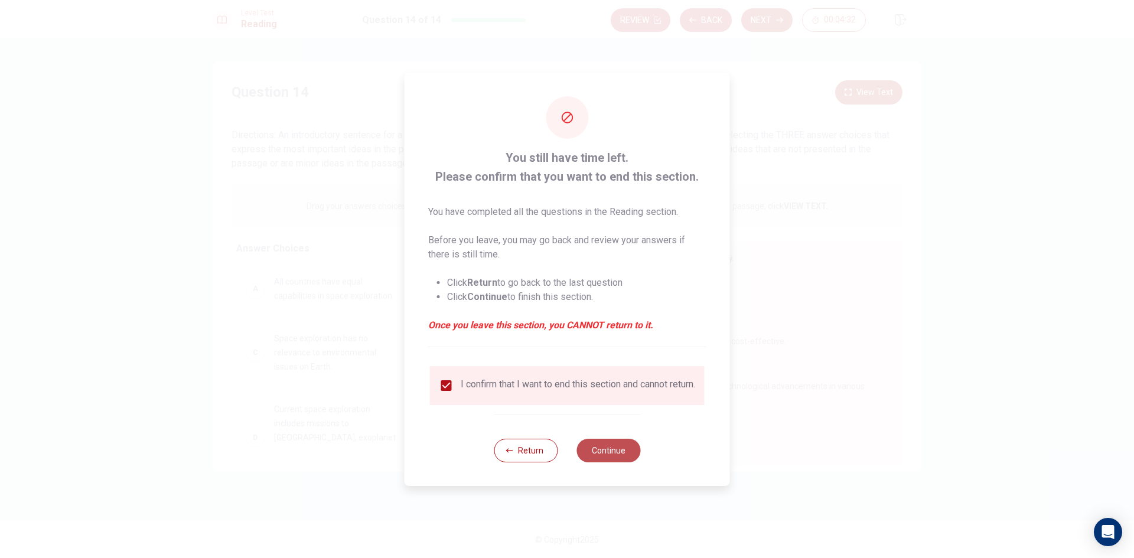
click at [606, 452] on button "Continue" at bounding box center [609, 451] width 64 height 24
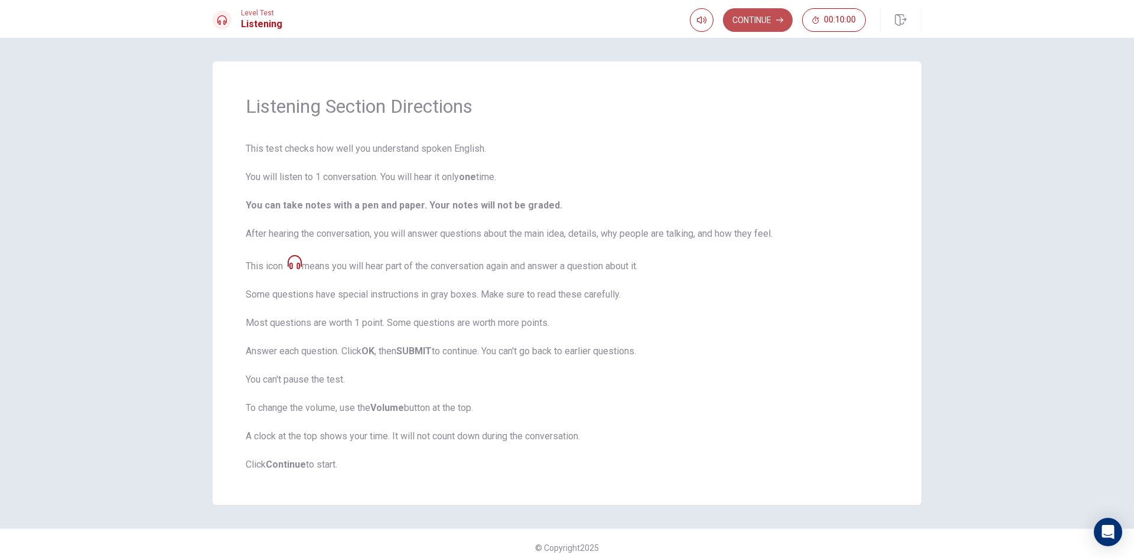
click at [761, 21] on button "Continue" at bounding box center [758, 20] width 70 height 24
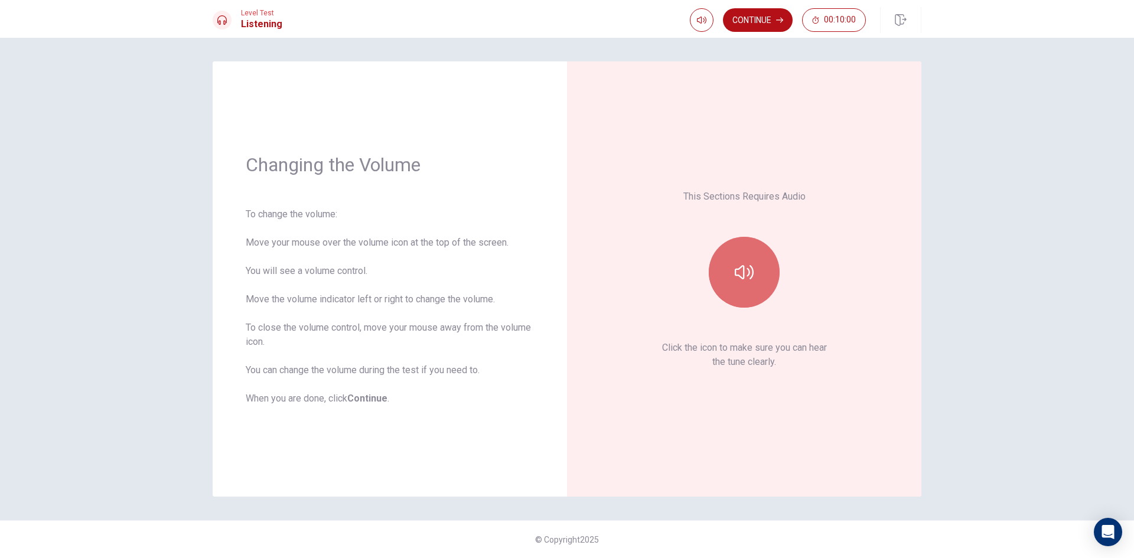
click at [727, 272] on button "button" at bounding box center [744, 272] width 71 height 71
click at [803, 374] on div "This Sections Requires Audio Click the icon to make sure you can hear the tune …" at bounding box center [744, 279] width 288 height 369
click at [744, 275] on icon "button" at bounding box center [744, 272] width 19 height 14
click at [719, 43] on span at bounding box center [722, 42] width 7 height 7
type input "0.8"
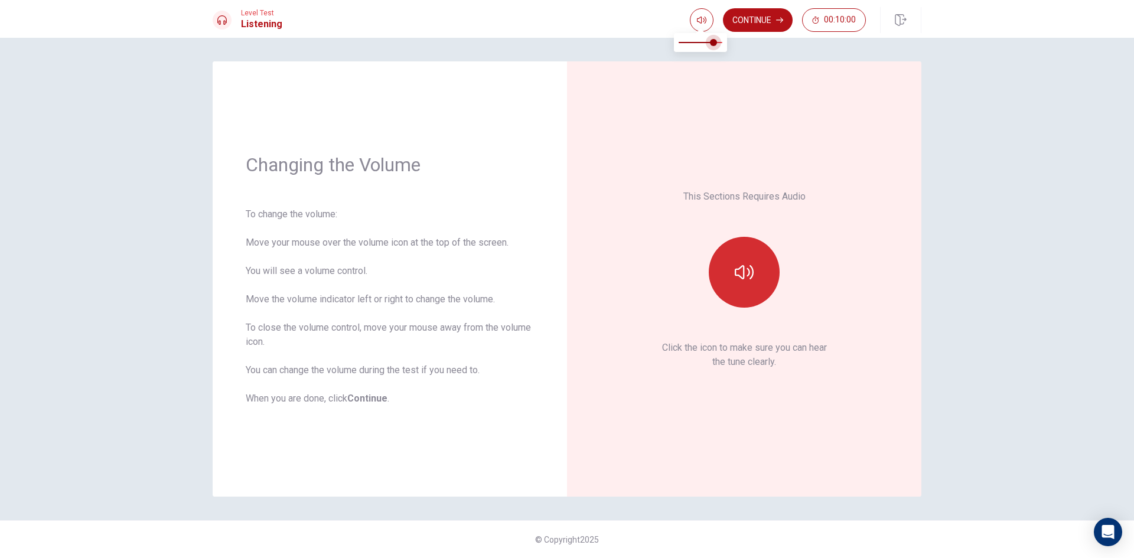
click at [712, 43] on span at bounding box center [713, 42] width 7 height 7
click at [751, 281] on icon "button" at bounding box center [744, 272] width 19 height 19
click at [702, 20] on icon "button" at bounding box center [701, 19] width 9 height 9
type input "0.9"
click at [717, 44] on span at bounding box center [713, 42] width 7 height 7
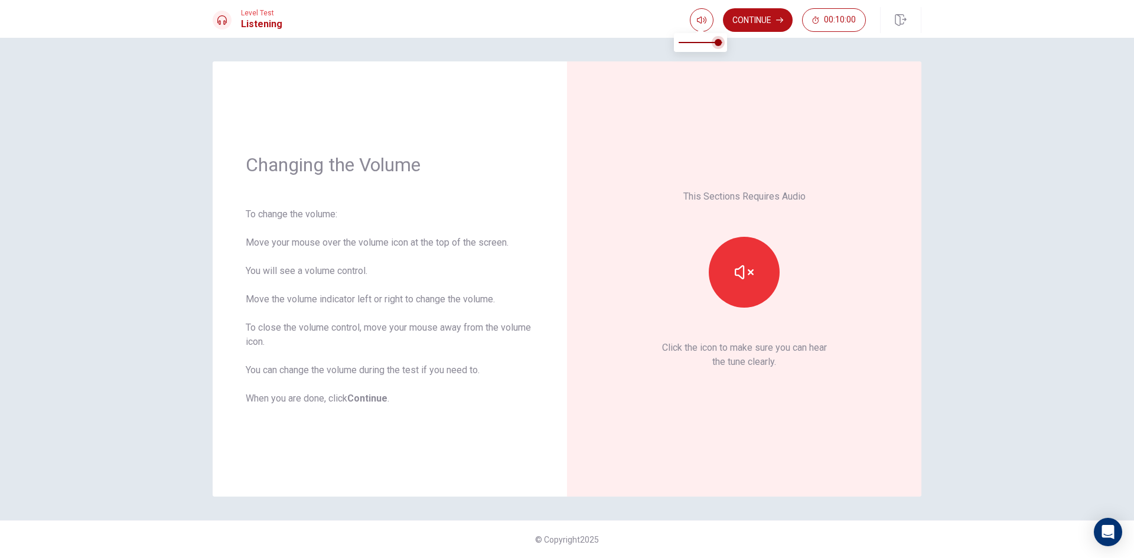
type input "0.8"
click at [714, 40] on span at bounding box center [713, 42] width 7 height 7
click at [760, 278] on button "button" at bounding box center [744, 272] width 71 height 71
click at [760, 17] on button "Continue" at bounding box center [758, 20] width 70 height 24
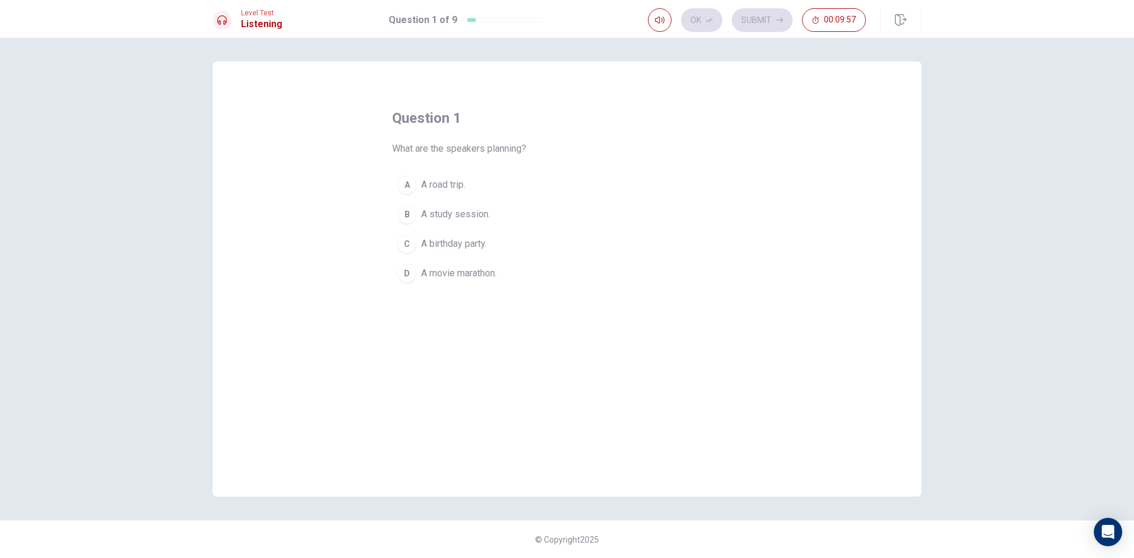
click at [441, 185] on span "A road trip." at bounding box center [443, 185] width 44 height 14
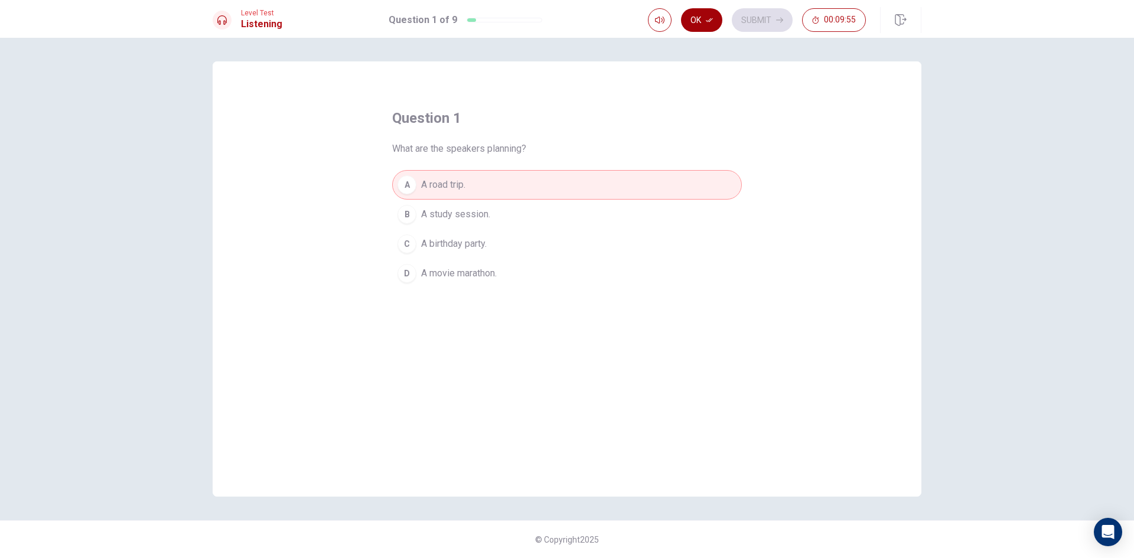
click at [705, 18] on button "Ok" at bounding box center [701, 20] width 41 height 24
click at [760, 15] on button "Submit" at bounding box center [762, 20] width 61 height 24
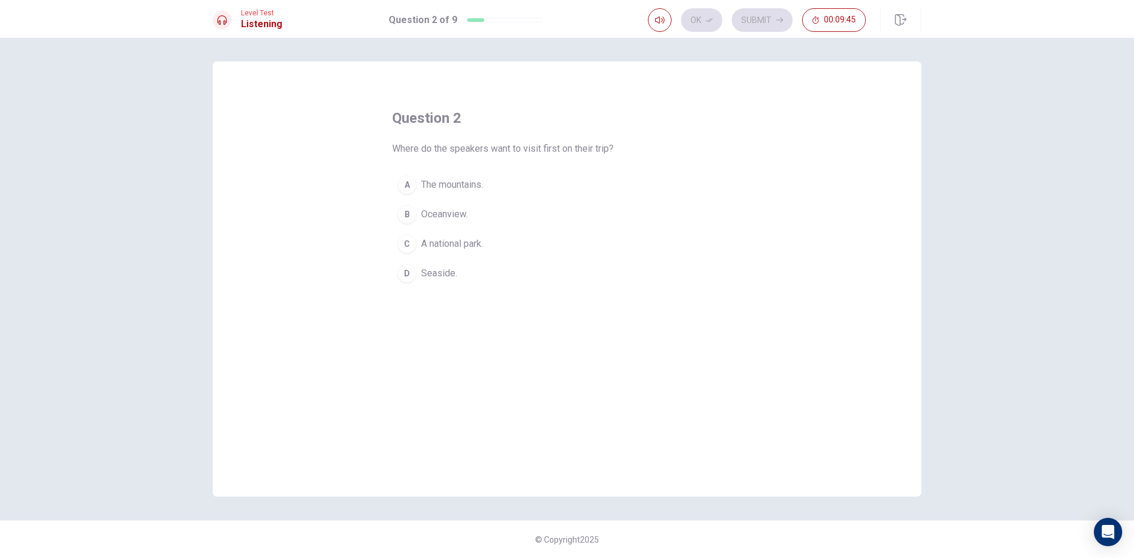
click at [441, 277] on span "Seaside." at bounding box center [439, 273] width 36 height 14
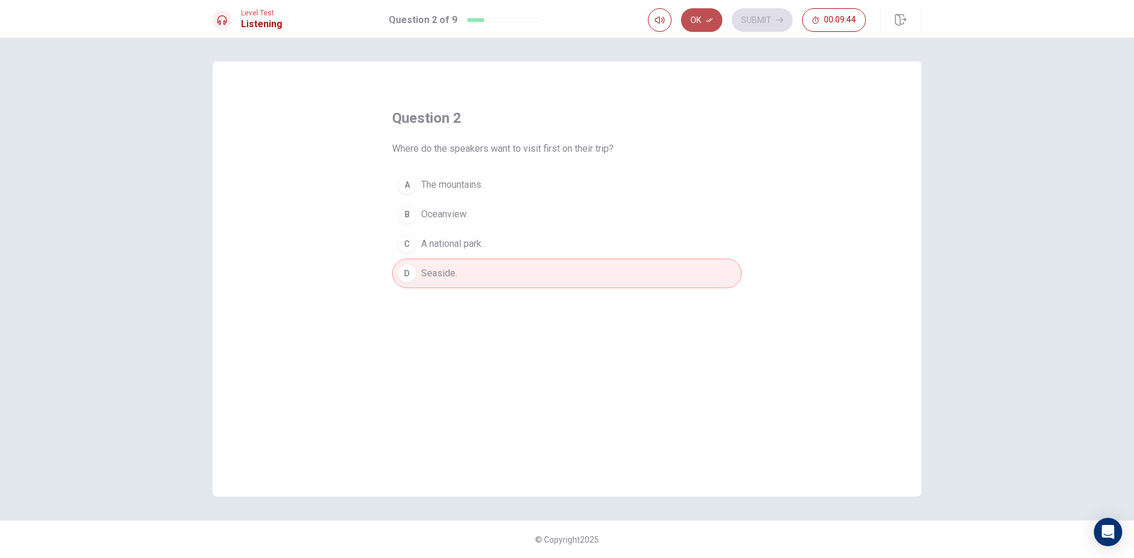
click at [709, 14] on button "Ok" at bounding box center [701, 20] width 41 height 24
click at [738, 14] on button "Submit" at bounding box center [762, 20] width 61 height 24
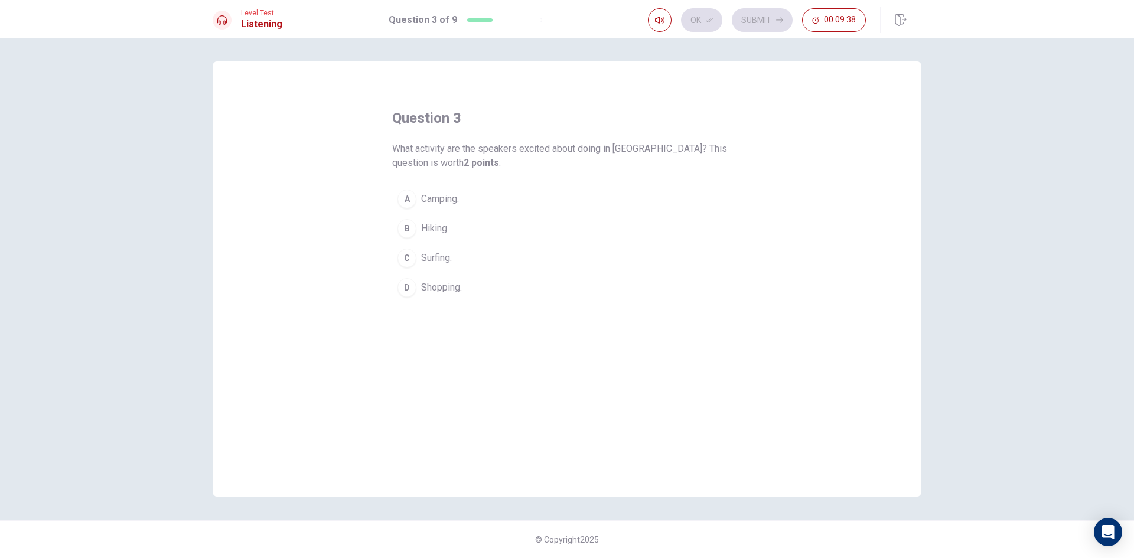
click at [448, 288] on span "Shopping." at bounding box center [441, 288] width 41 height 14
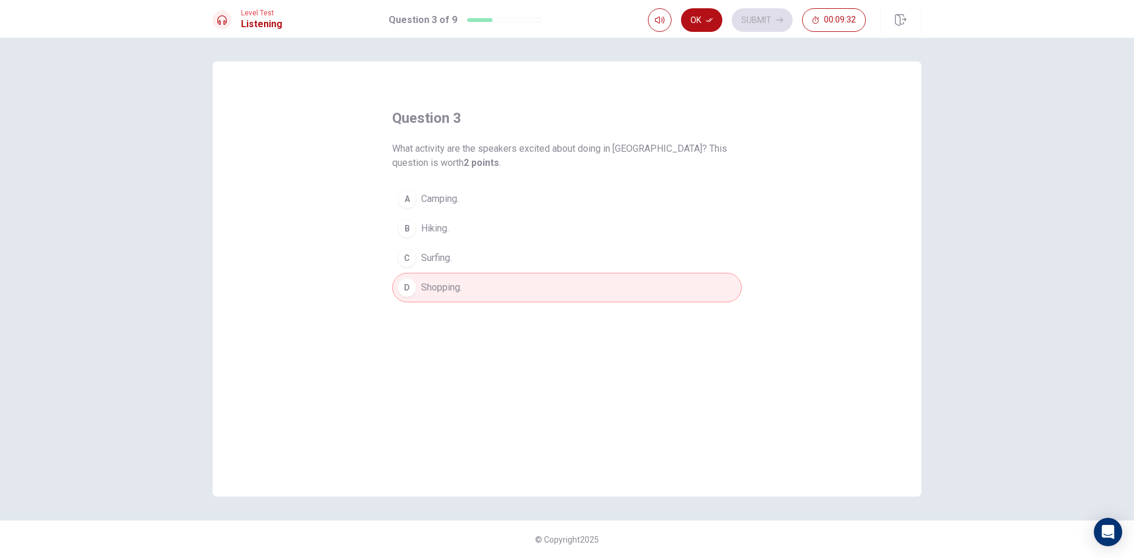
click at [511, 262] on button "C Surfing." at bounding box center [567, 258] width 350 height 30
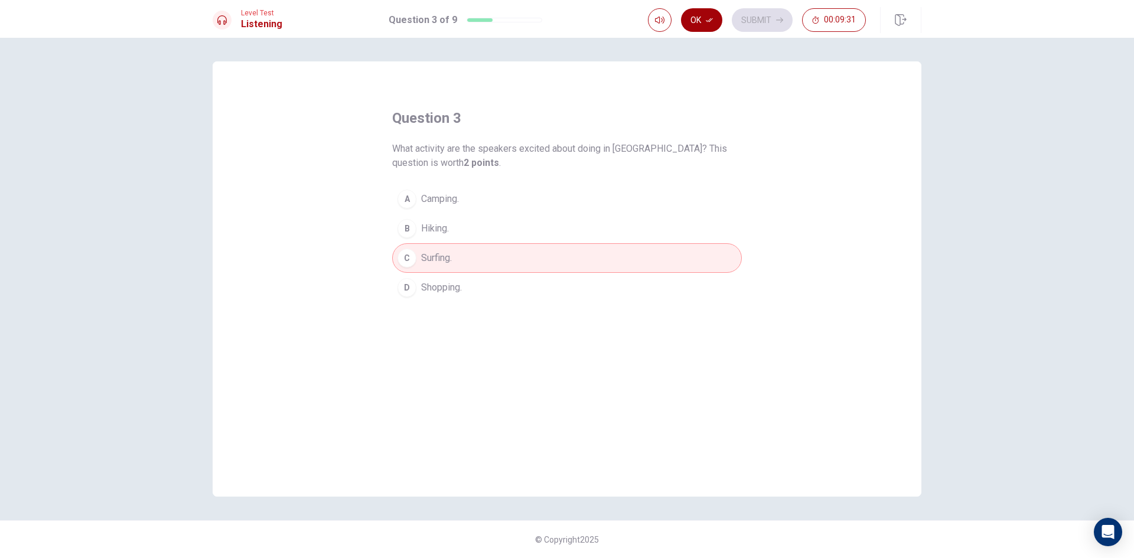
click at [707, 24] on button "Ok" at bounding box center [701, 20] width 41 height 24
click at [453, 285] on span "Shopping." at bounding box center [441, 288] width 41 height 14
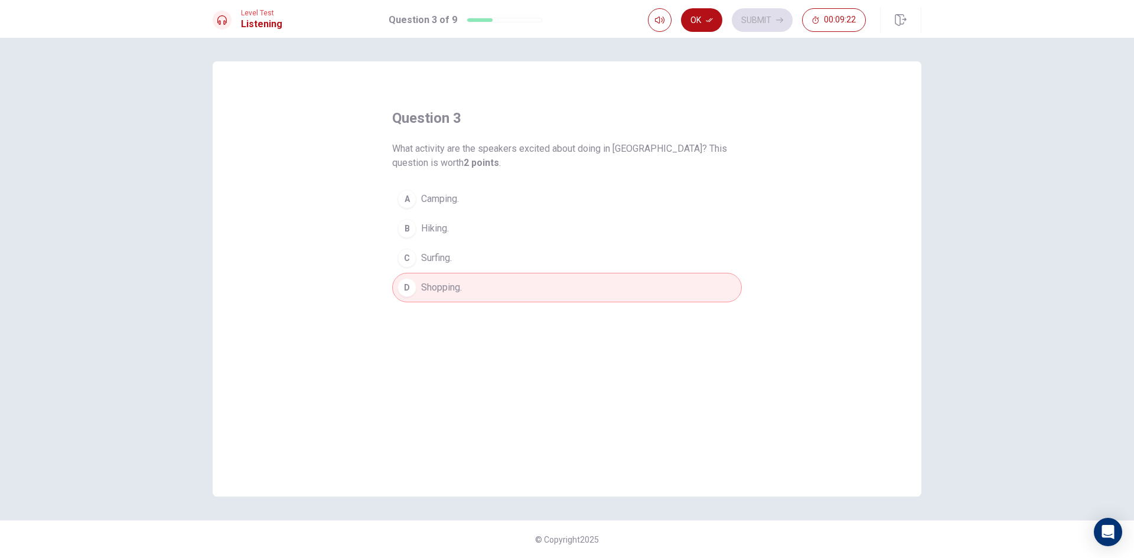
click at [467, 256] on button "C Surfing." at bounding box center [567, 258] width 350 height 30
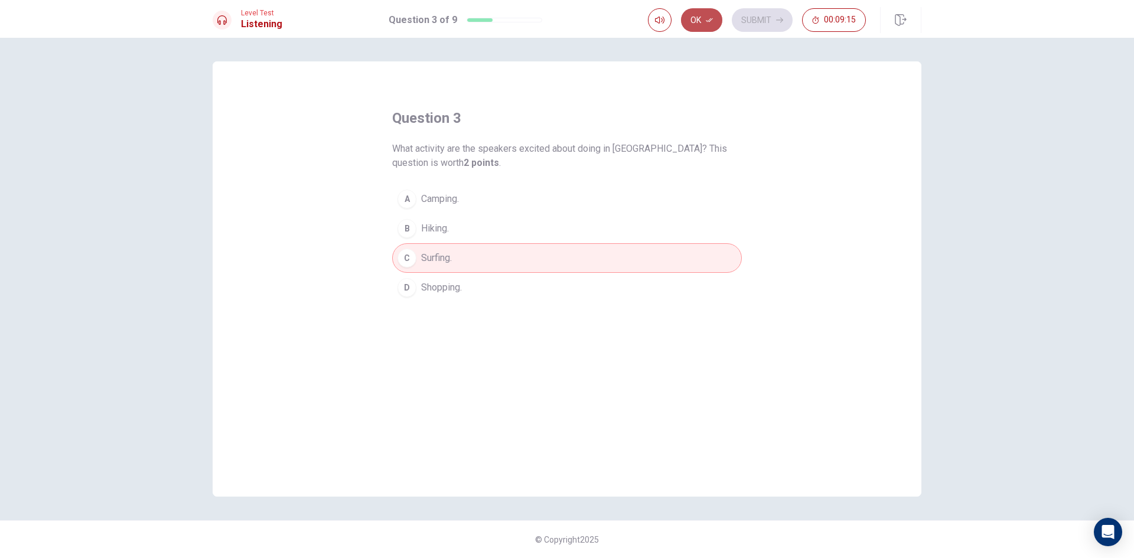
click at [705, 20] on button "Ok" at bounding box center [701, 20] width 41 height 24
click at [751, 21] on button "Submit" at bounding box center [762, 20] width 61 height 24
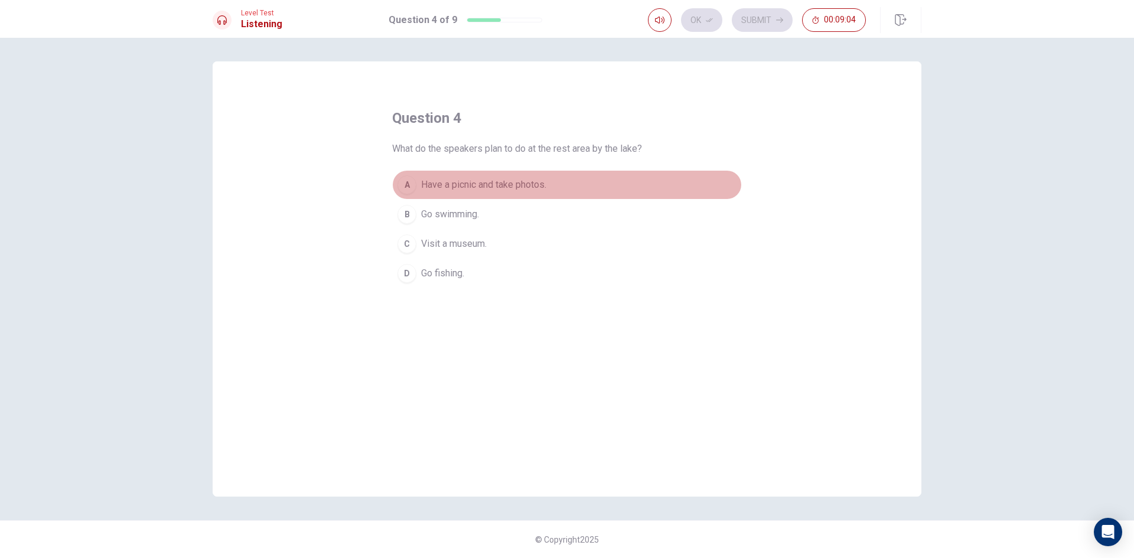
click at [486, 184] on span "Have a picnic and take photos." at bounding box center [483, 185] width 125 height 14
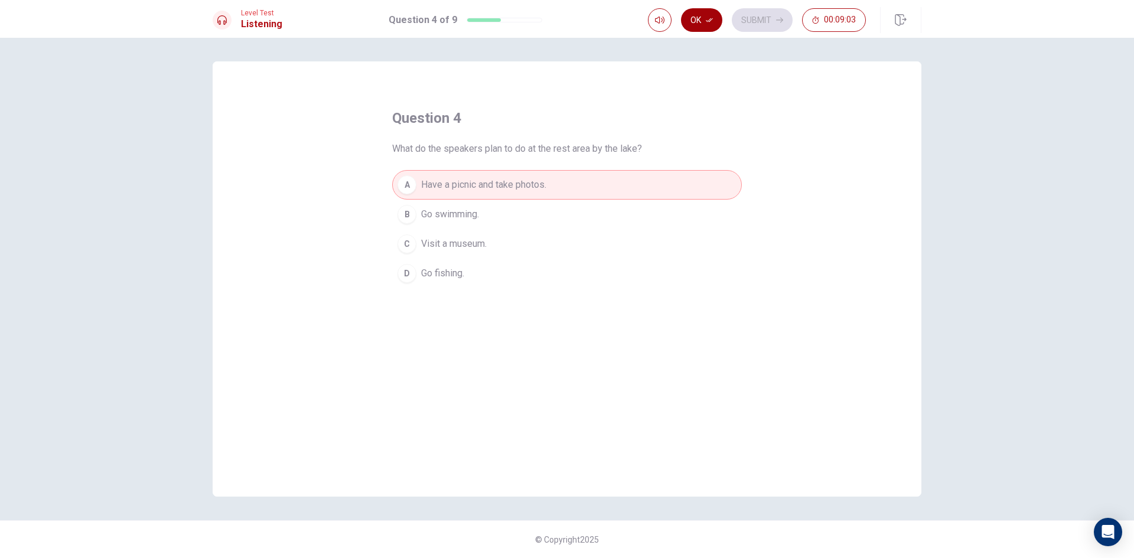
click at [699, 17] on button "Ok" at bounding box center [701, 20] width 41 height 24
click at [758, 17] on button "Submit" at bounding box center [762, 20] width 61 height 24
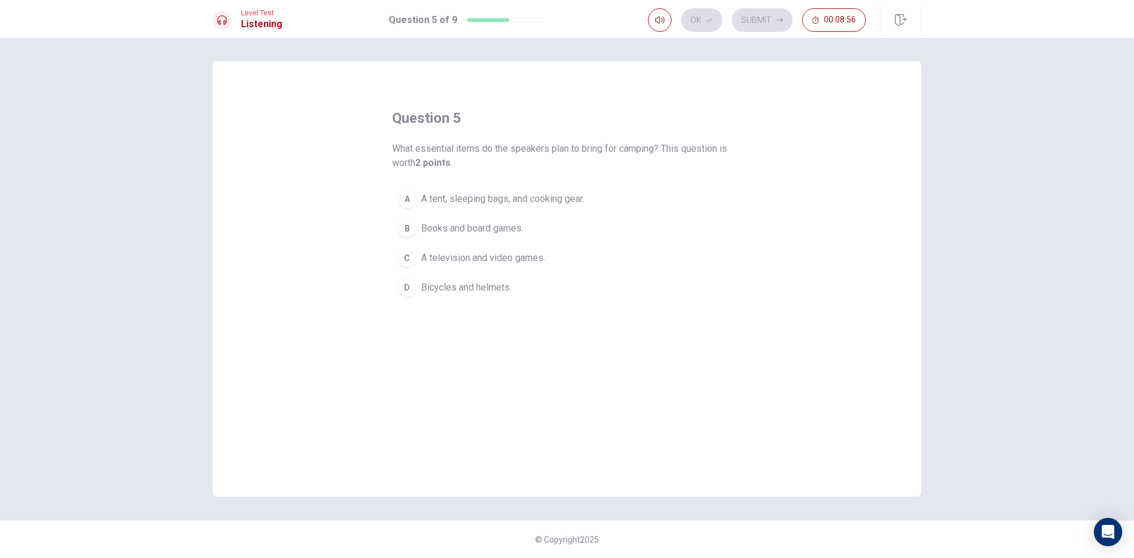
click at [415, 200] on div "A" at bounding box center [407, 199] width 19 height 19
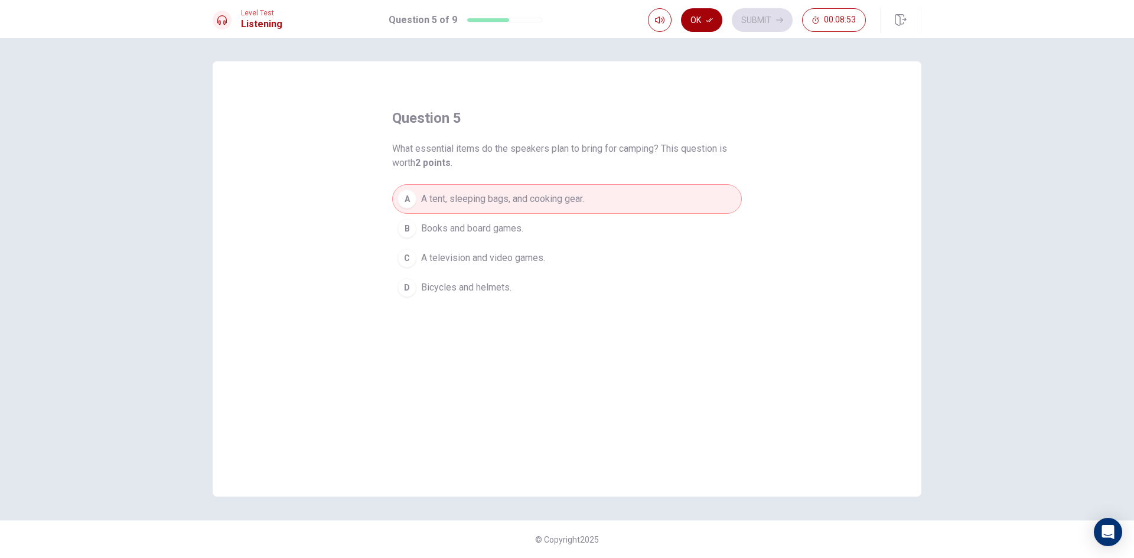
click at [698, 26] on button "Ok" at bounding box center [701, 20] width 41 height 24
click at [743, 21] on button "Submit" at bounding box center [762, 20] width 61 height 24
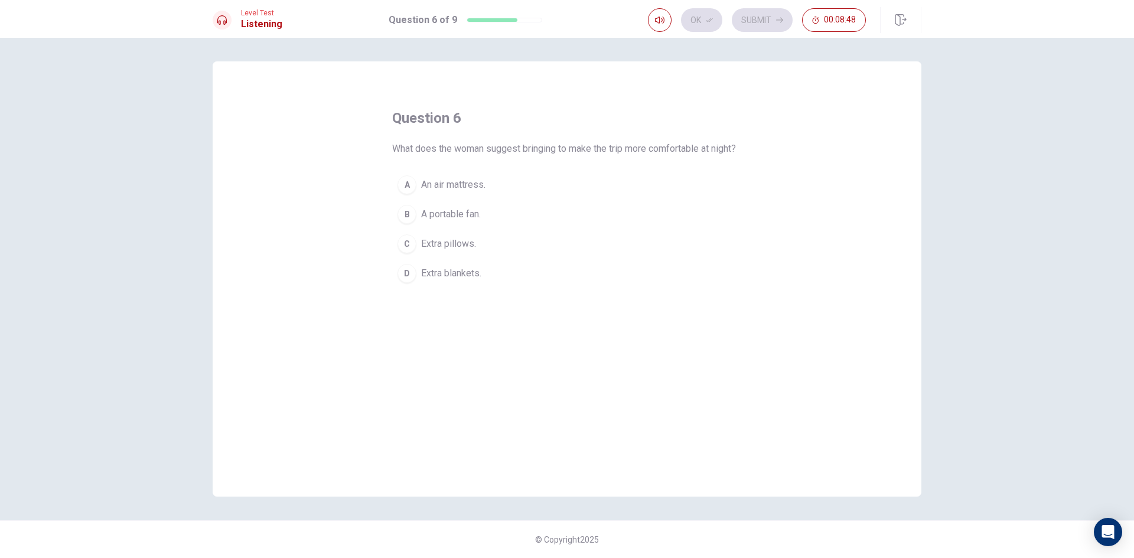
click at [473, 281] on span "Extra blankets." at bounding box center [451, 273] width 60 height 14
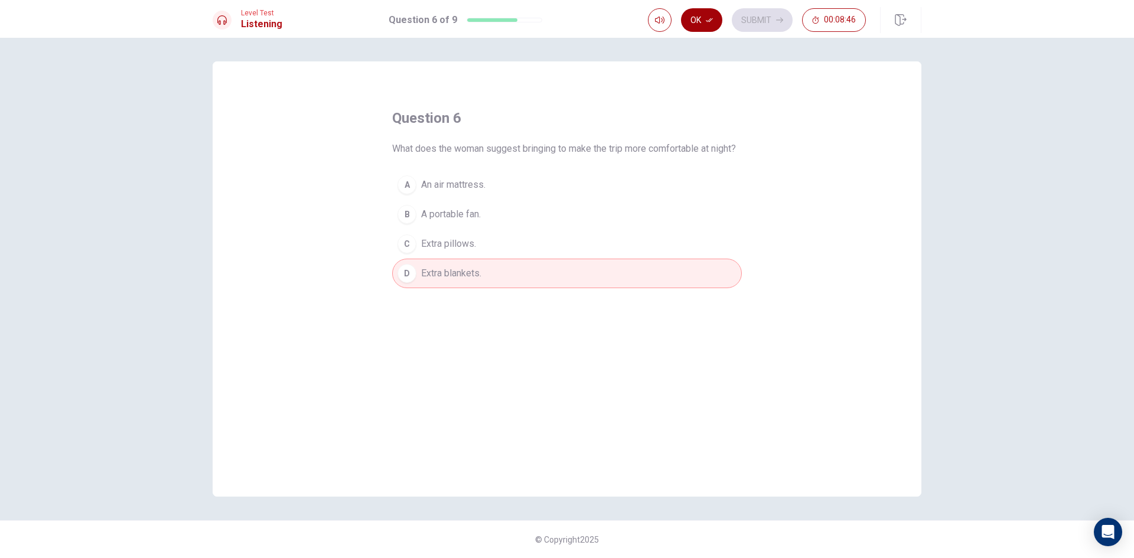
click at [708, 23] on icon "button" at bounding box center [709, 20] width 7 height 7
click at [773, 23] on button "Submit" at bounding box center [762, 20] width 61 height 24
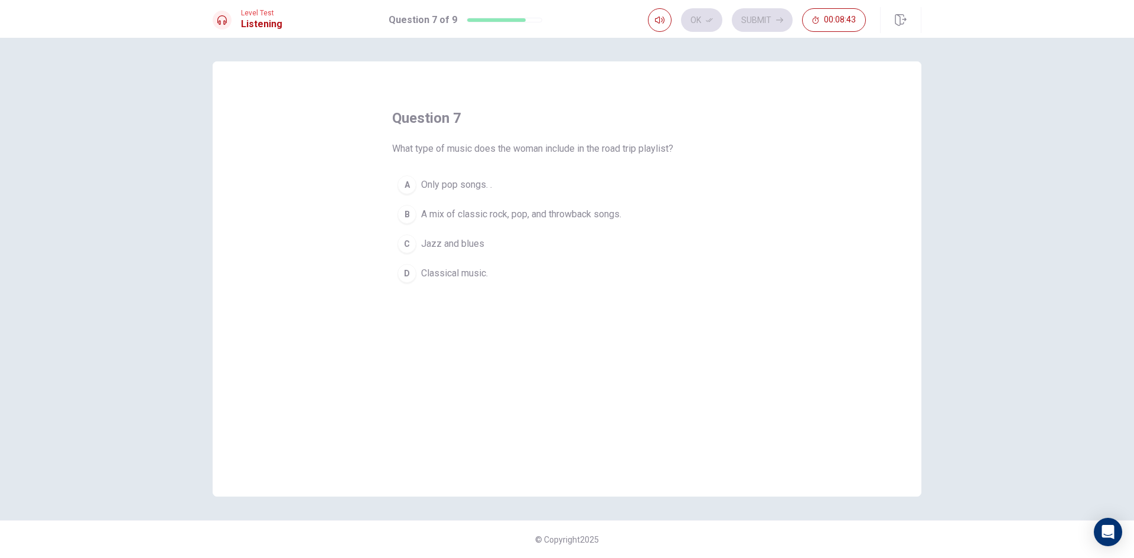
click at [477, 216] on span "A mix of classic rock, pop, and throwback songs." at bounding box center [521, 214] width 200 height 14
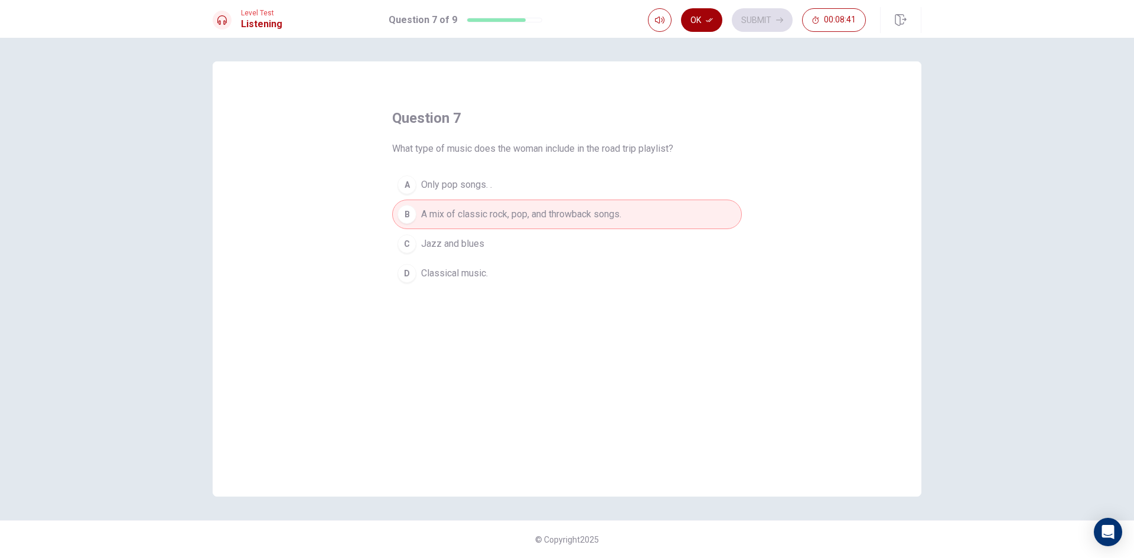
click at [706, 21] on icon "button" at bounding box center [709, 20] width 7 height 7
click at [755, 17] on button "Submit" at bounding box center [762, 20] width 61 height 24
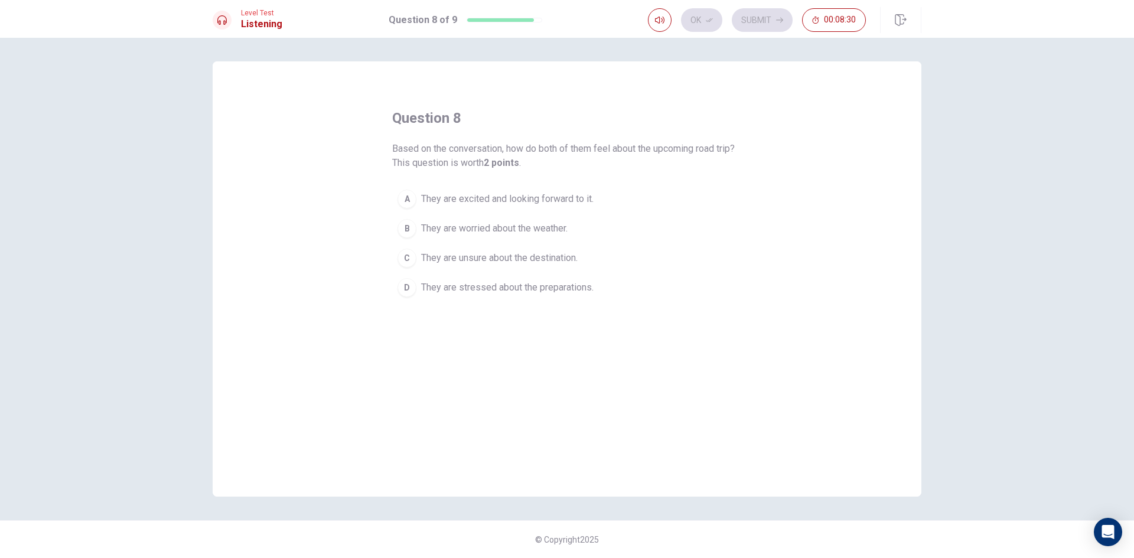
click at [503, 199] on span "They are excited and looking forward to it." at bounding box center [507, 199] width 172 height 14
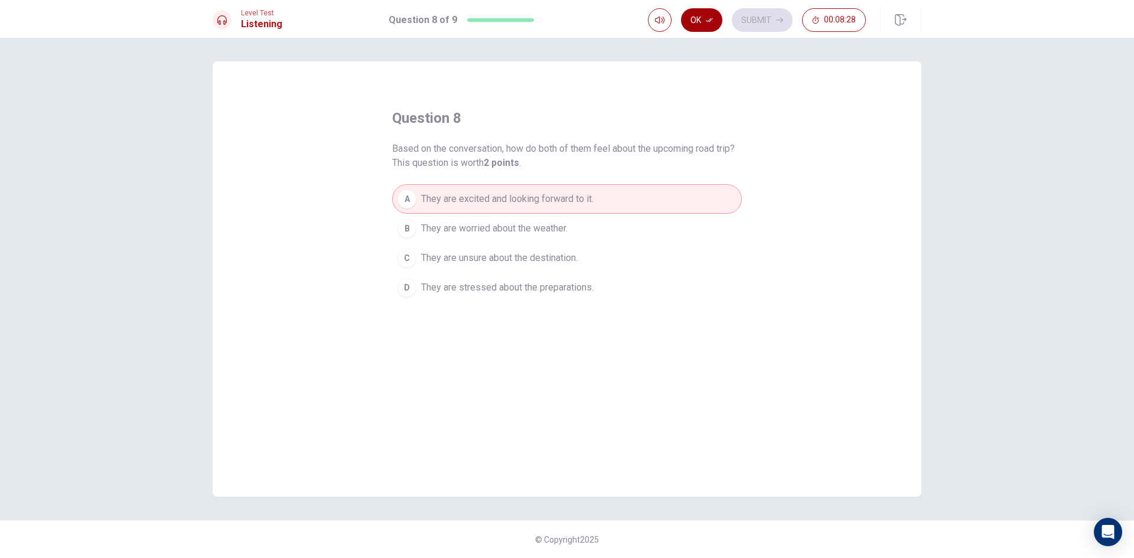
click at [714, 21] on button "Ok" at bounding box center [701, 20] width 41 height 24
click at [750, 20] on button "Submit" at bounding box center [762, 20] width 61 height 24
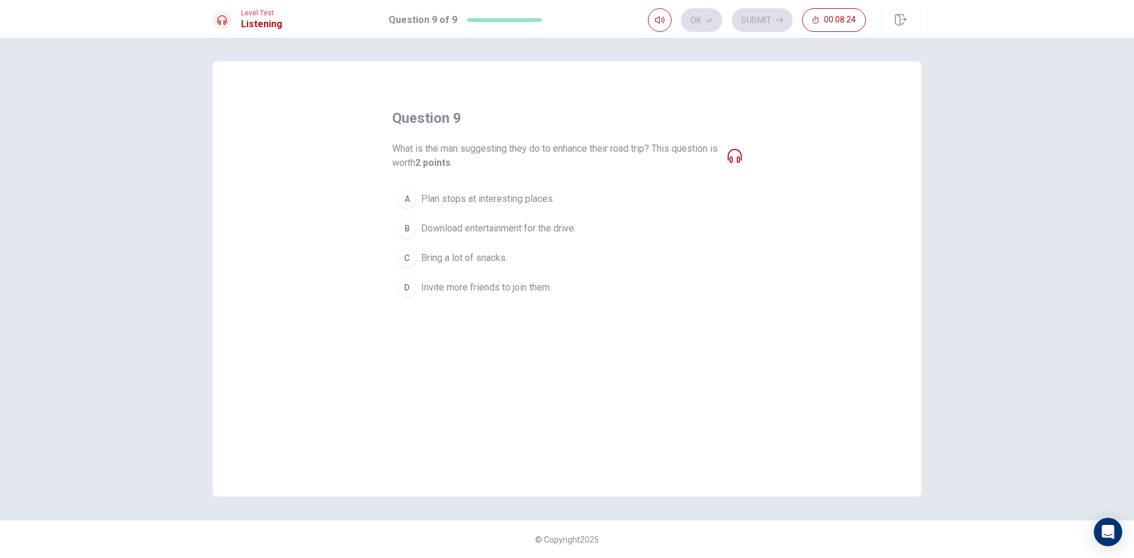
click at [463, 230] on span "Download entertainment for the drive." at bounding box center [498, 229] width 155 height 14
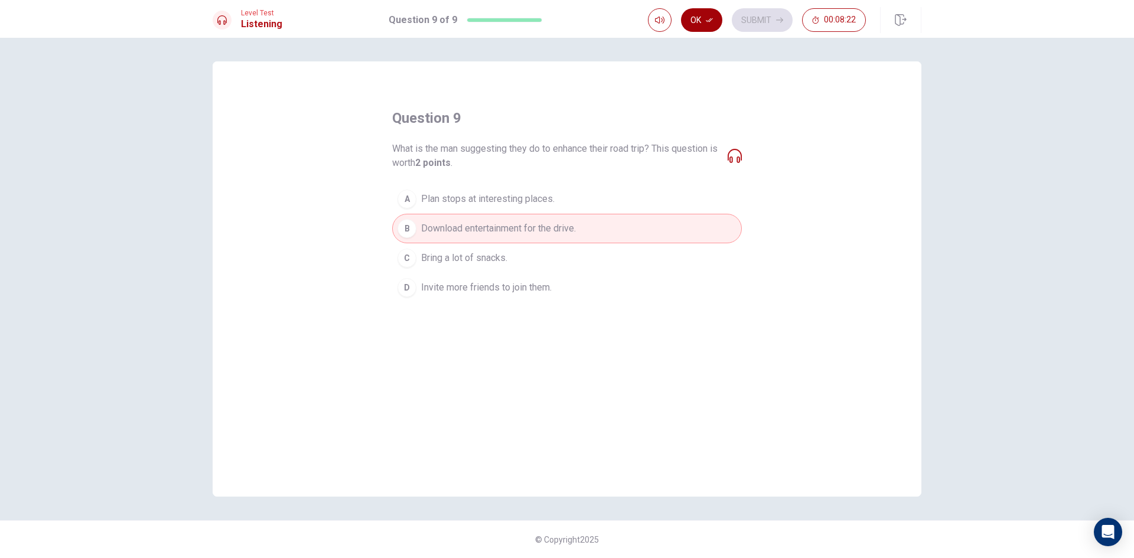
click at [717, 16] on button "Ok" at bounding box center [701, 20] width 41 height 24
click at [750, 14] on button "Submit" at bounding box center [762, 20] width 61 height 24
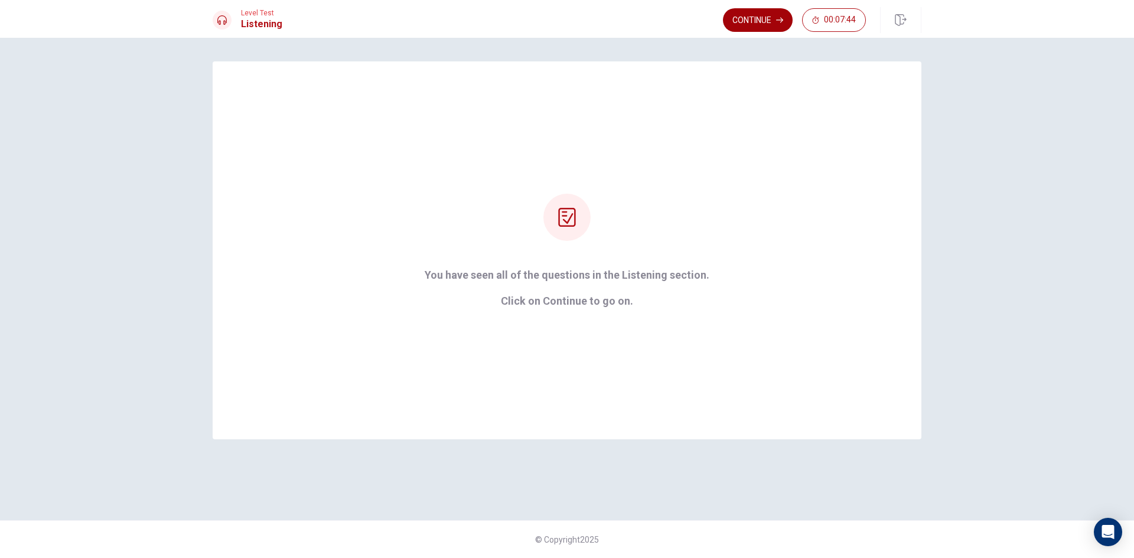
click at [753, 22] on button "Continue" at bounding box center [758, 20] width 70 height 24
click at [753, 24] on div "Continue 00:07:44" at bounding box center [794, 20] width 143 height 24
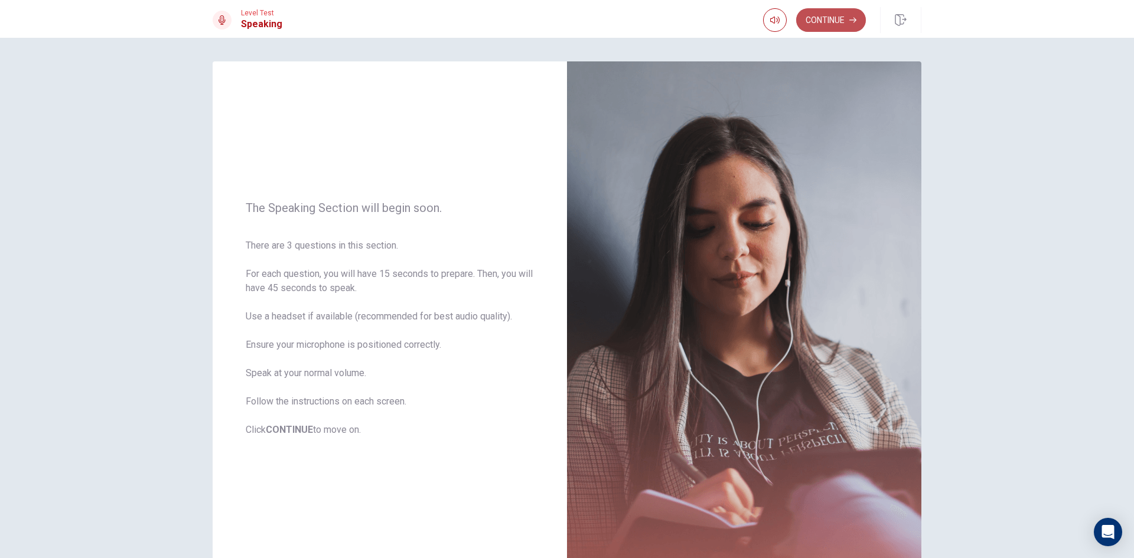
click at [819, 21] on button "Continue" at bounding box center [831, 20] width 70 height 24
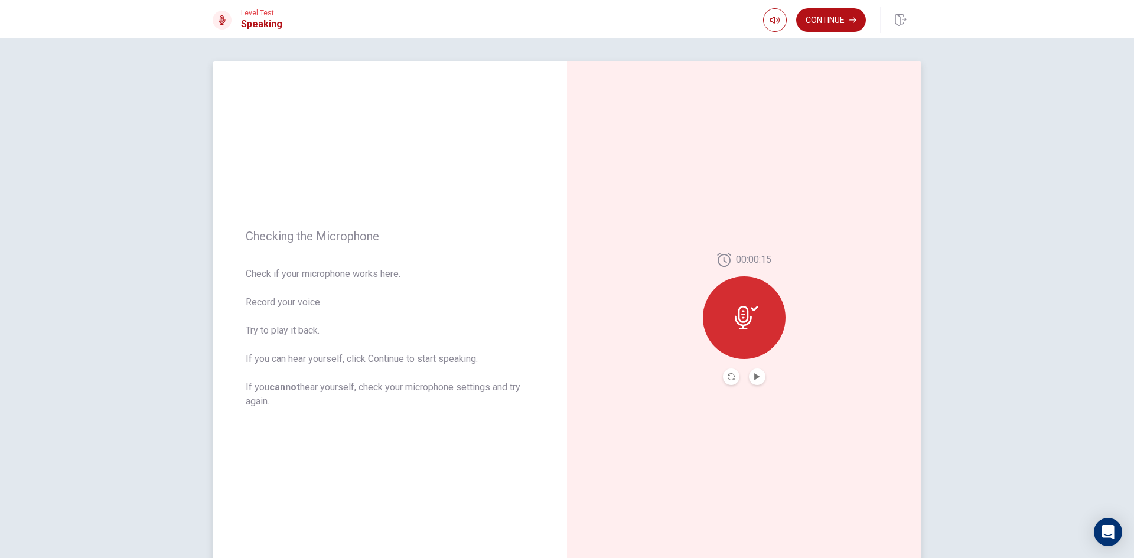
click at [757, 381] on button "Play Audio" at bounding box center [757, 377] width 17 height 17
click at [731, 378] on icon "Record Again" at bounding box center [731, 376] width 7 height 7
click at [753, 338] on span "Stop Recording" at bounding box center [744, 340] width 44 height 19
click at [756, 378] on icon "Play Audio" at bounding box center [757, 376] width 7 height 7
click at [825, 24] on button "Continue" at bounding box center [831, 20] width 70 height 24
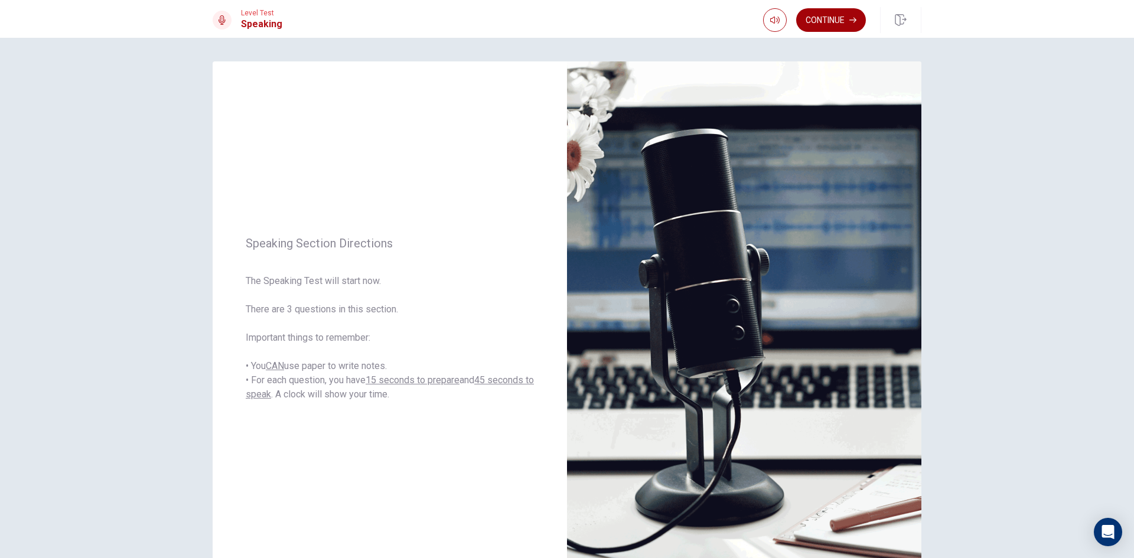
click at [821, 19] on button "Continue" at bounding box center [831, 20] width 70 height 24
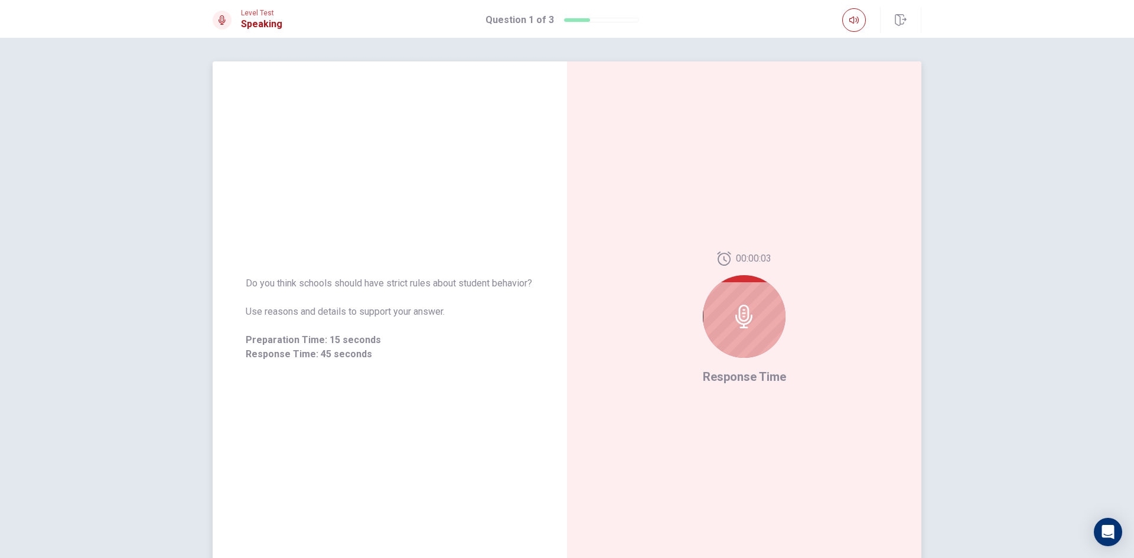
click at [742, 317] on icon at bounding box center [744, 317] width 24 height 24
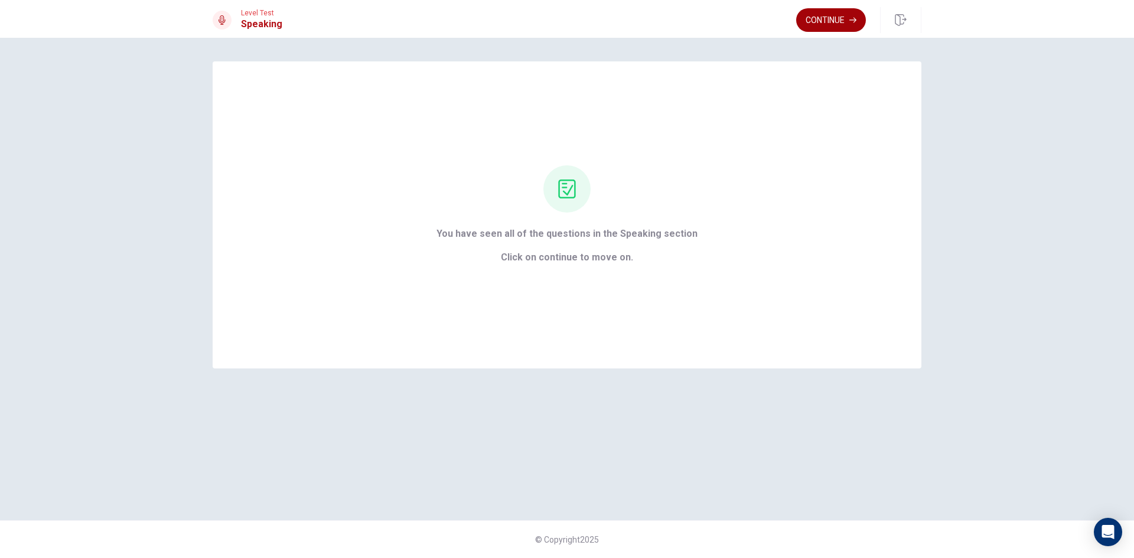
click at [835, 24] on button "Continue" at bounding box center [831, 20] width 70 height 24
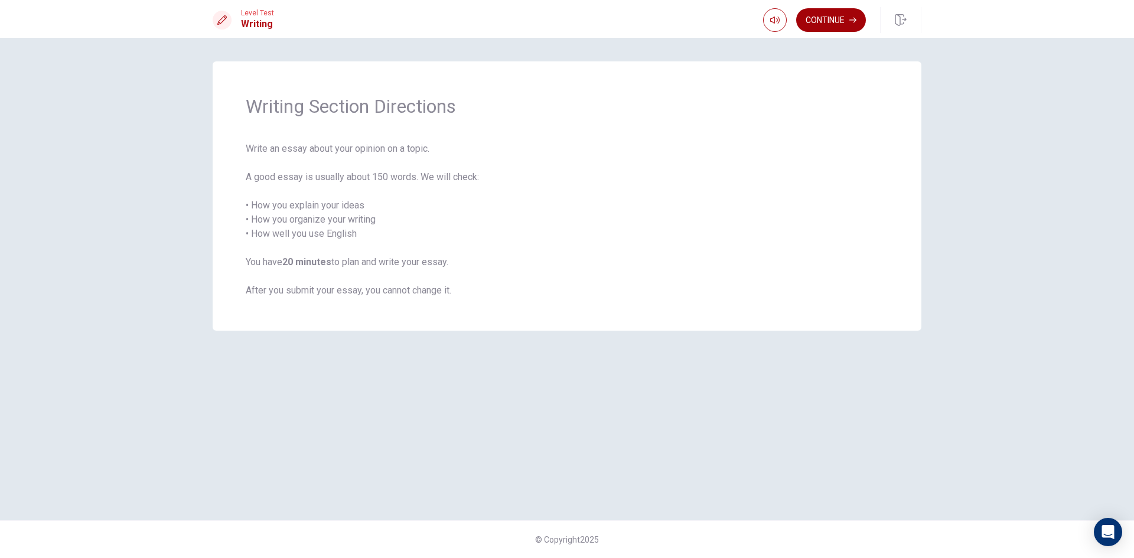
click at [811, 12] on button "Continue" at bounding box center [831, 20] width 70 height 24
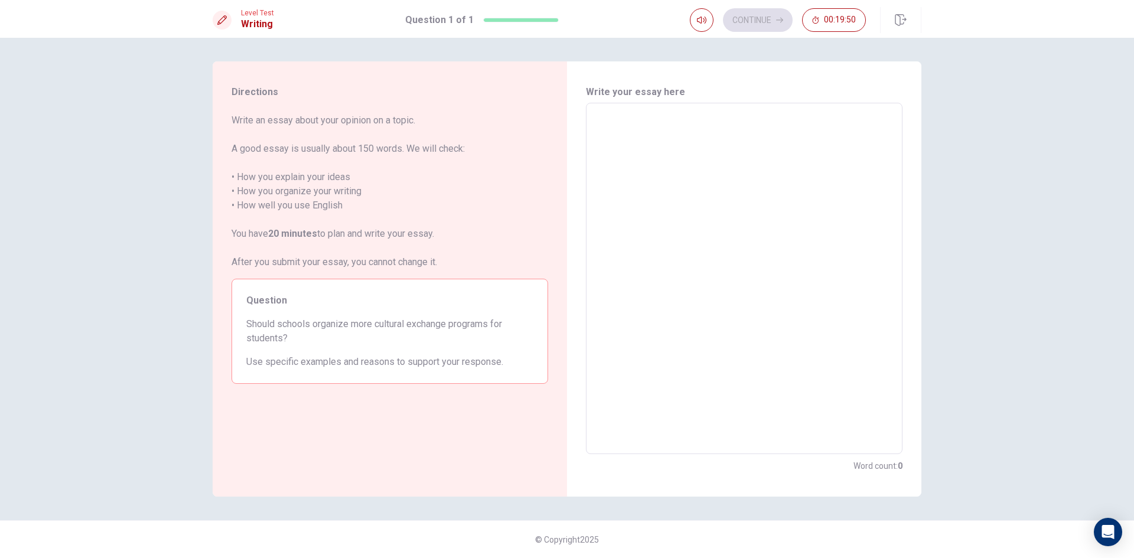
click at [613, 113] on textarea at bounding box center [744, 279] width 300 height 332
type textarea "i"
type textarea "x"
type textarea "i"
type textarea "x"
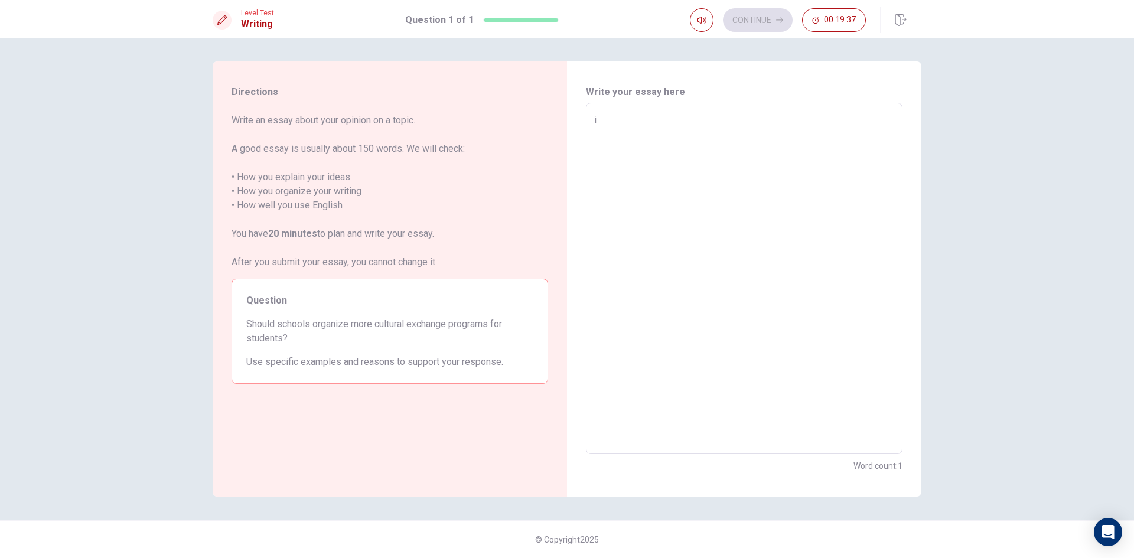
type textarea "i"
type textarea "x"
type textarea "I"
type textarea "x"
type textarea "I"
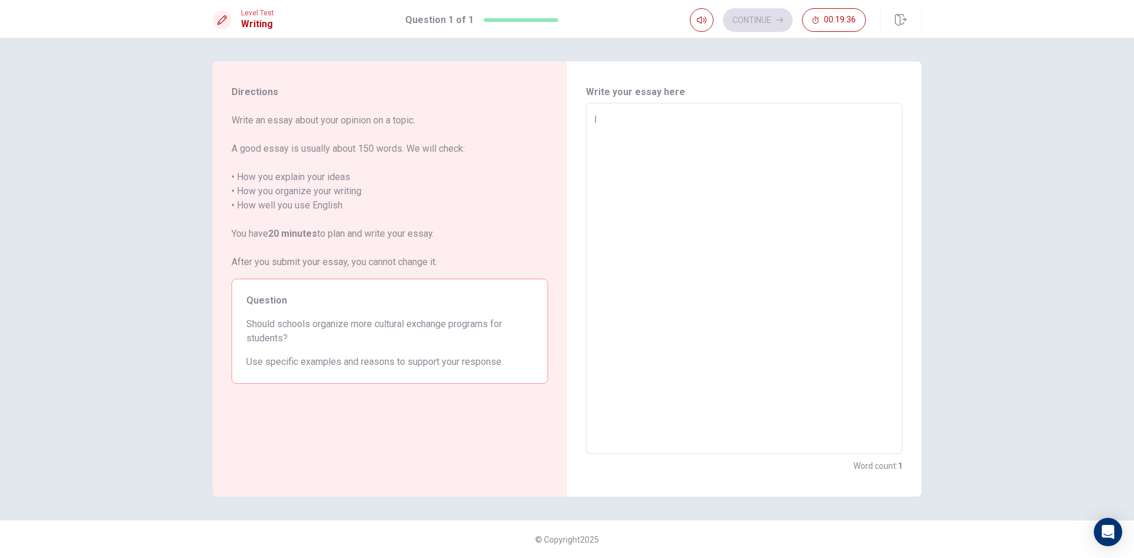
type textarea "x"
type textarea "I t"
type textarea "x"
type textarea "I th"
type textarea "x"
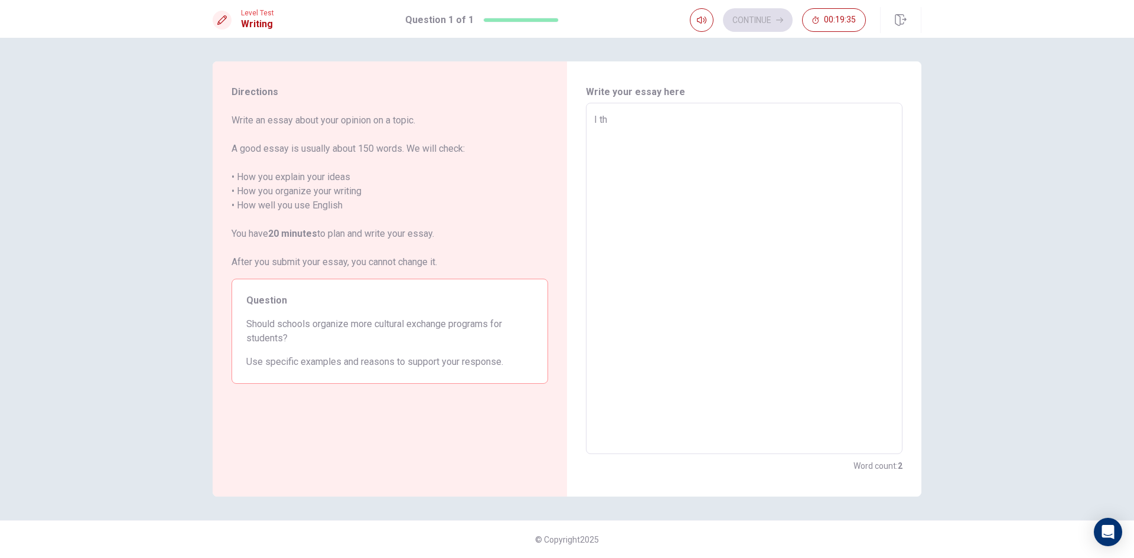
type textarea "I thi"
type textarea "x"
type textarea "I thin"
type textarea "x"
type textarea "I thi"
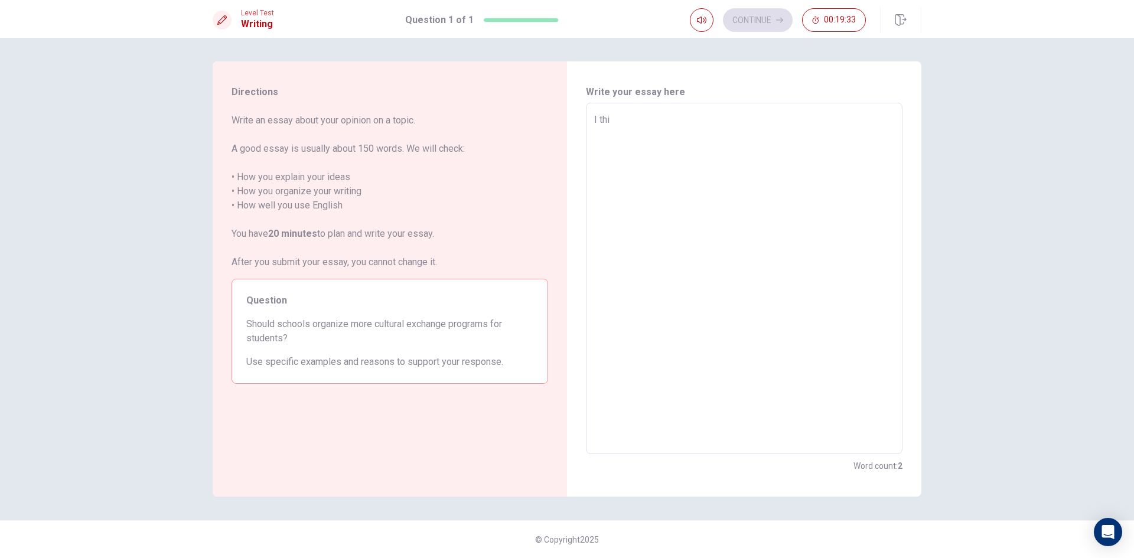
type textarea "x"
type textarea "I th"
type textarea "x"
type textarea "I t"
type textarea "x"
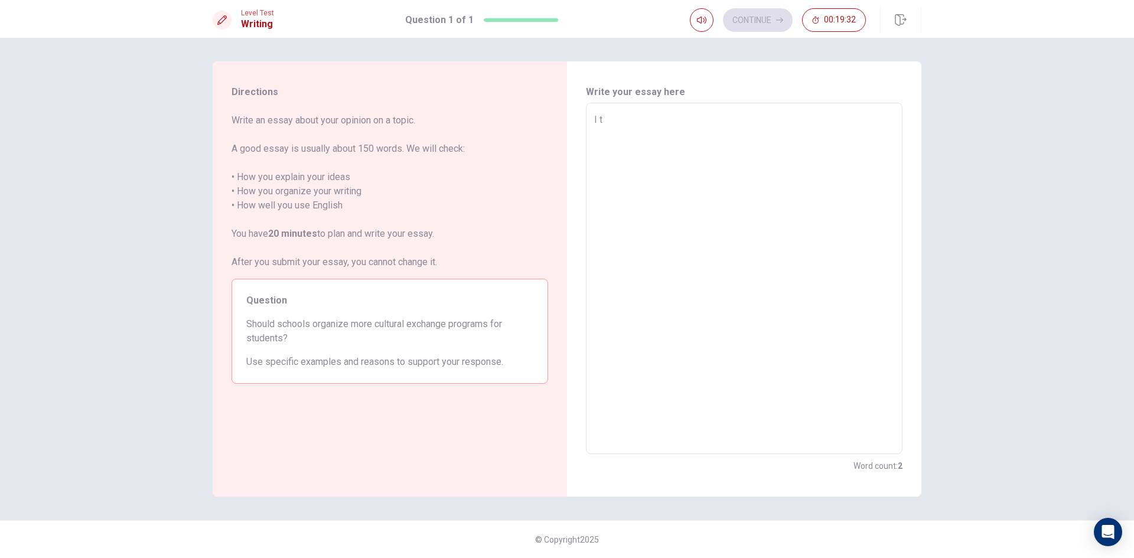
type textarea "I"
type textarea "x"
type textarea "I"
type textarea "x"
type textarea "In"
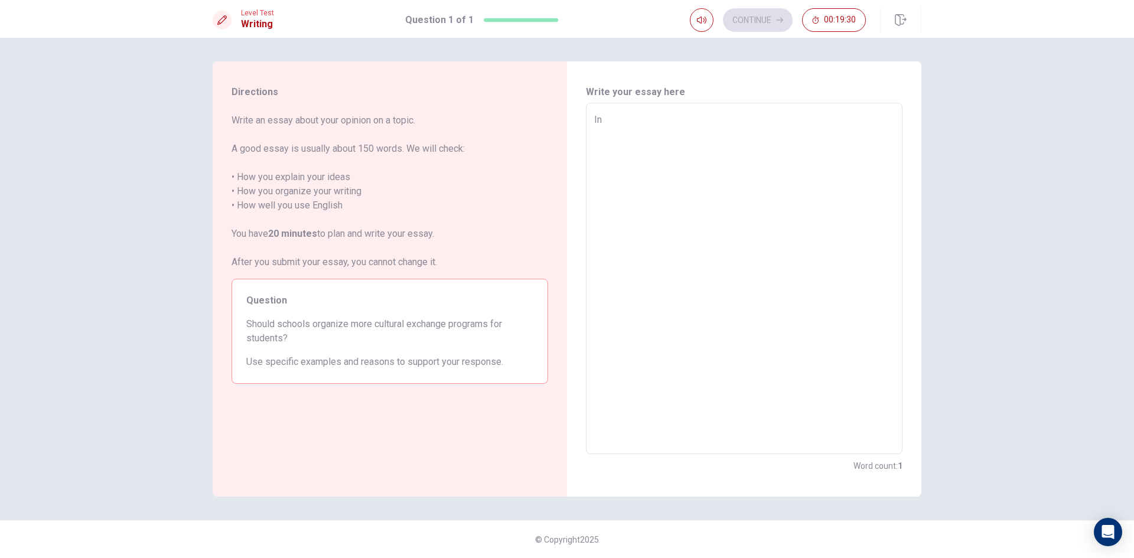
type textarea "x"
type textarea "In"
type textarea "x"
type textarea "In m"
type textarea "x"
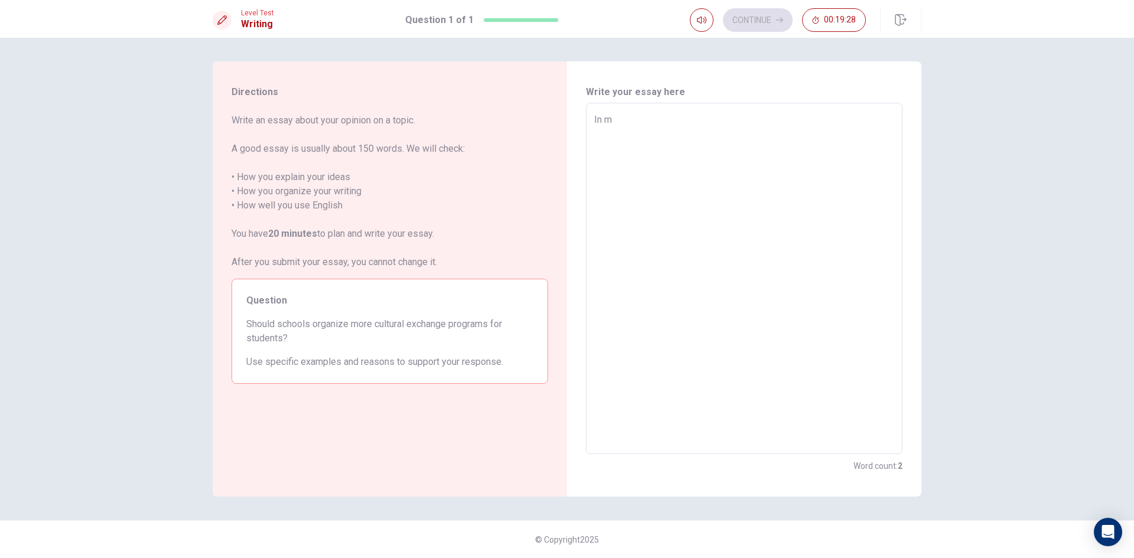
type textarea "In my"
type textarea "x"
type textarea "In my"
type textarea "x"
type textarea "In my o"
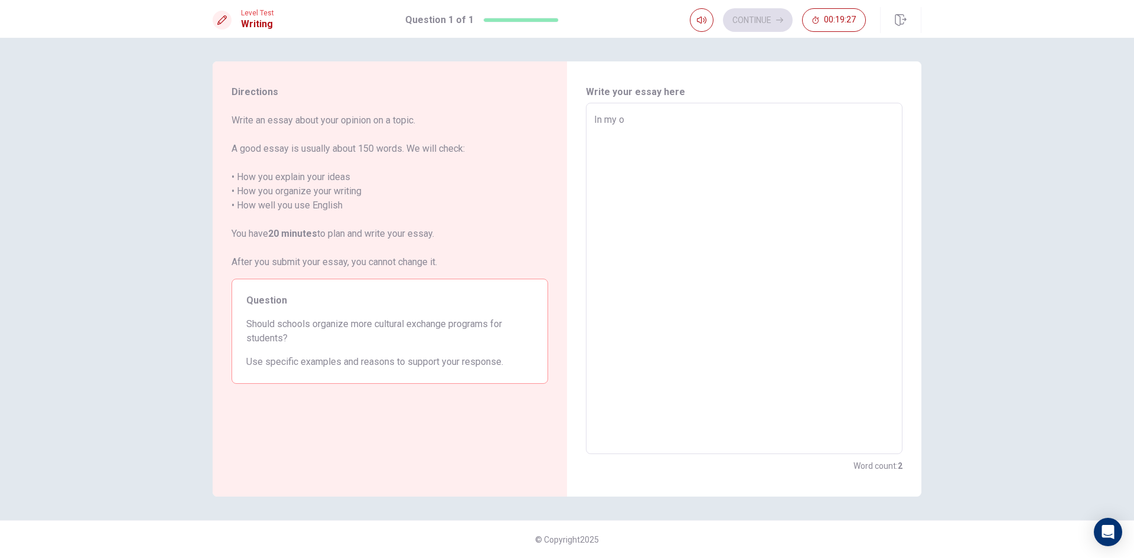
type textarea "x"
type textarea "In my op"
type textarea "x"
type textarea "In my opi"
type textarea "x"
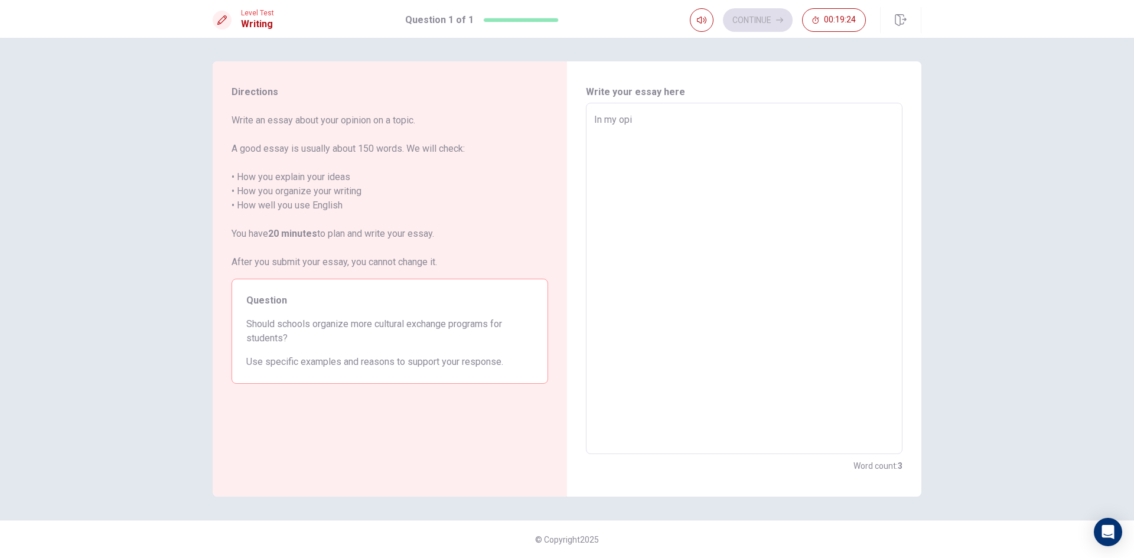
type textarea "In my opin"
type textarea "x"
type textarea "In my opini"
type textarea "x"
type textarea "In my opinio"
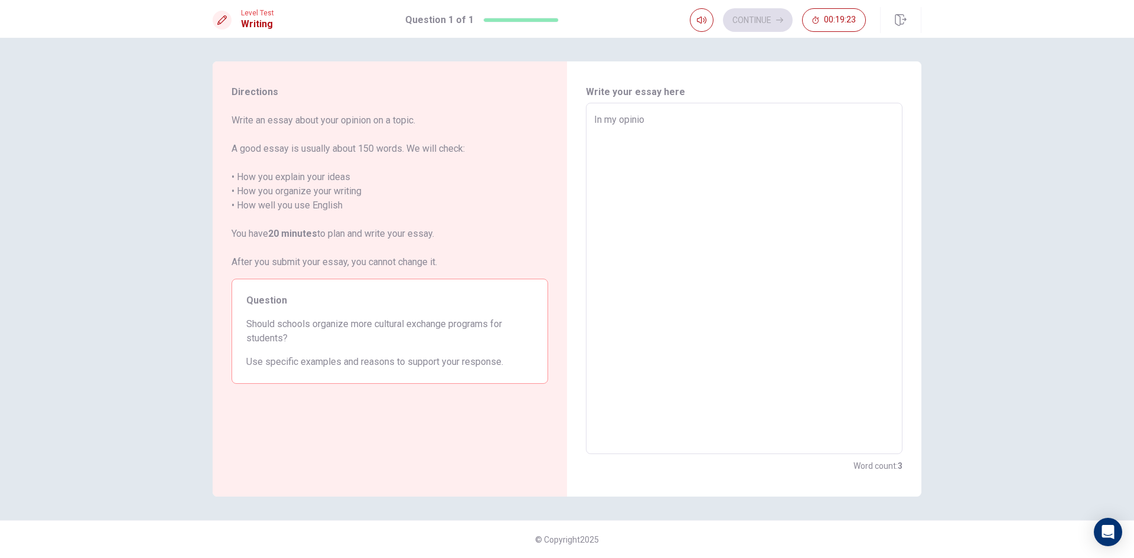
type textarea "x"
type textarea "In my opinion"
type textarea "x"
type textarea "In my opinion"
type textarea "x"
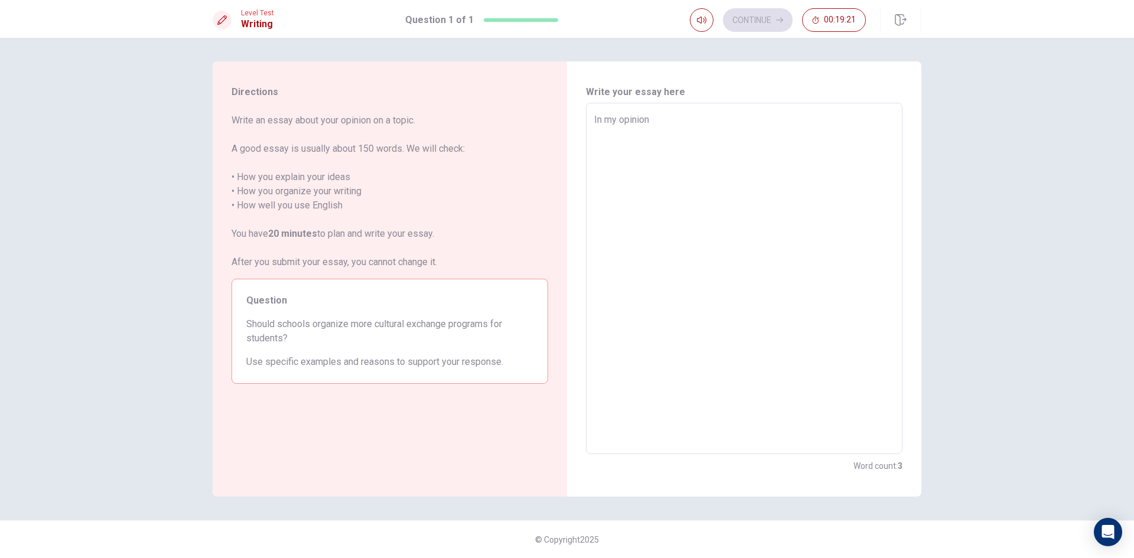
type textarea "In my opinion"
type textarea "x"
type textarea "In my opinion,"
type textarea "x"
type textarea "In my opinion,"
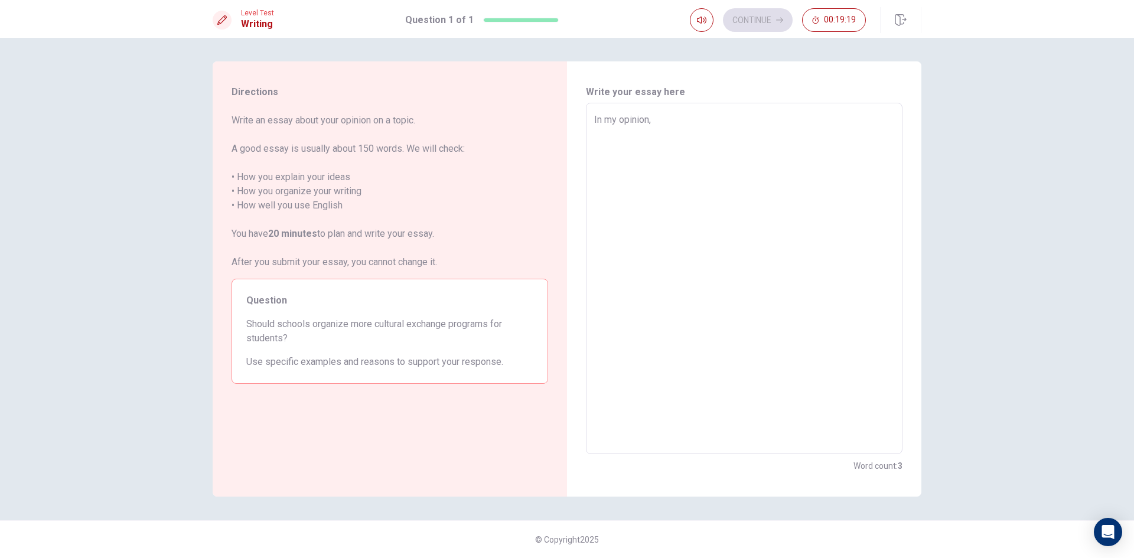
type textarea "x"
type textarea "In my opinion, i"
type textarea "x"
type textarea "In my opinion,"
type textarea "x"
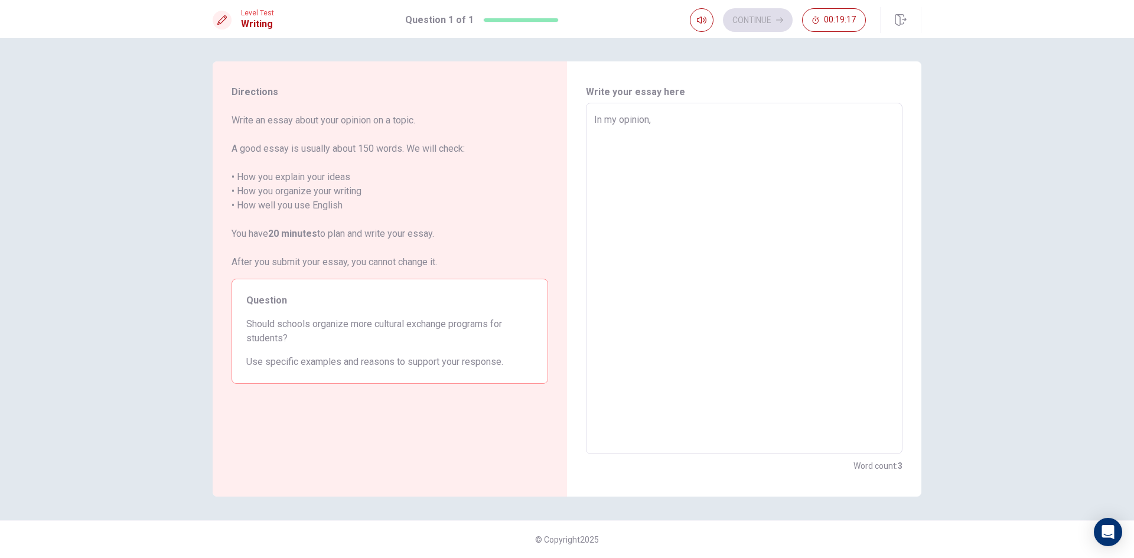
type textarea "In my opinion, I"
type textarea "x"
type textarea "In my opinion, I"
type textarea "x"
type textarea "In my opinion, I"
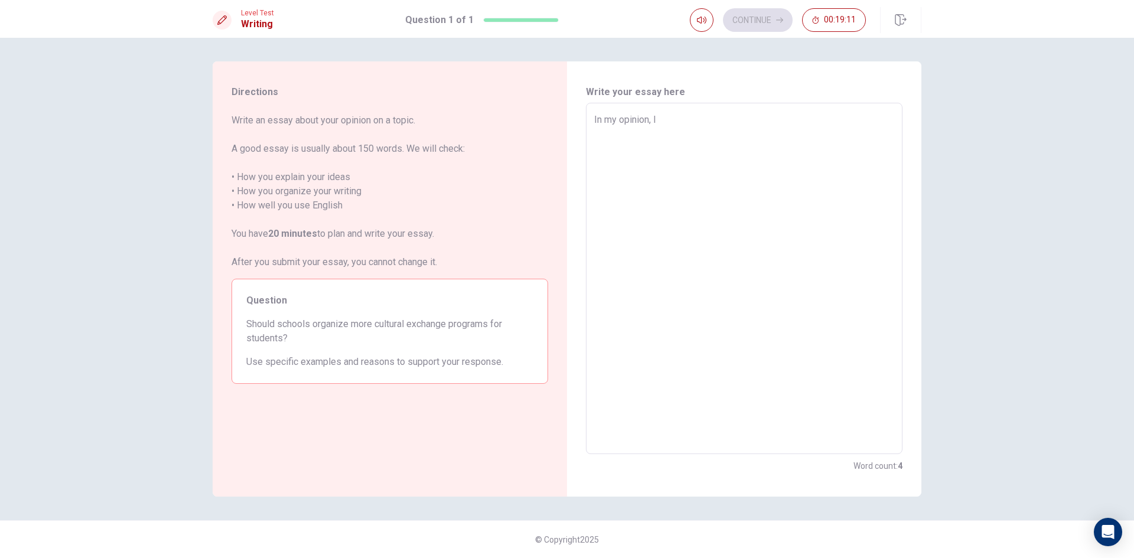
type textarea "x"
type textarea "In my opinion,"
type textarea "x"
type textarea "In my opinion, t"
type textarea "x"
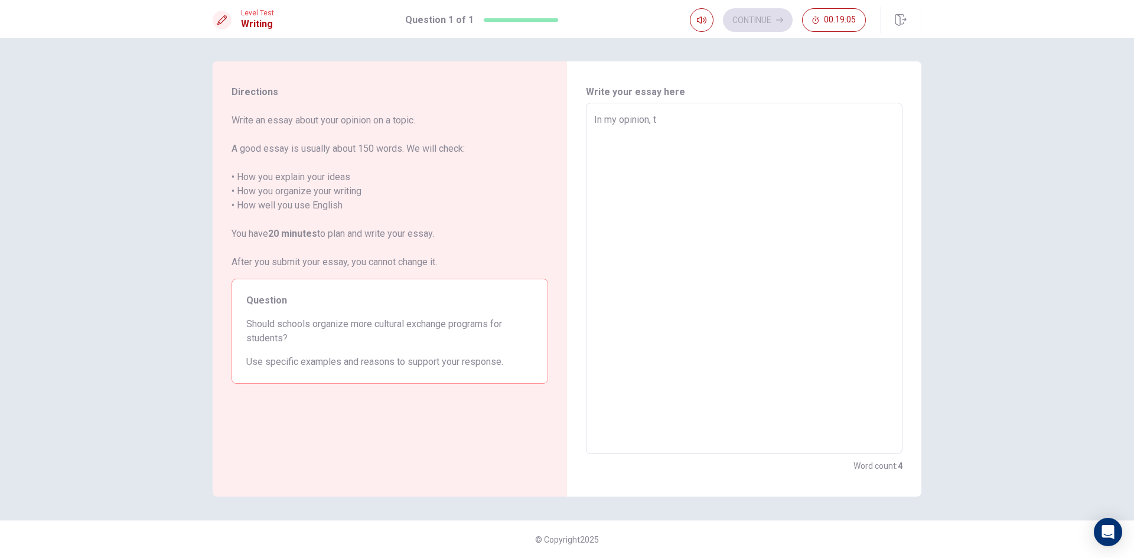
type textarea "In my opinion, th"
type textarea "x"
type textarea "In my opinion, the"
type textarea "x"
type textarea "In my opinion, ther"
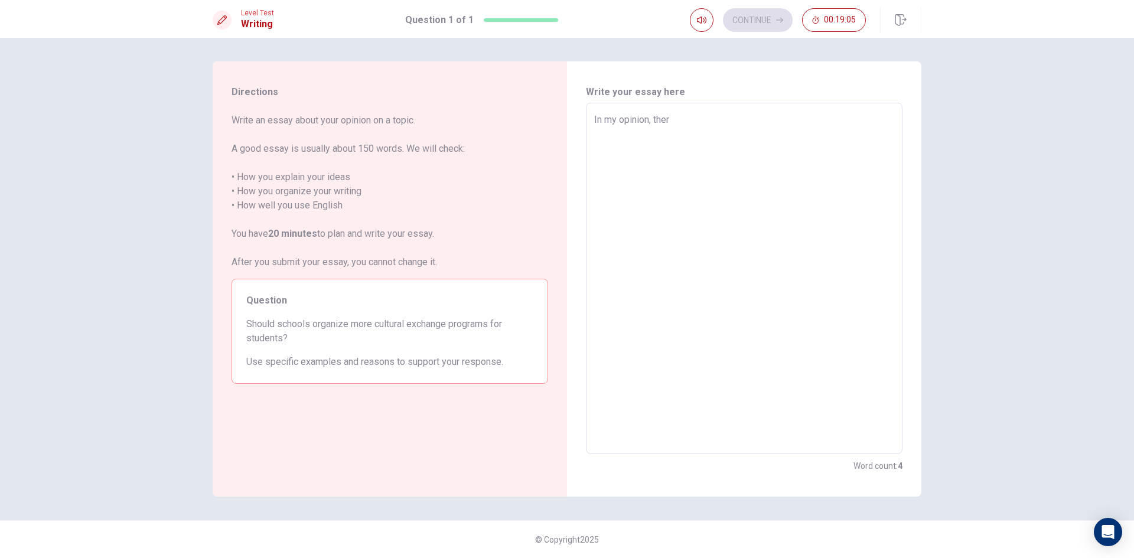
type textarea "x"
type textarea "In my opinion, there"
type textarea "x"
type textarea "In my opinion, there"
type textarea "x"
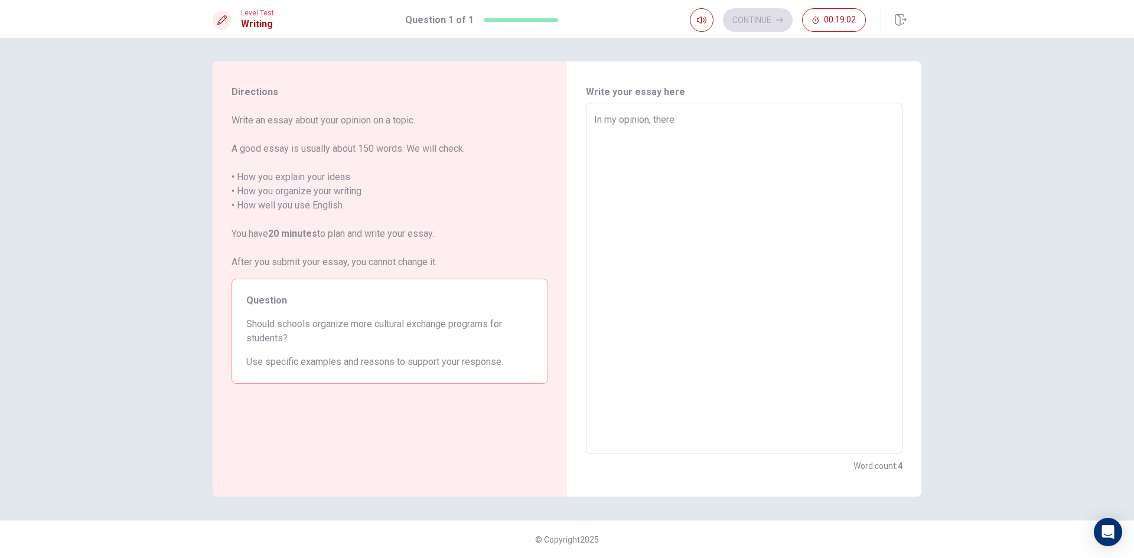
type textarea "In my opinion, there a"
type textarea "x"
type textarea "In my opinion, there ar"
type textarea "x"
type textarea "In my opinion, there are"
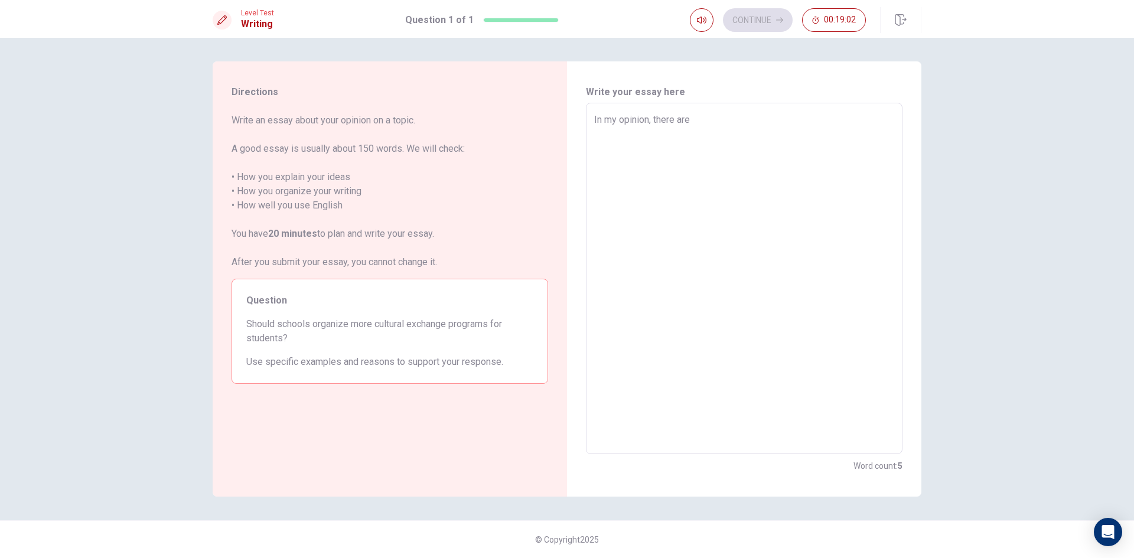
type textarea "x"
type textarea "In my opinion, there are"
type textarea "x"
type textarea "In my opinion, there are"
type textarea "x"
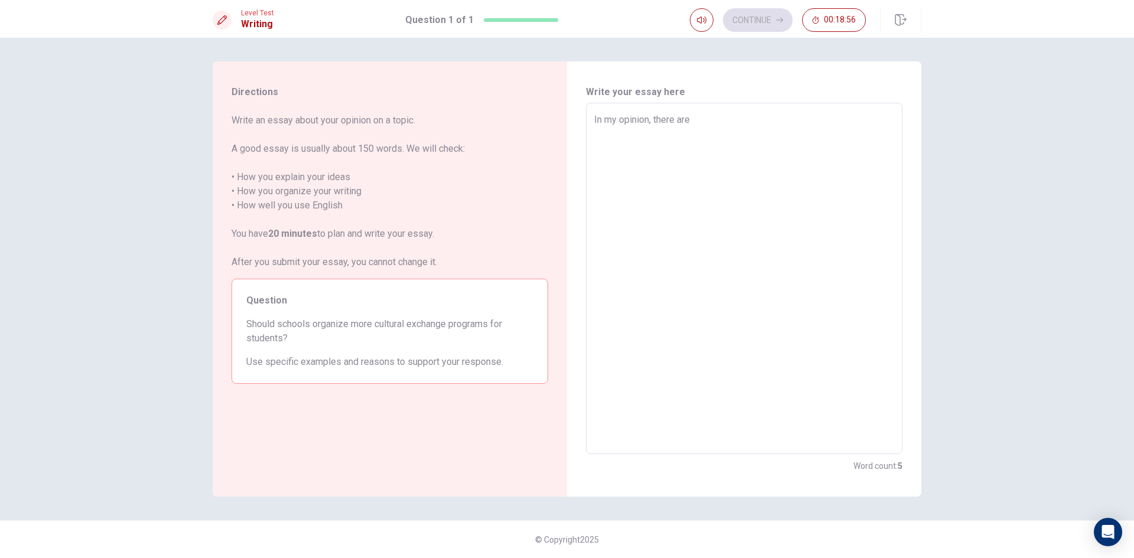
type textarea "In my opinion, there ar"
type textarea "x"
type textarea "In my opinion, there a"
type textarea "x"
type textarea "In my opinion, there"
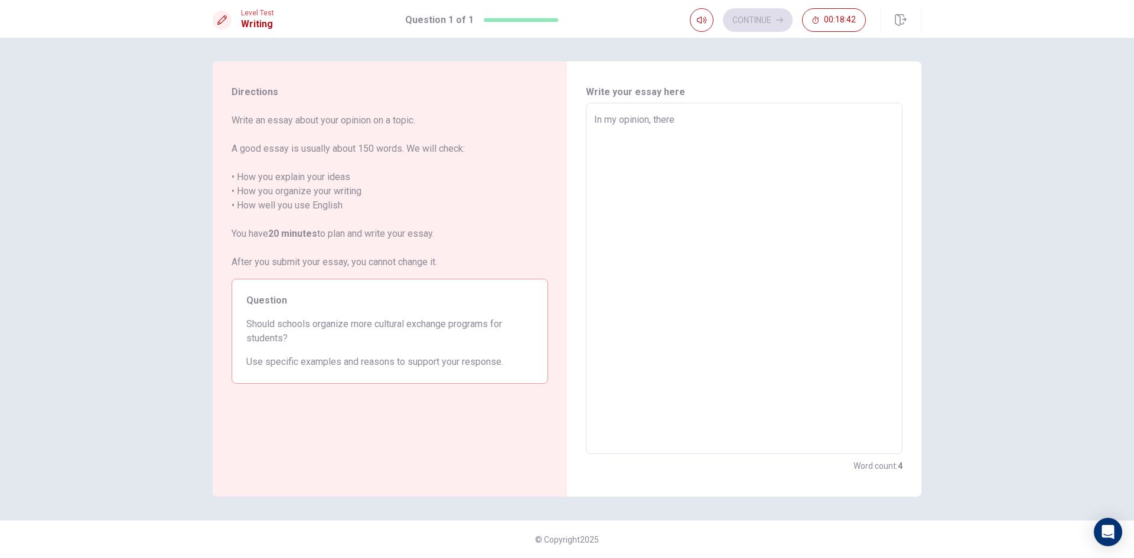
type textarea "x"
type textarea "In my opinion, there h"
type textarea "x"
type textarea "In my opinion, there ha"
type textarea "x"
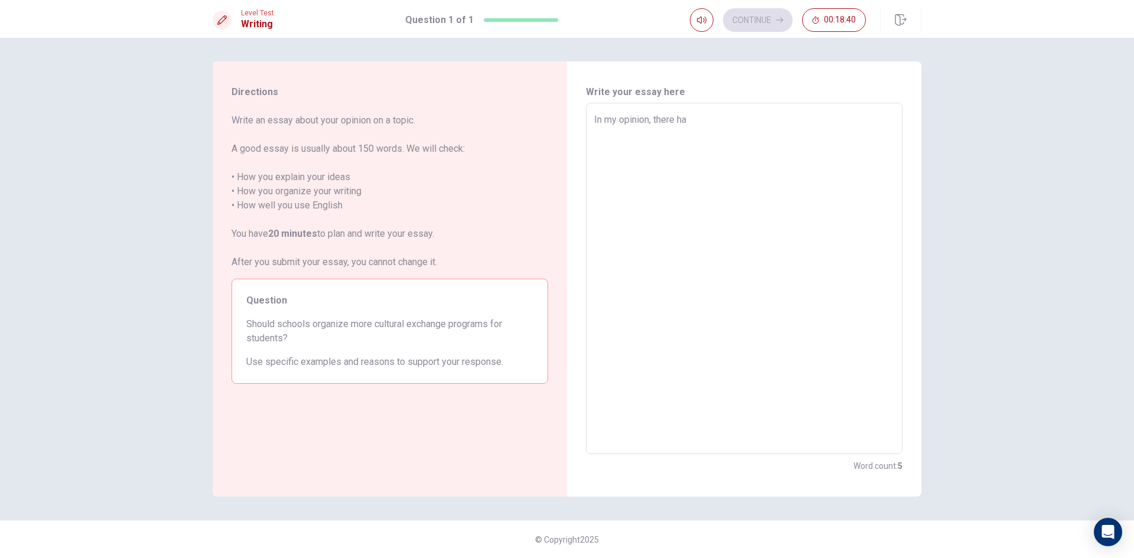
type textarea "In my opinion, there hav"
type textarea "x"
type textarea "In my opinion, there have"
type textarea "x"
type textarea "In my opinion, there have"
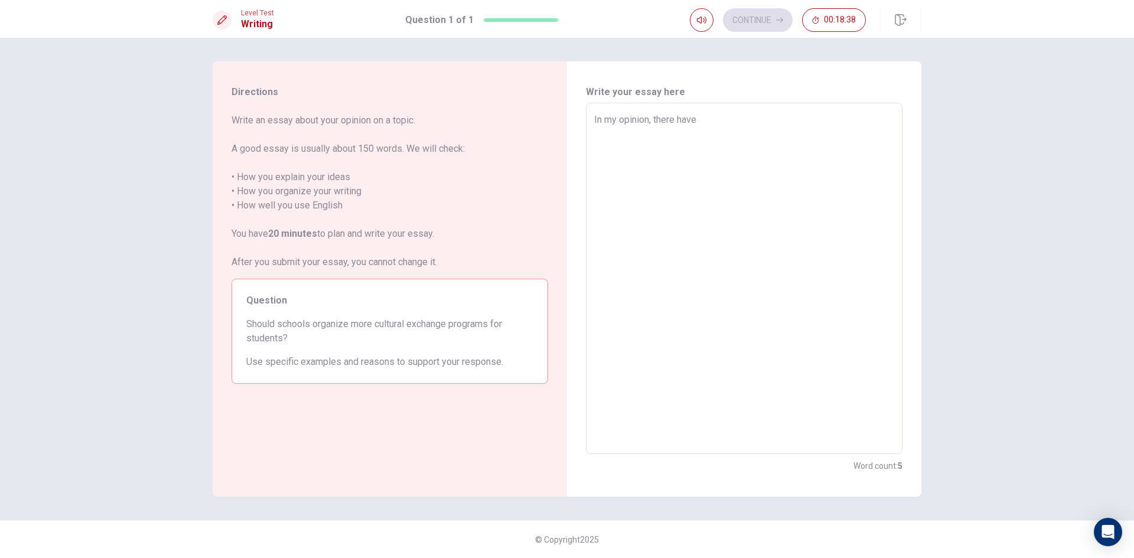
type textarea "x"
type textarea "In my opinion, there have m"
type textarea "x"
type textarea "In my opinion, there have ma"
type textarea "x"
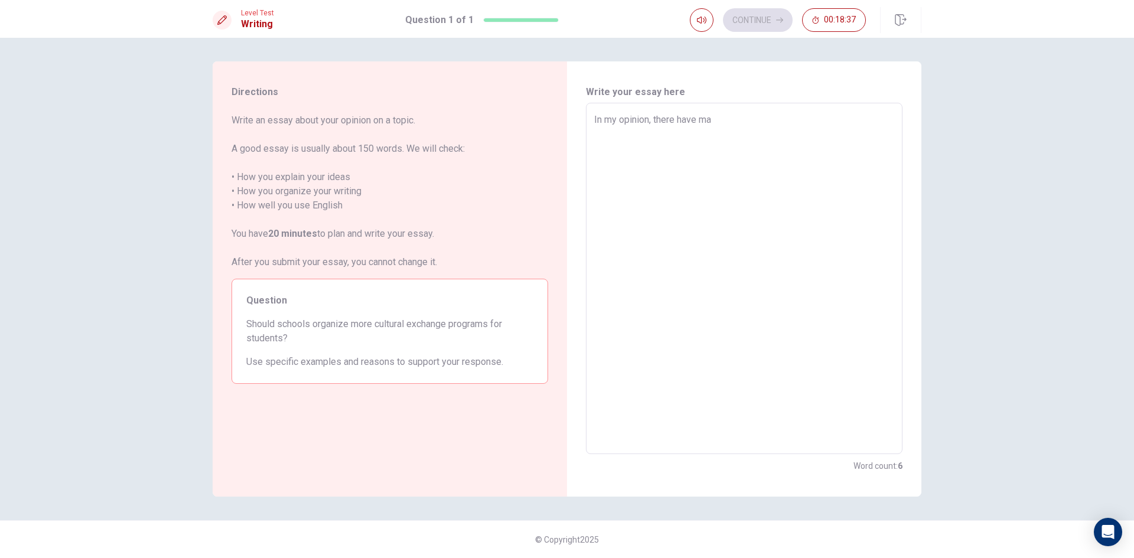
type textarea "In my opinion, there have man"
type textarea "x"
type textarea "In my opinion, there have many"
type textarea "x"
type textarea "In my opinion, there have many"
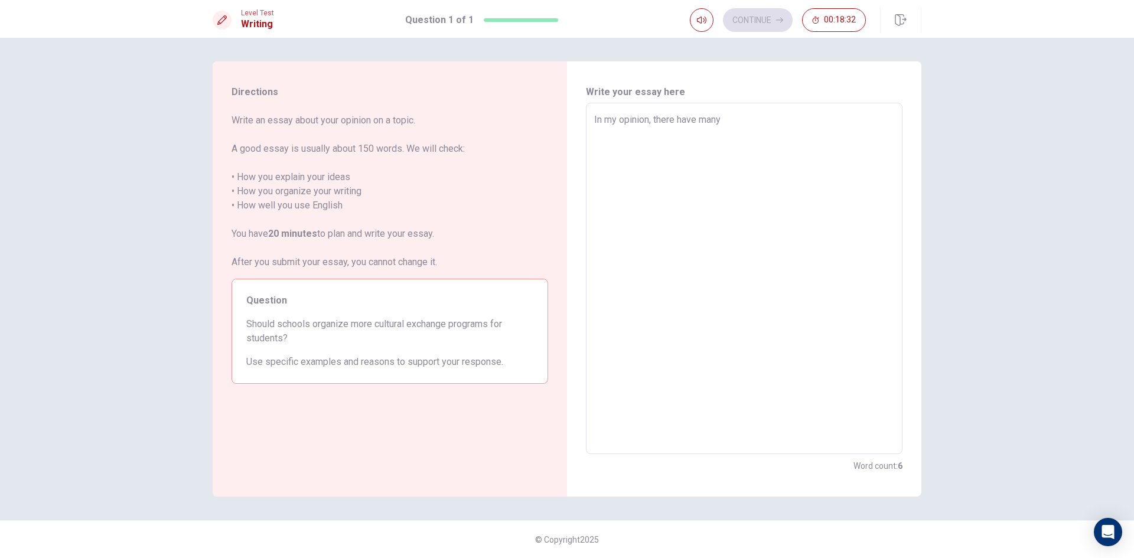
type textarea "x"
type textarea "In my opinion, there have many a"
type textarea "x"
type textarea "In my opinion, there have many ad"
type textarea "x"
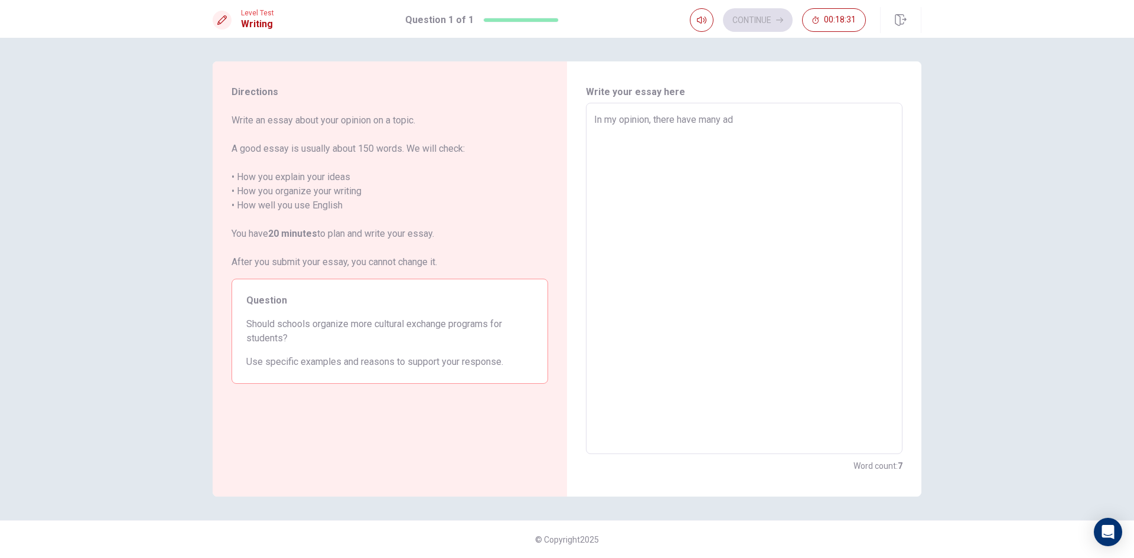
type textarea "In my opinion, there have many adv"
type textarea "x"
type textarea "In my opinion, there have many adve"
type textarea "x"
type textarea "In my opinion, there have many adven"
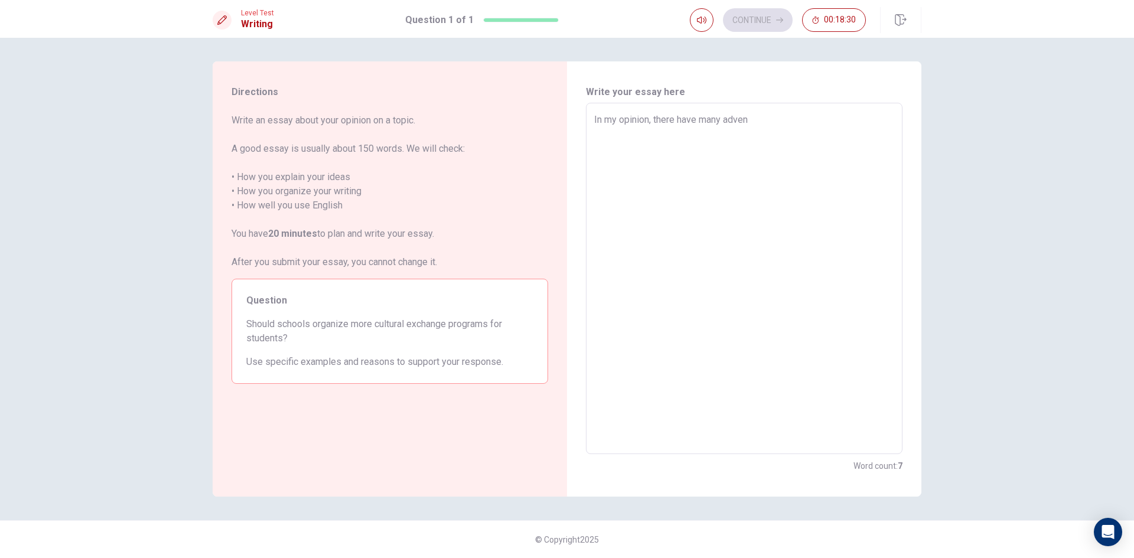
type textarea "x"
type textarea "In my opinion, there have many advent"
type textarea "x"
type textarea "In my opinion, there have many adventa"
type textarea "x"
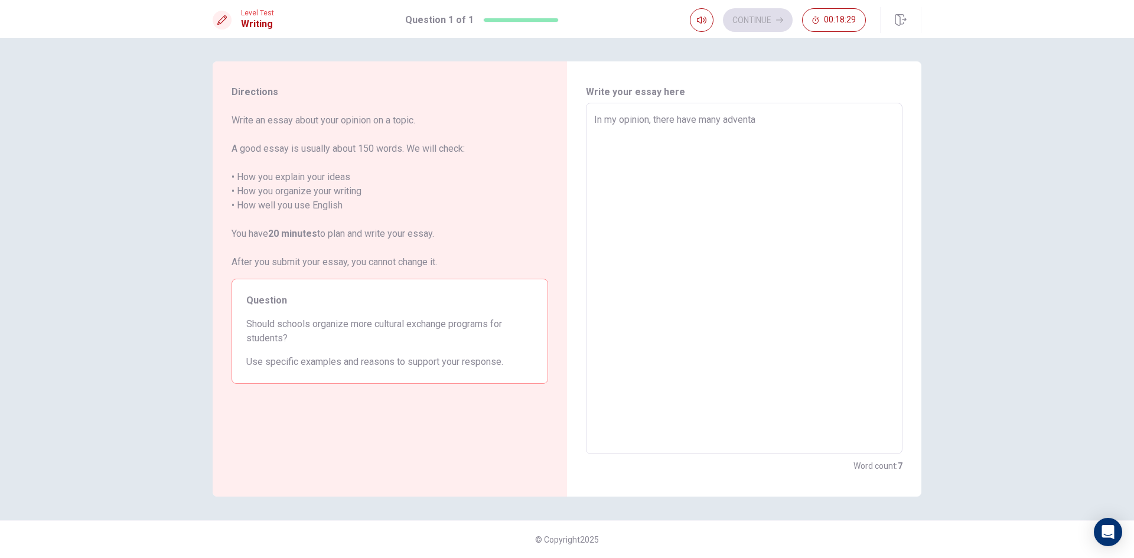
type textarea "In my opinion, there have many adventag"
type textarea "x"
type textarea "In my opinion, there have many adventage"
type textarea "x"
type textarea "In my opinion, there have many adventage"
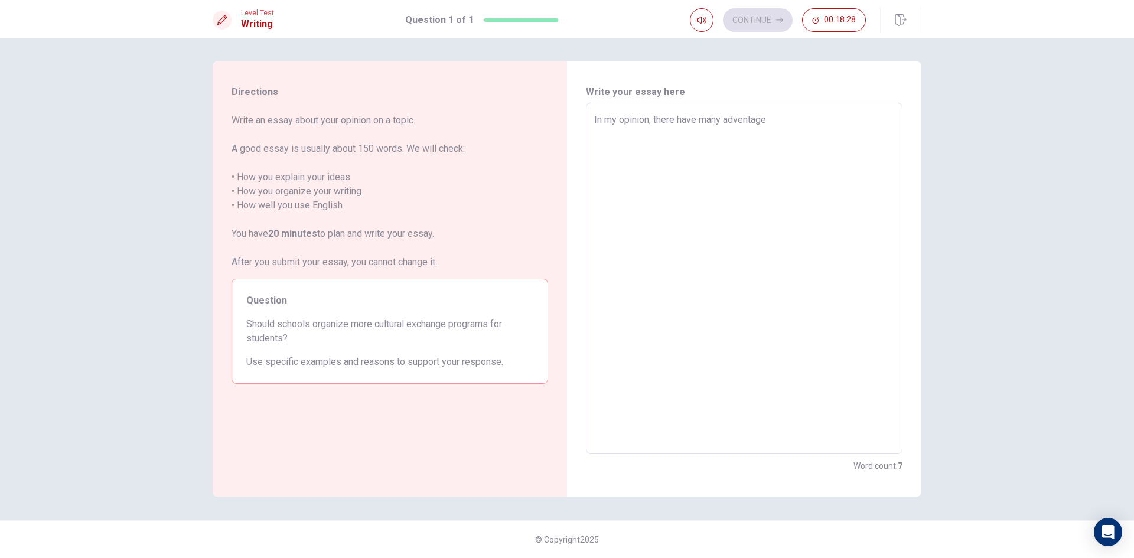
type textarea "x"
type textarea "In my opinion, there have many adventage b"
type textarea "x"
type textarea "In my opinion, there have many adventage be"
type textarea "x"
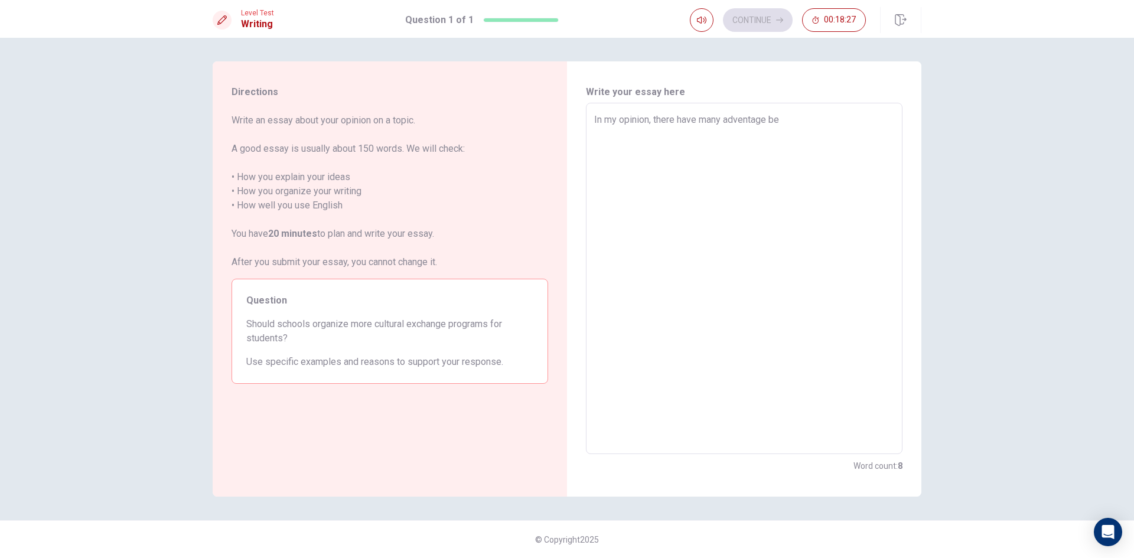
type textarea "In my opinion, there have many adventage ben"
type textarea "x"
type textarea "In my opinion, there have many adventage bene"
type textarea "x"
type textarea "In my opinion, there have many adventage ben"
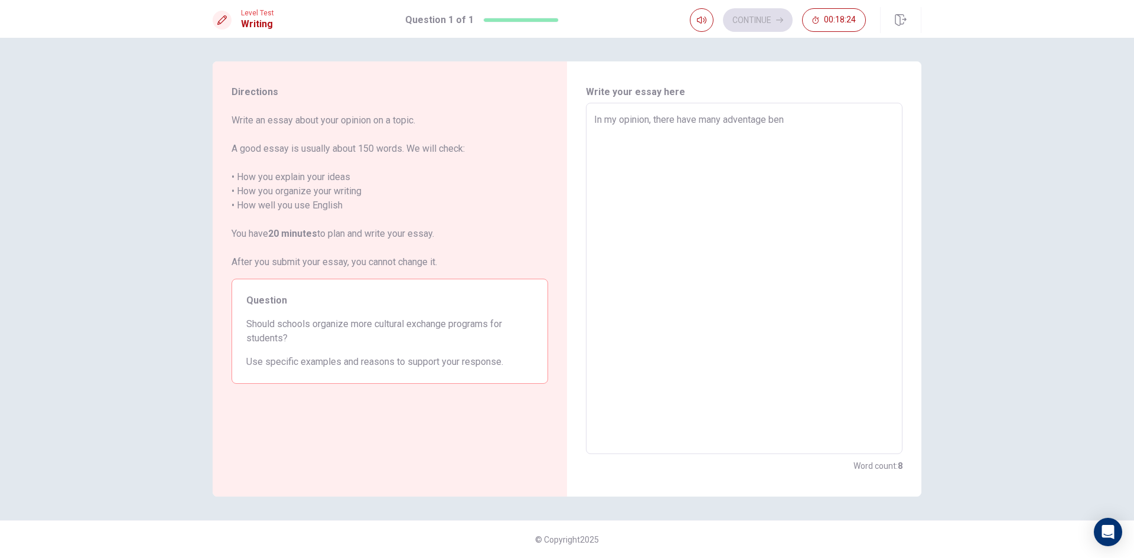
type textarea "x"
type textarea "In my opinion, there have many adventage be"
type textarea "x"
type textarea "In my opinion, there have many adventage b"
type textarea "x"
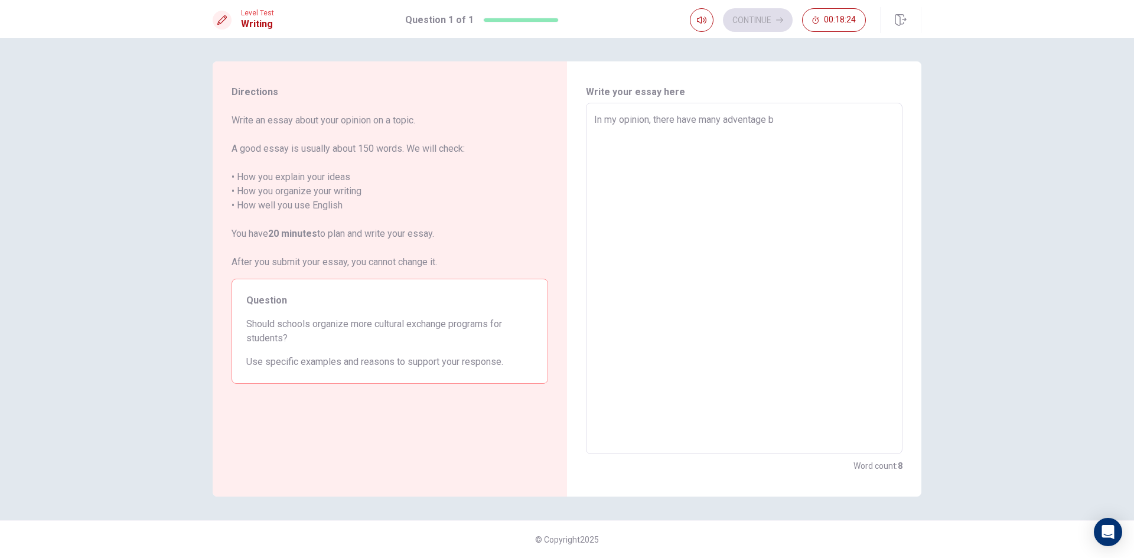
type textarea "In my opinion, there have many adventage"
type textarea "x"
type textarea "In my opinion, there have many adventage t"
type textarea "x"
type textarea "In my opinion, there have many adventage th"
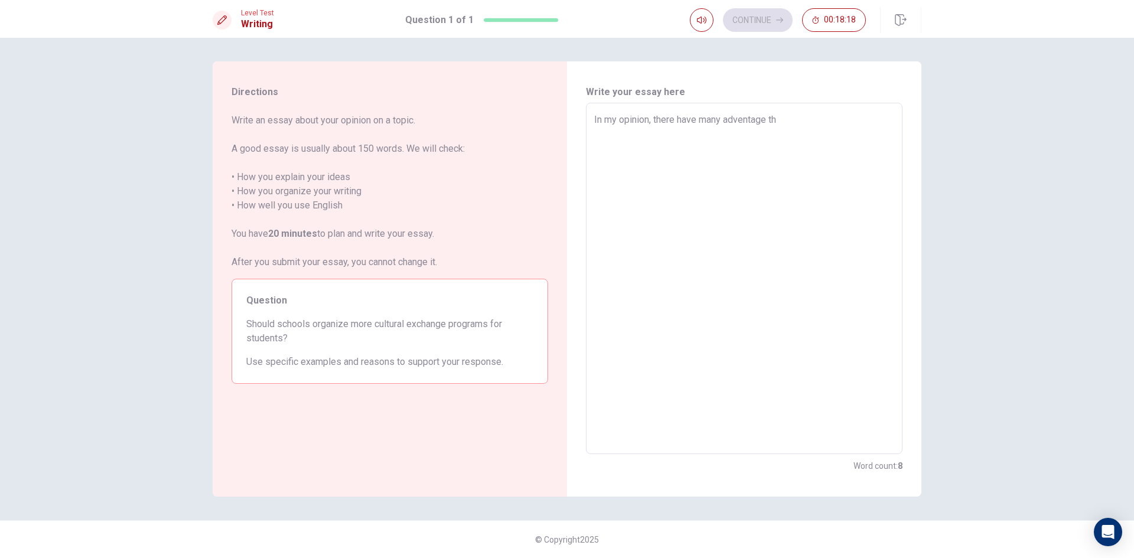
type textarea "x"
type textarea "In my opinion, there have many adventage thi"
type textarea "x"
type textarea "In my opinion, there have many adventage thin"
type textarea "x"
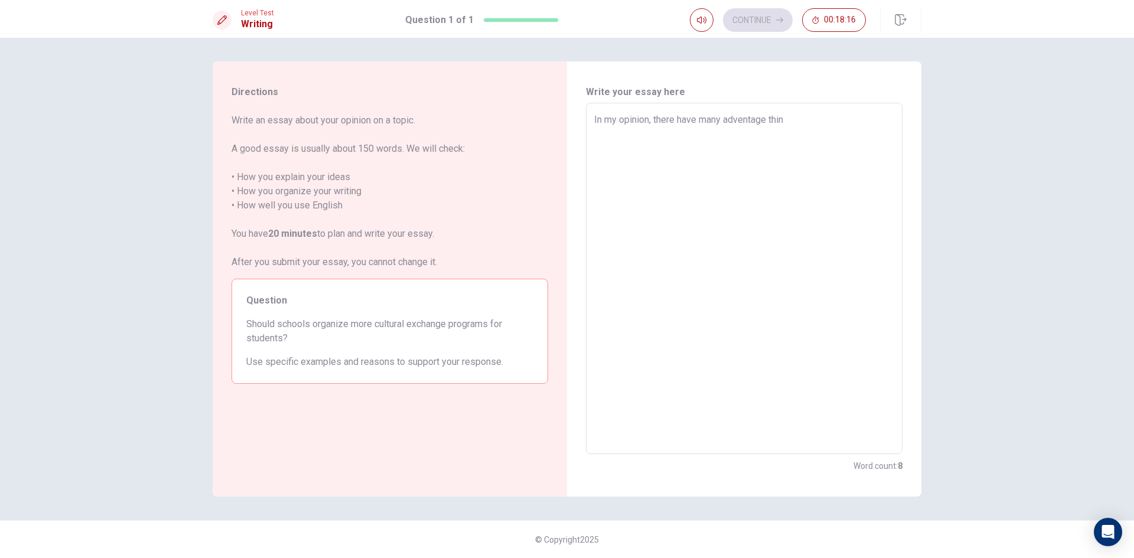
type textarea "In my opinion, there have many adventage thing"
type textarea "x"
type textarea "In my opinion, there have many adventage things"
type textarea "x"
type textarea "In my opinion, there have many adventage things"
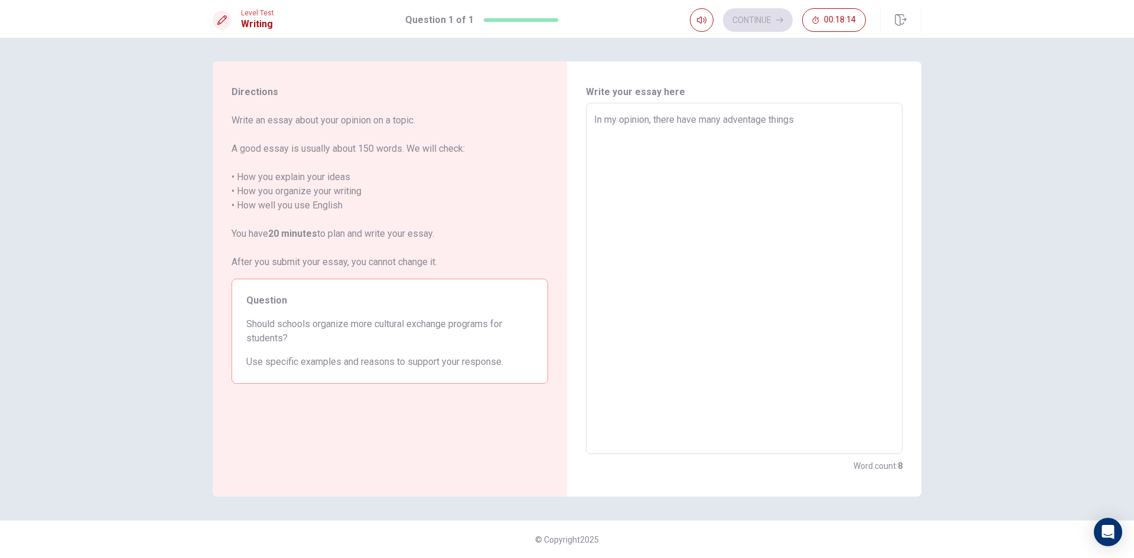
type textarea "x"
type textarea "In my opinion, there have many adventage things f"
type textarea "x"
type textarea "In my opinion, there have many adventage things fo"
type textarea "x"
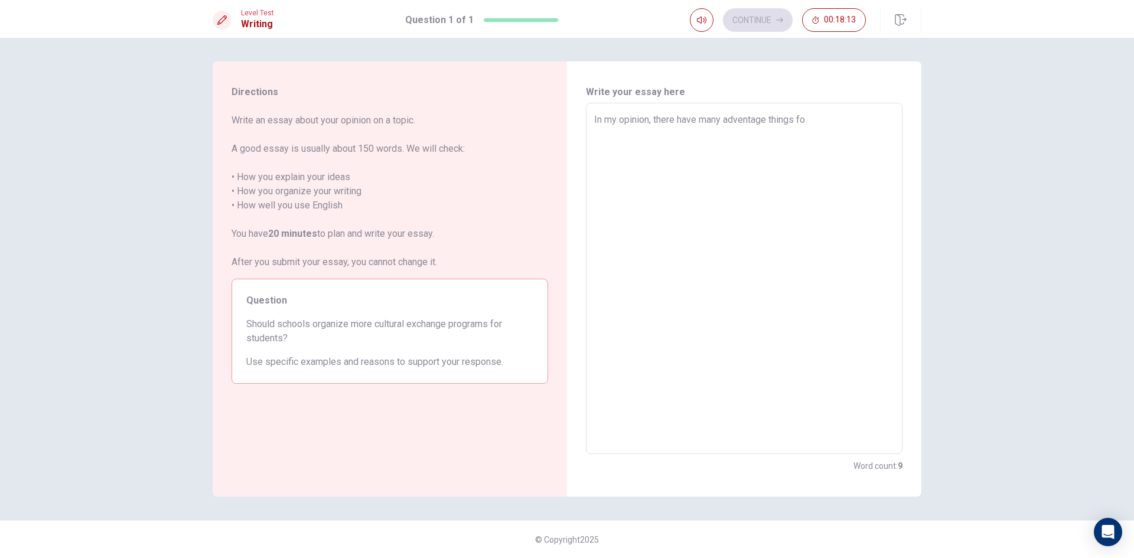
type textarea "In my opinion, there have many adventage things foe"
type textarea "x"
type textarea "In my opinion, there have many adventage things fo"
type textarea "x"
type textarea "In my opinion, there have many adventage things for"
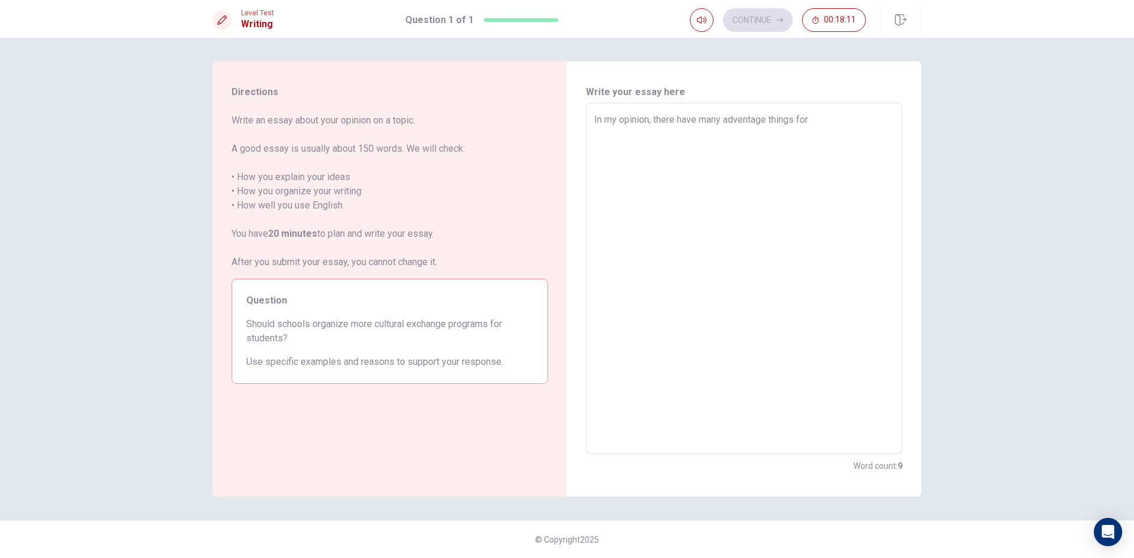
type textarea "x"
type textarea "In my opinion, there have many adventage things for"
type textarea "x"
type textarea "In my opinion, there have many adventage things for s"
type textarea "x"
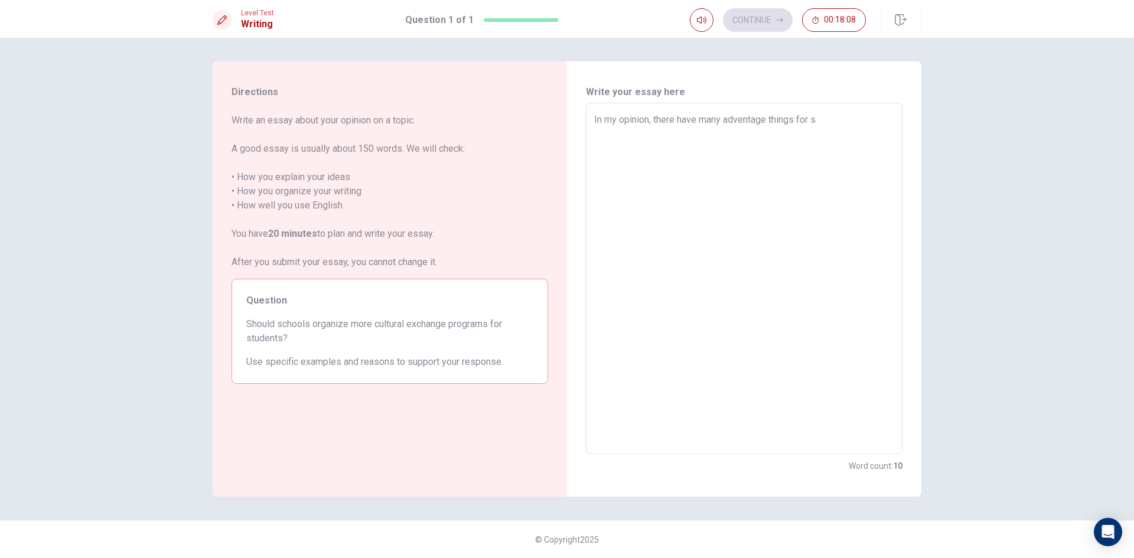
type textarea "In my opinion, there have many adventage things for st"
type textarea "x"
type textarea "In my opinion, there have many adventage things for stu"
type textarea "x"
type textarea "In my opinion, there have many adventage things for stud"
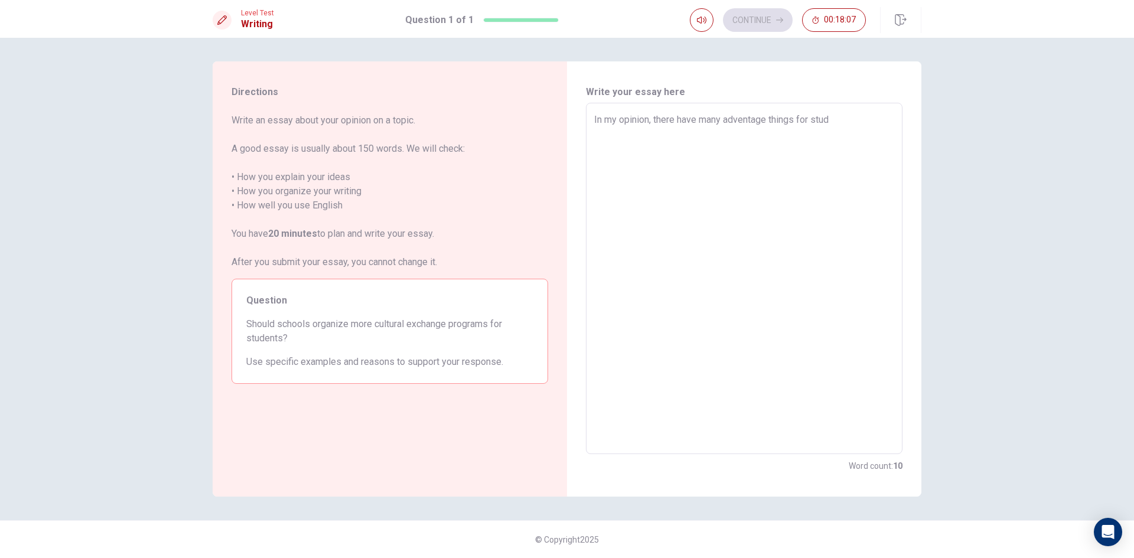
type textarea "x"
type textarea "In my opinion, there have many adventage things for stude"
type textarea "x"
type textarea "In my opinion, there have many adventage things for studen"
type textarea "x"
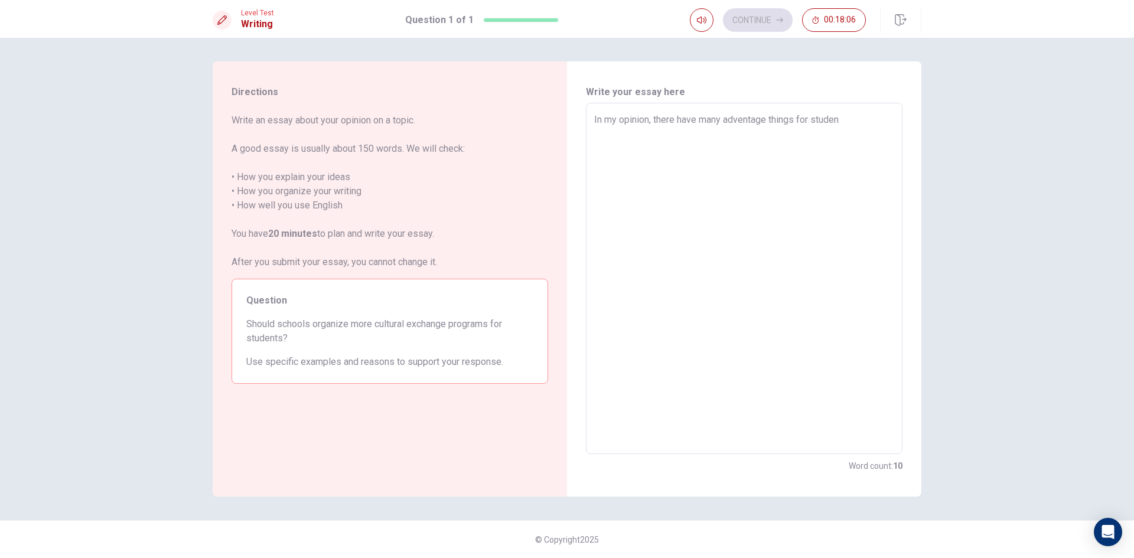
type textarea "In my opinion, there have many adventage things for student"
type textarea "x"
type textarea "In my opinion, there have many adventage things for students"
click at [654, 121] on textarea "In my opinion, there have many adventage things for students" at bounding box center [744, 279] width 300 height 332
click at [675, 138] on textarea "In my opinion, cultural exchange programs there have many adventage things for …" at bounding box center [744, 279] width 300 height 332
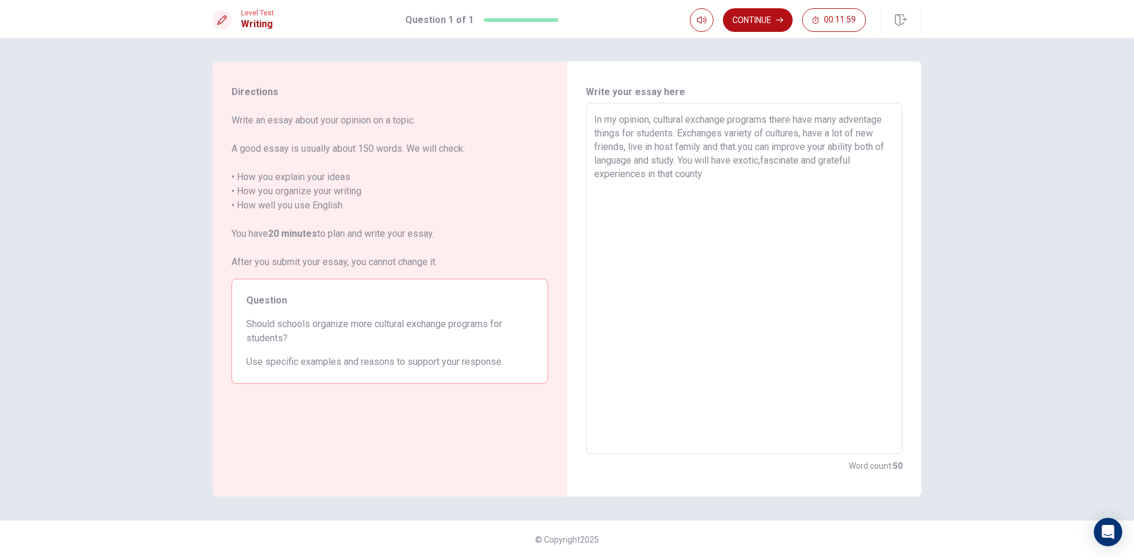
click at [646, 174] on textarea "In my opinion, cultural exchange programs there have many adventage things for …" at bounding box center [744, 279] width 300 height 332
click at [648, 174] on textarea "In my opinion, cultural exchange programs there have many adventage things for …" at bounding box center [744, 279] width 300 height 332
click at [767, 177] on textarea "In my opinion, cultural exchange programs there have many adventage things for …" at bounding box center [744, 279] width 300 height 332
click at [772, 177] on textarea "In my opinion, cultural exchange programs there have many adventage things for …" at bounding box center [744, 279] width 300 height 332
drag, startPoint x: 720, startPoint y: 161, endPoint x: 681, endPoint y: 161, distance: 39.0
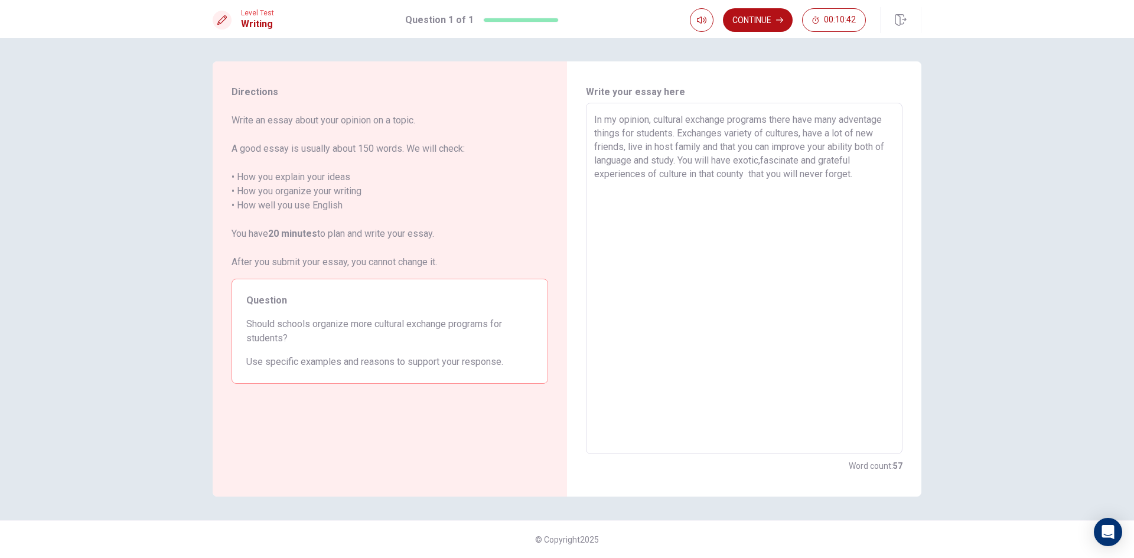
click at [681, 161] on textarea "In my opinion, cultural exchange programs there have many adventage things for …" at bounding box center [744, 279] width 300 height 332
click at [795, 177] on textarea "In my opinion, cultural exchange programs there have many adventage things for …" at bounding box center [744, 279] width 300 height 332
click at [763, 181] on textarea "In my opinion, cultural exchange programs there have many adventage things for …" at bounding box center [744, 279] width 300 height 332
click at [843, 190] on textarea "In my opinion, cultural exchange programs there have many adventage things for …" at bounding box center [744, 279] width 300 height 332
drag, startPoint x: 662, startPoint y: 200, endPoint x: 652, endPoint y: 202, distance: 10.8
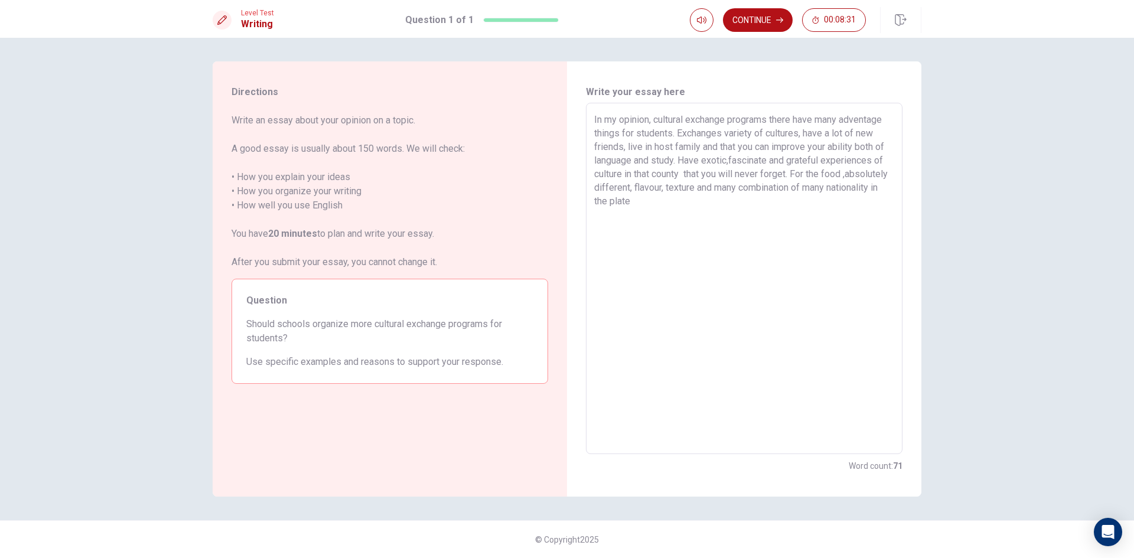
click at [652, 202] on textarea "In my opinion, cultural exchange programs there have many adventage things for …" at bounding box center [744, 279] width 300 height 332
click at [701, 209] on textarea "In my opinion, cultural exchange programs there have many adventage things for …" at bounding box center [744, 279] width 300 height 332
click at [596, 187] on textarea "In my opinion, cultural exchange programs there have many adventage things for …" at bounding box center [744, 279] width 300 height 332
drag, startPoint x: 596, startPoint y: 187, endPoint x: 793, endPoint y: 170, distance: 198.1
click at [793, 170] on textarea "In my opinion, cultural exchange programs there have many adventage things for …" at bounding box center [744, 279] width 300 height 332
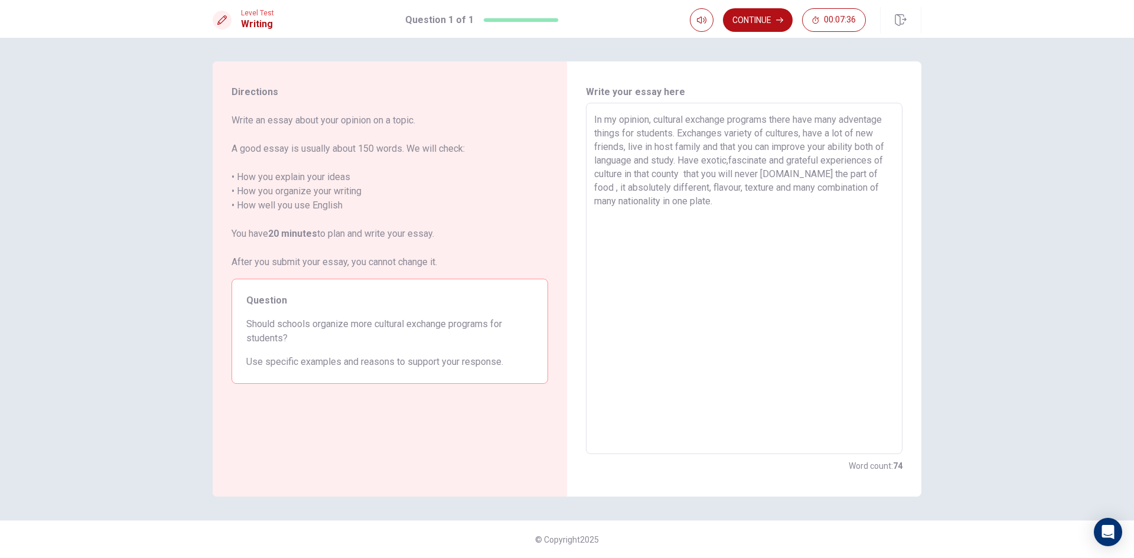
click at [871, 171] on textarea "In my opinion, cultural exchange programs there have many adventage things for …" at bounding box center [744, 279] width 300 height 332
click at [705, 198] on textarea "In my opinion, cultural exchange programs there have many adventage things for …" at bounding box center [744, 279] width 300 height 332
drag, startPoint x: 656, startPoint y: 119, endPoint x: 771, endPoint y: 122, distance: 115.2
click at [771, 122] on textarea "In my opinion, cultural exchange programs there have many adventage things for …" at bounding box center [744, 279] width 300 height 332
click at [819, 213] on textarea "In my opinion, cultural exchange programs there have many adventage things for …" at bounding box center [744, 279] width 300 height 332
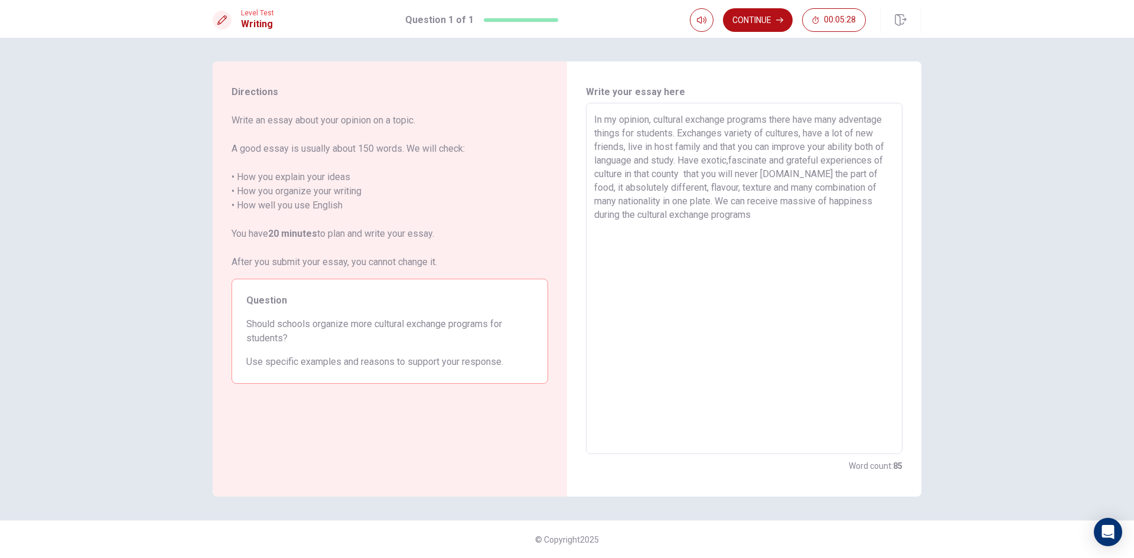
click at [757, 203] on textarea "In my opinion, cultural exchange programs there have many adventage things for …" at bounding box center [744, 279] width 300 height 332
click at [759, 203] on textarea "In my opinion, cultural exchange programs there have many adventage things for …" at bounding box center [744, 279] width 300 height 332
click at [767, 216] on textarea "In my opinion, cultural exchange programs there have many adventage things for …" at bounding box center [744, 279] width 300 height 332
click at [695, 200] on textarea "In my opinion, cultural exchange programs there have many adventage things for …" at bounding box center [744, 279] width 300 height 332
click at [761, 222] on textarea "In my opinion, cultural exchange programs there have many adventage things for …" at bounding box center [744, 279] width 300 height 332
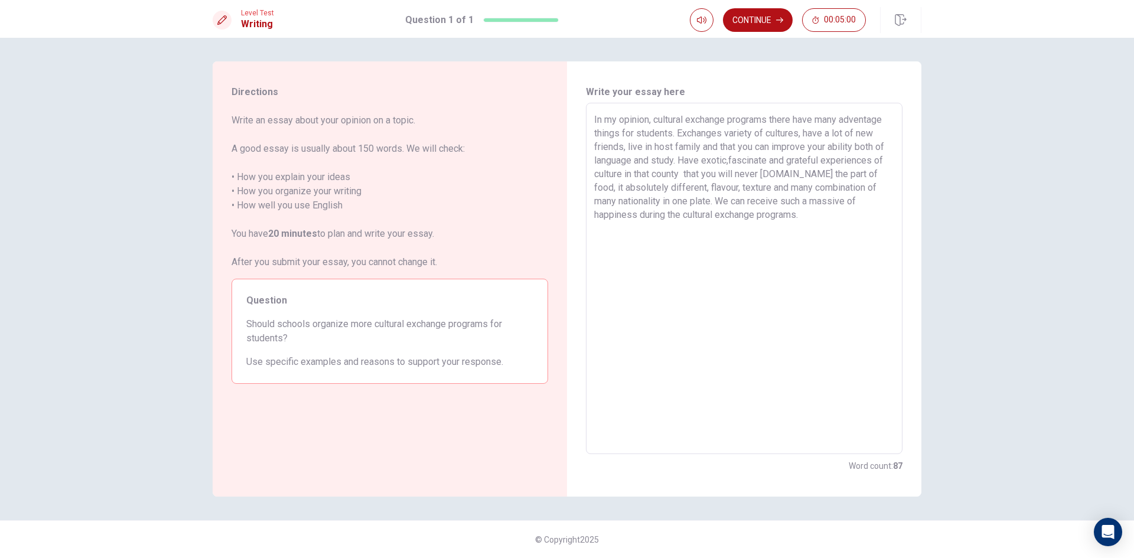
click at [695, 196] on textarea "In my opinion, cultural exchange programs there have many adventage things for …" at bounding box center [744, 279] width 300 height 332
click at [712, 202] on textarea "In my opinion, cultural exchange programs there have many adventage things for …" at bounding box center [744, 279] width 300 height 332
click at [776, 197] on textarea "In my opinion, cultural exchange programs there have many adventage things for …" at bounding box center [744, 279] width 300 height 332
click at [780, 199] on textarea "In my opinion, cultural exchange programs there have many adventage things for …" at bounding box center [744, 279] width 300 height 332
click at [695, 203] on textarea "In my opinion, cultural exchange programs there have many adventage things for …" at bounding box center [744, 279] width 300 height 332
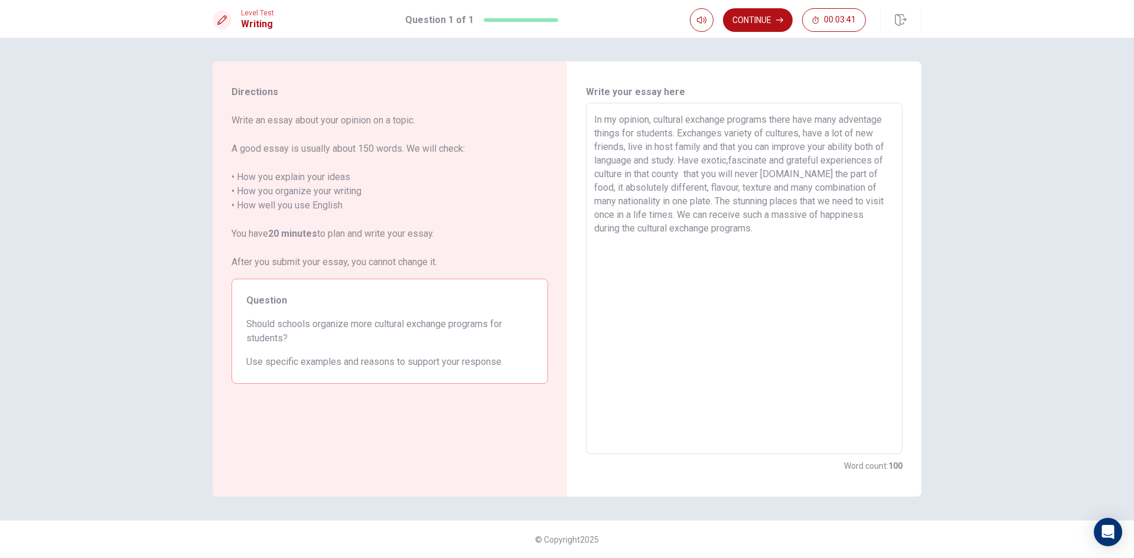
click at [696, 198] on textarea "In my opinion, cultural exchange programs there have many adventage things for …" at bounding box center [744, 279] width 300 height 332
click at [702, 200] on textarea "In my opinion, cultural exchange programs there have many adventage things for …" at bounding box center [744, 279] width 300 height 332
click at [734, 235] on textarea "In my opinion, cultural exchange programs there have many adventage things for …" at bounding box center [744, 279] width 300 height 332
click at [639, 146] on textarea "In my opinion, cultural exchange programs there have many adventage things for …" at bounding box center [744, 279] width 300 height 332
click at [640, 146] on textarea "In my opinion, cultural exchange programs there have many adventage things for …" at bounding box center [744, 279] width 300 height 332
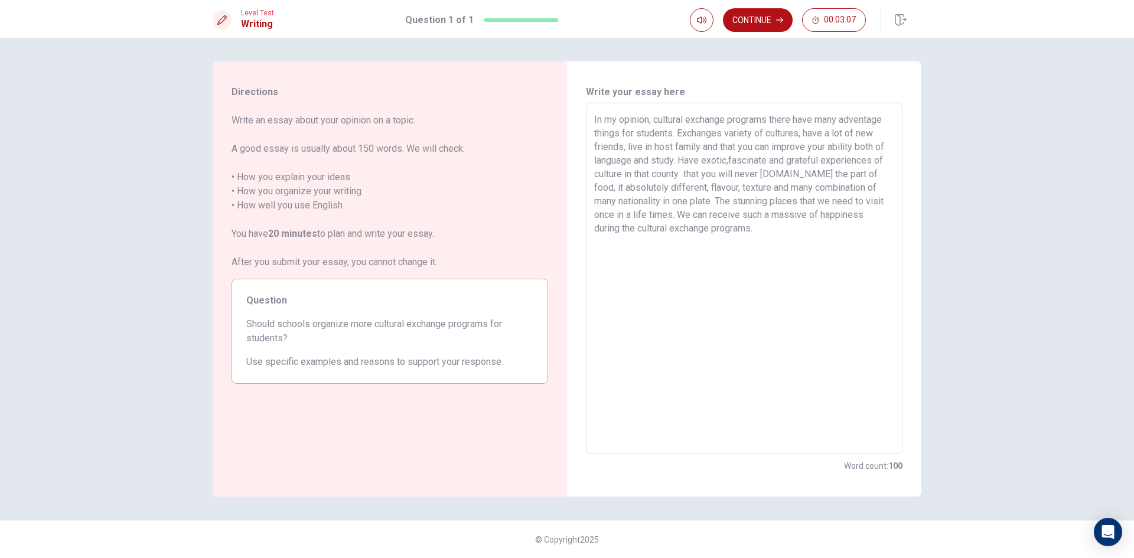
click at [641, 146] on textarea "In my opinion, cultural exchange programs there have many adventage things for …" at bounding box center [744, 279] width 300 height 332
click at [699, 146] on textarea "In my opinion, cultural exchange programs there have many adventage things for …" at bounding box center [744, 279] width 300 height 332
drag, startPoint x: 771, startPoint y: 145, endPoint x: 737, endPoint y: 146, distance: 34.9
click at [737, 146] on textarea "In my opinion, cultural exchange programs there have many adventage things for …" at bounding box center [744, 279] width 300 height 332
drag, startPoint x: 618, startPoint y: 161, endPoint x: 592, endPoint y: 159, distance: 25.5
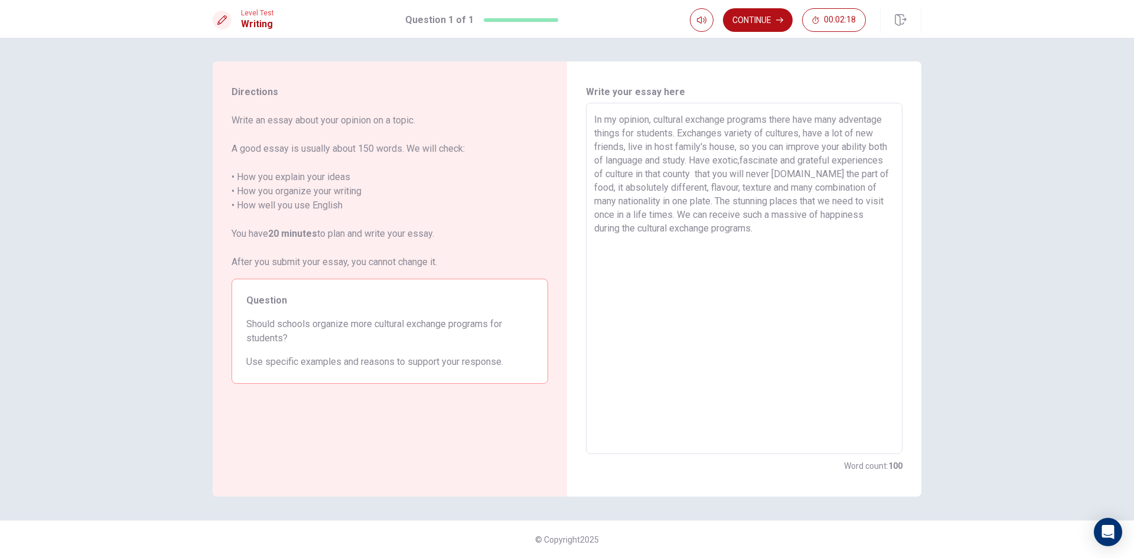
click at [592, 159] on div "In my opinion, cultural exchange programs there have many adventage things for …" at bounding box center [744, 278] width 317 height 351
drag, startPoint x: 675, startPoint y: 159, endPoint x: 632, endPoint y: 163, distance: 42.7
click at [632, 163] on textarea "In my opinion, cultural exchange programs there have many adventage things for …" at bounding box center [744, 279] width 300 height 332
click at [595, 159] on textarea "In my opinion, cultural exchange programs there have many adventage things for …" at bounding box center [744, 279] width 300 height 332
click at [625, 214] on textarea "In my opinion, cultural exchange programs there have many adventage things for …" at bounding box center [744, 279] width 300 height 332
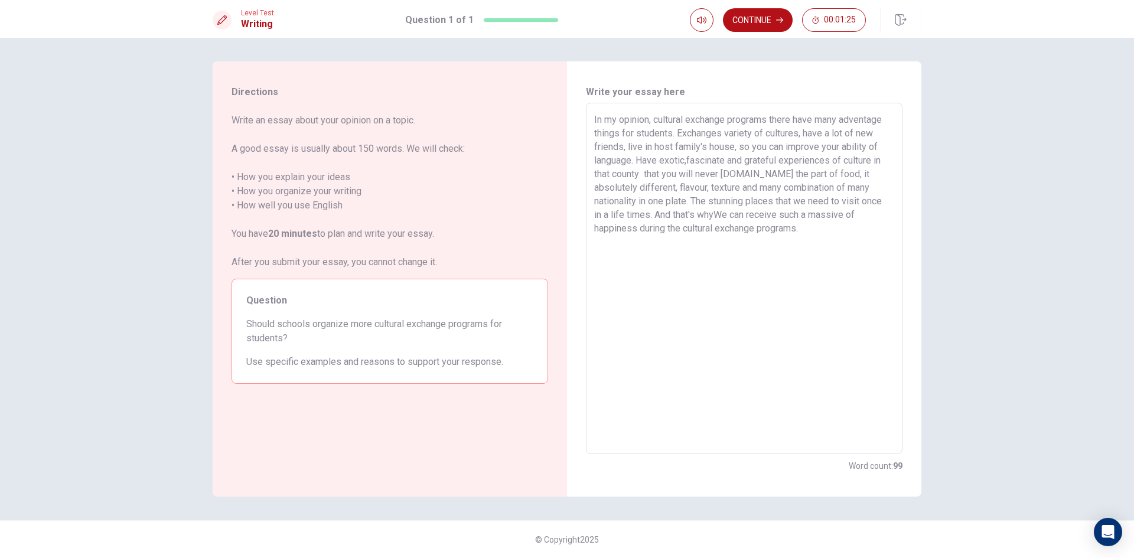
drag, startPoint x: 692, startPoint y: 209, endPoint x: 686, endPoint y: 211, distance: 6.7
click at [686, 211] on textarea "In my opinion, cultural exchange programs there have many adventage things for …" at bounding box center [744, 279] width 300 height 332
click at [701, 216] on textarea "In my opinion, cultural exchange programs there have many adventage things for …" at bounding box center [744, 279] width 300 height 332
click at [776, 216] on textarea "In my opinion, cultural exchange programs there have many adventage things for …" at bounding box center [744, 279] width 300 height 332
click at [781, 219] on textarea "In my opinion, cultural exchange programs there have many adventage things for …" at bounding box center [744, 279] width 300 height 332
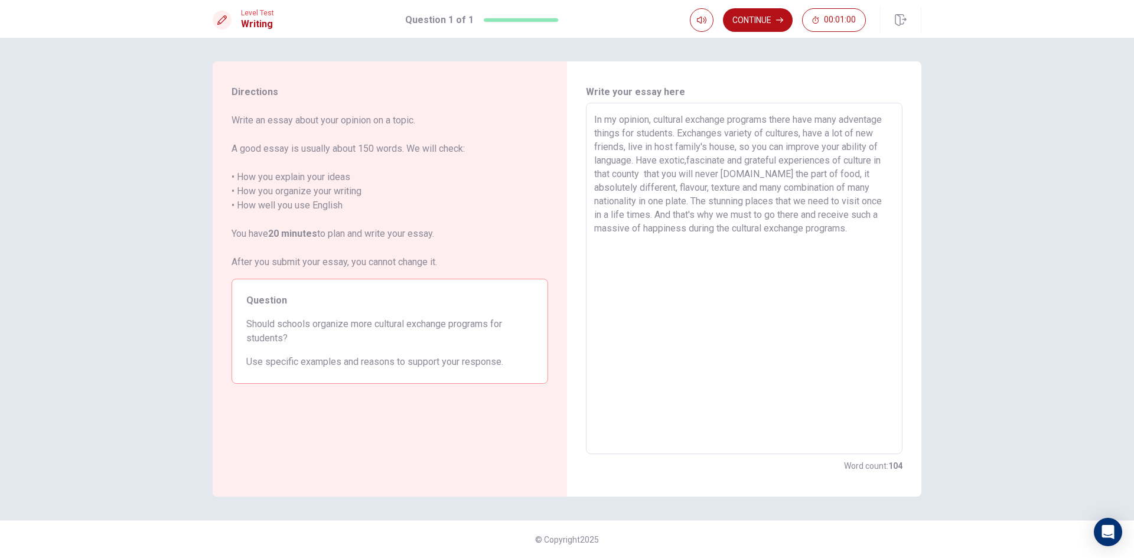
click at [825, 234] on textarea "In my opinion, cultural exchange programs there have many adventage things for …" at bounding box center [744, 279] width 300 height 332
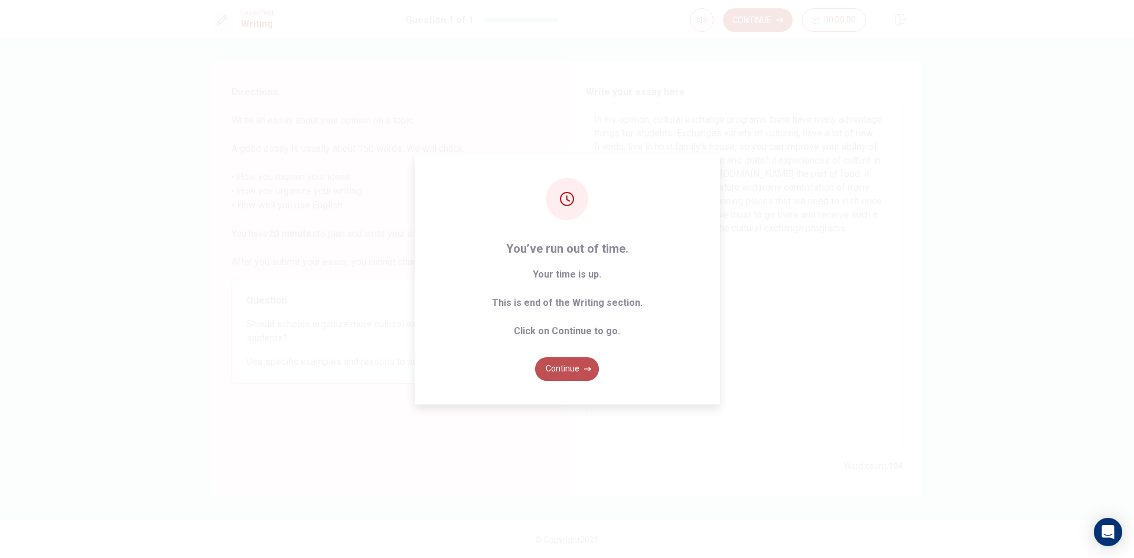
click at [569, 370] on button "Continue" at bounding box center [567, 369] width 64 height 24
